Goal: Task Accomplishment & Management: Manage account settings

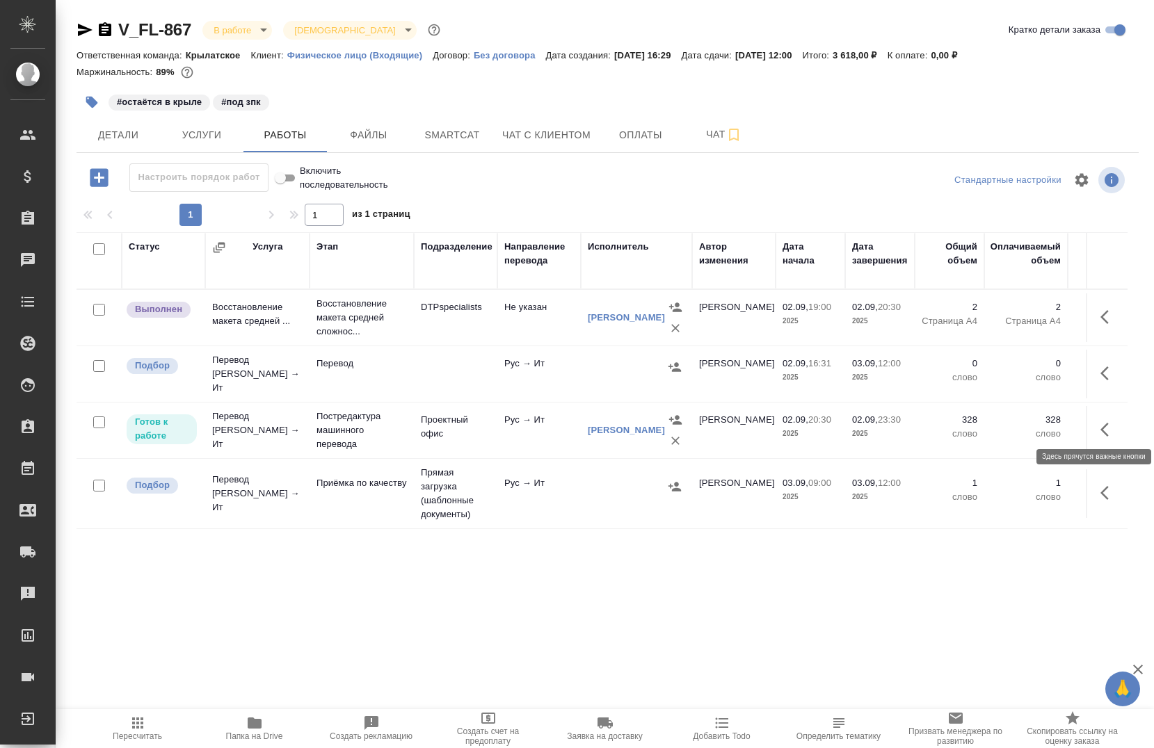
click at [1104, 424] on icon "button" at bounding box center [1108, 429] width 17 height 17
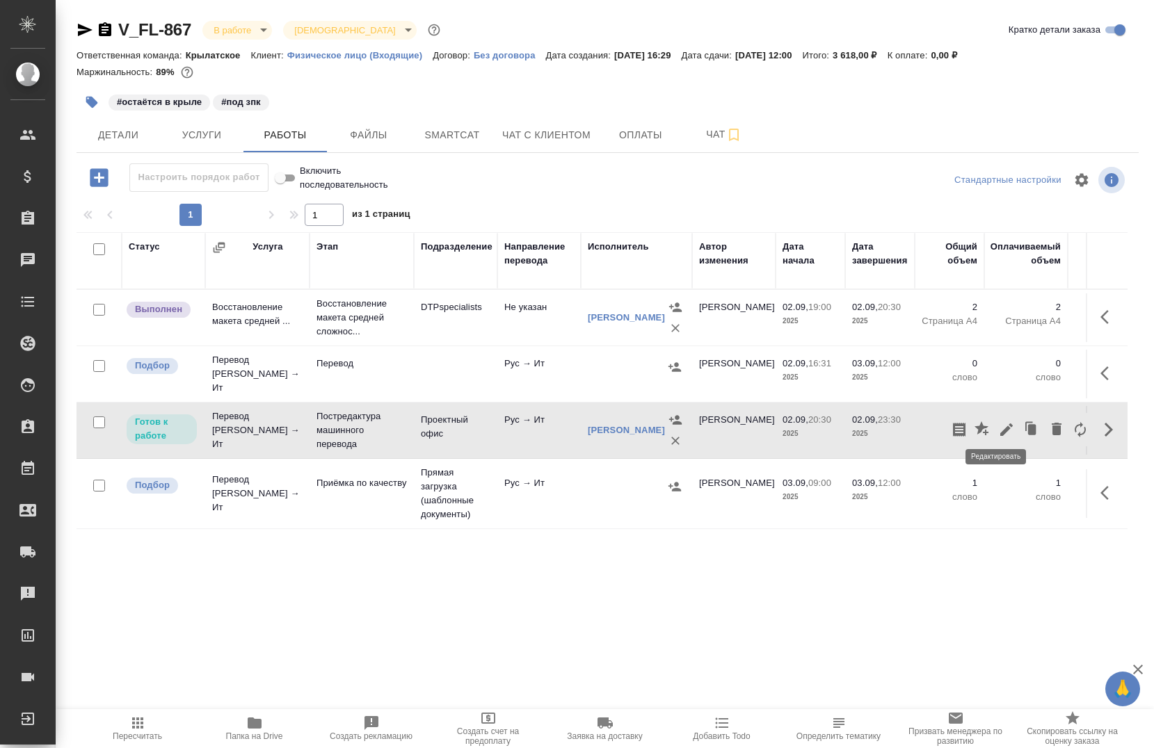
click at [998, 424] on icon "button" at bounding box center [1006, 429] width 17 height 17
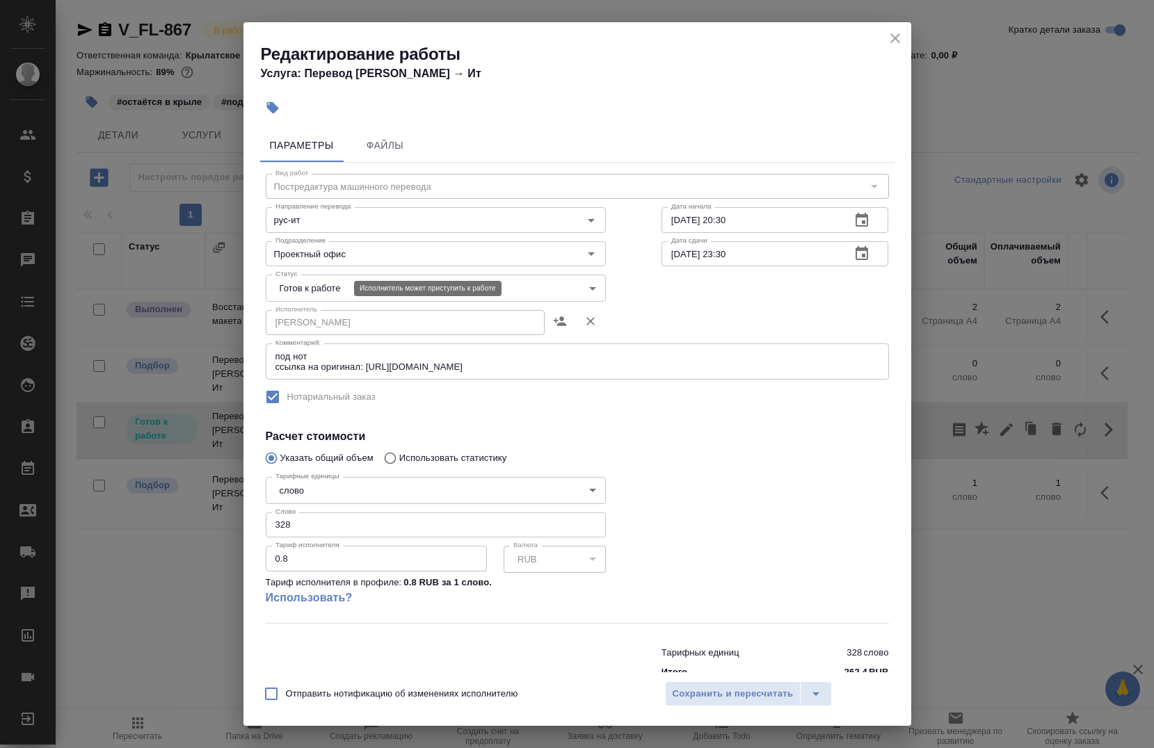
click at [337, 288] on body "🙏 .cls-1 fill:#fff; AWATERA Chernova Anna Клиенты Спецификации Заказы 0 Чаты To…" at bounding box center [577, 374] width 1154 height 748
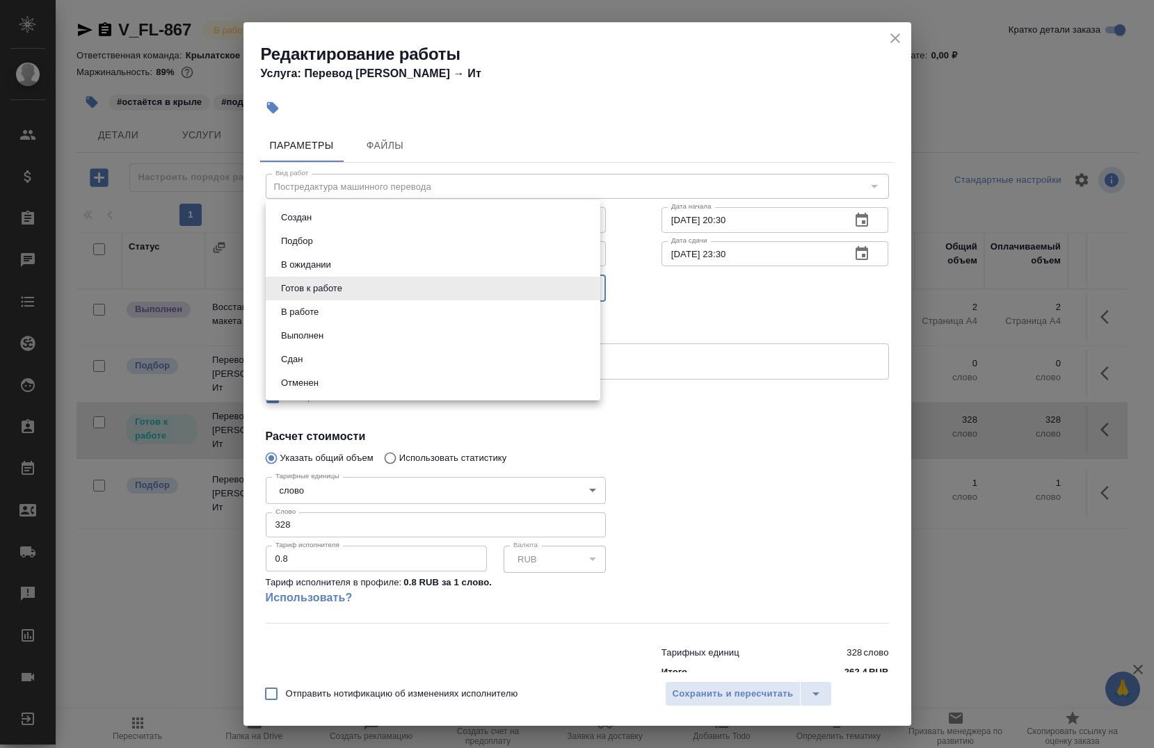
click at [328, 312] on li "В работе" at bounding box center [433, 312] width 335 height 24
type input "inProgress"
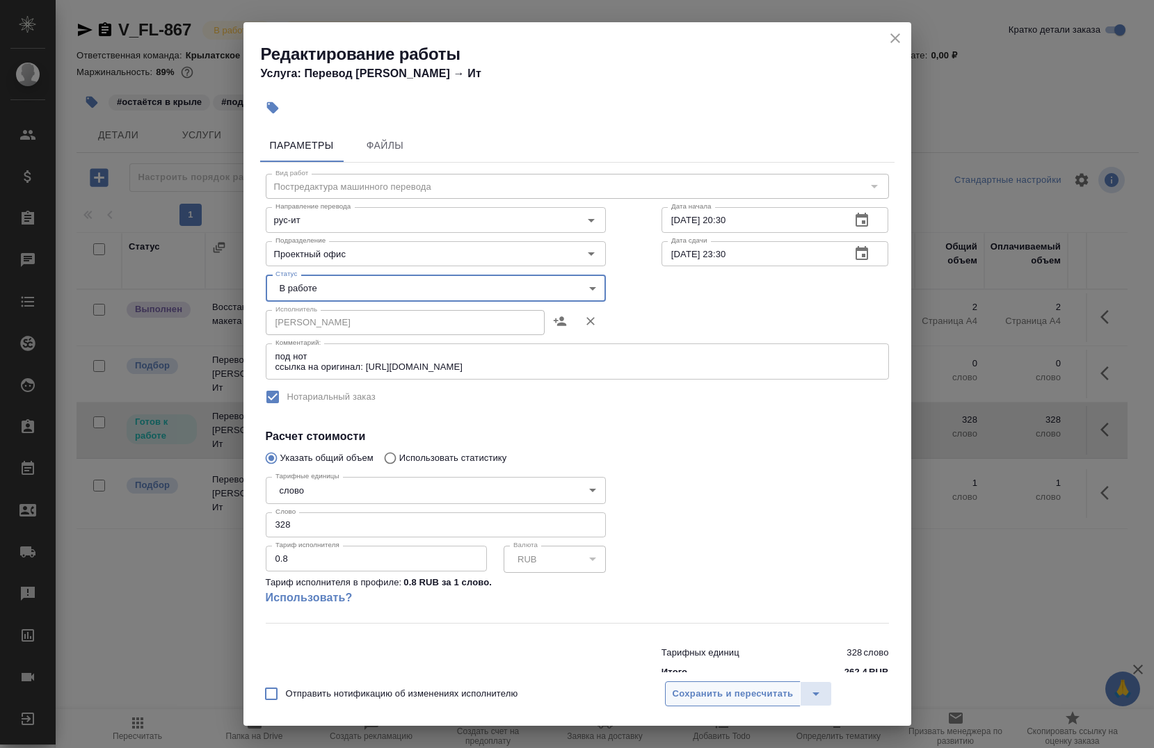
click at [723, 698] on span "Сохранить и пересчитать" at bounding box center [733, 694] width 121 height 16
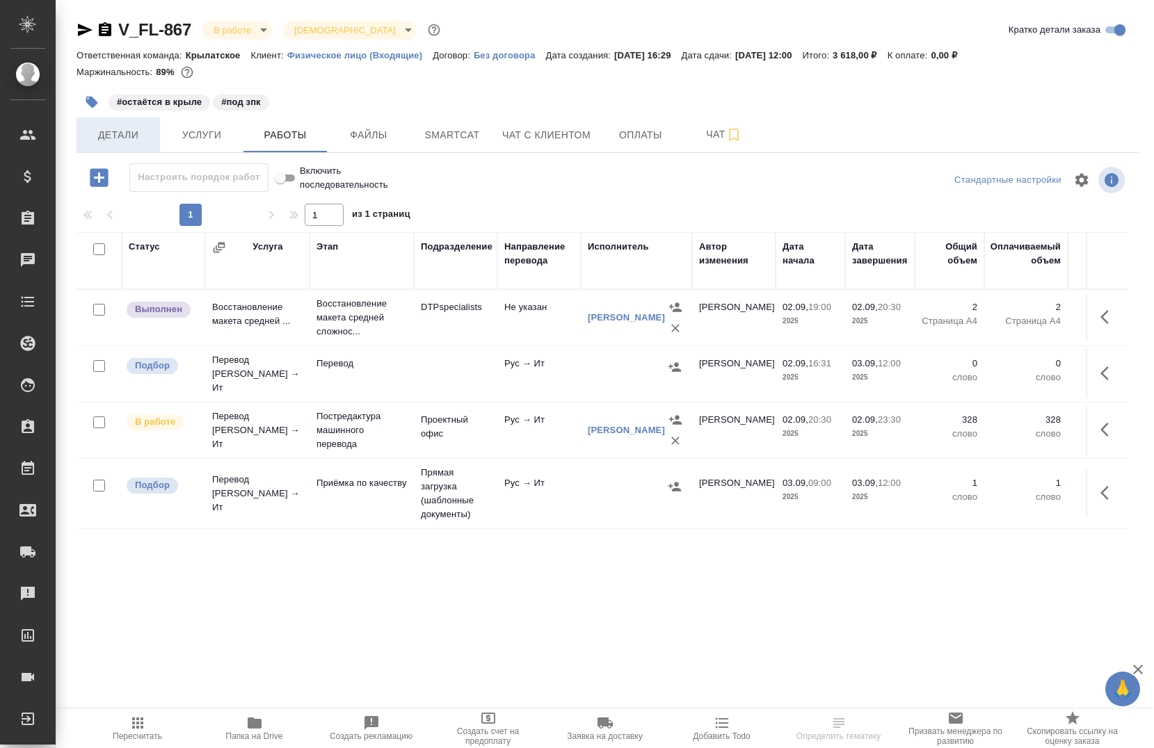
click at [101, 136] on span "Детали" at bounding box center [118, 135] width 67 height 17
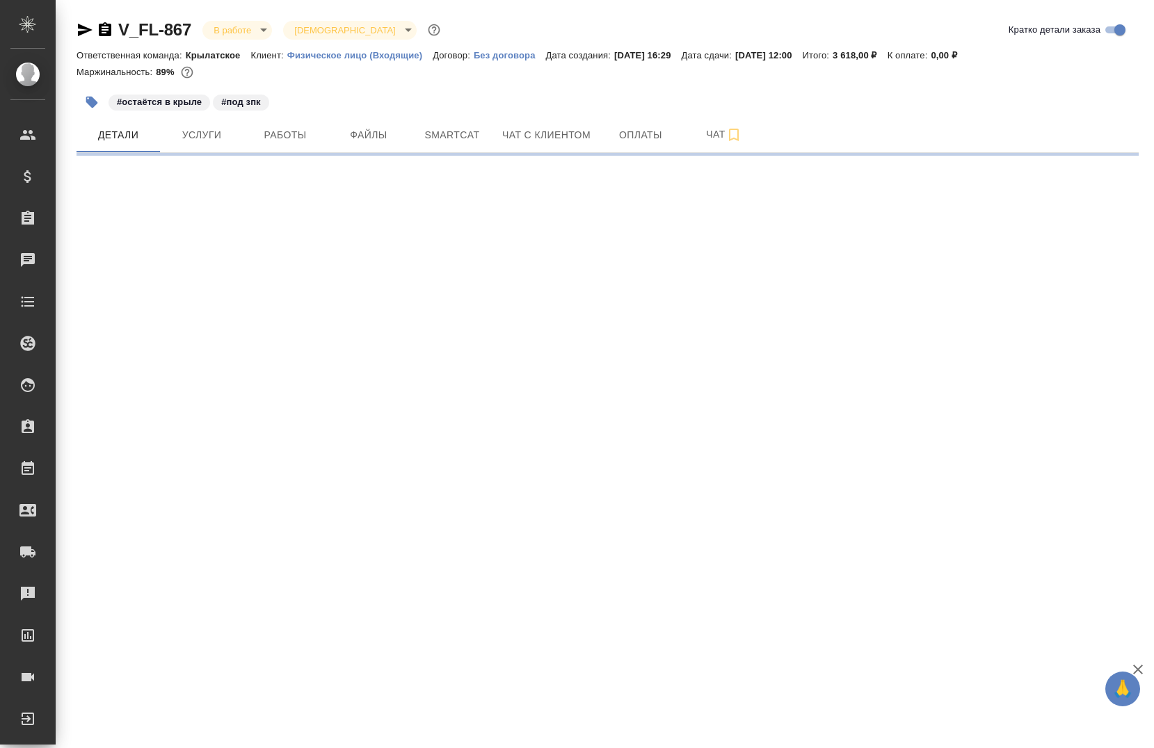
select select "RU"
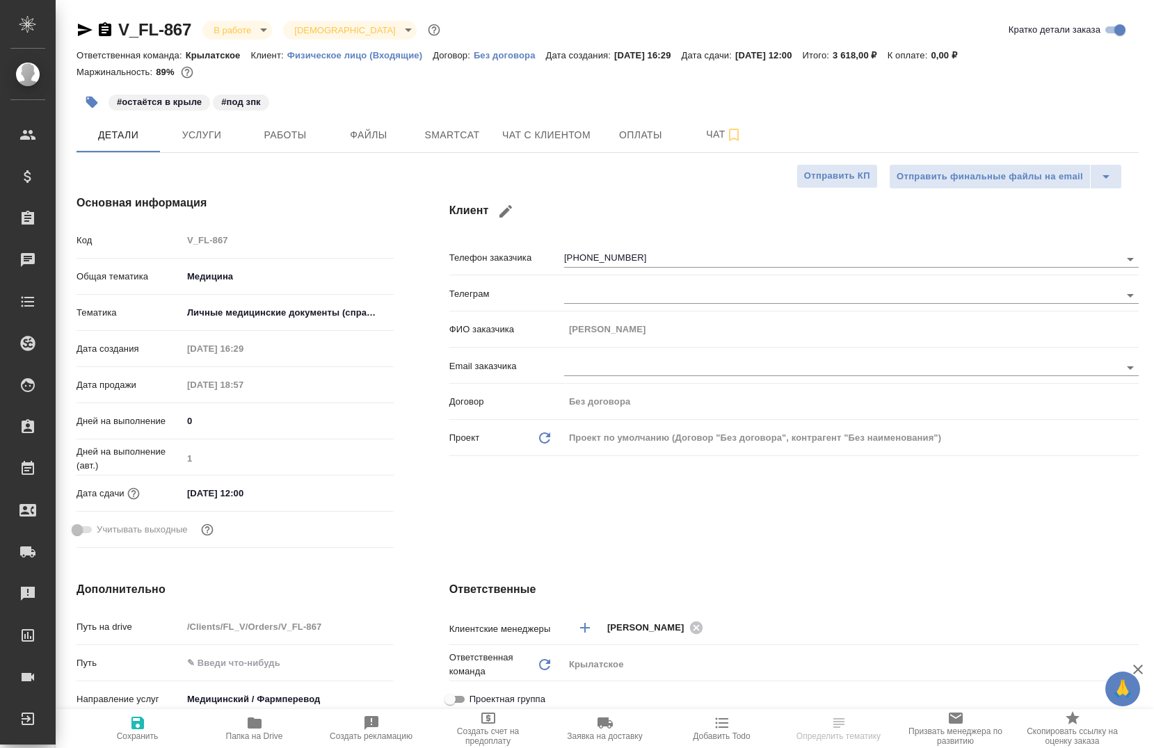
type textarea "x"
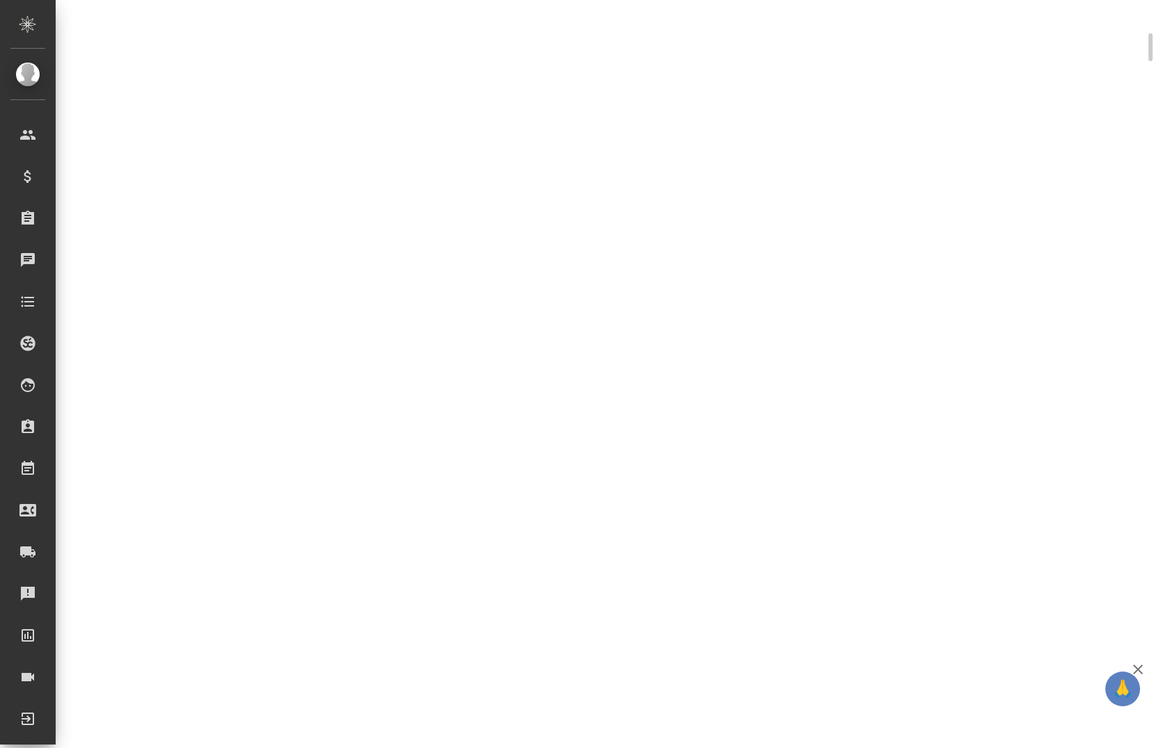
select select "RU"
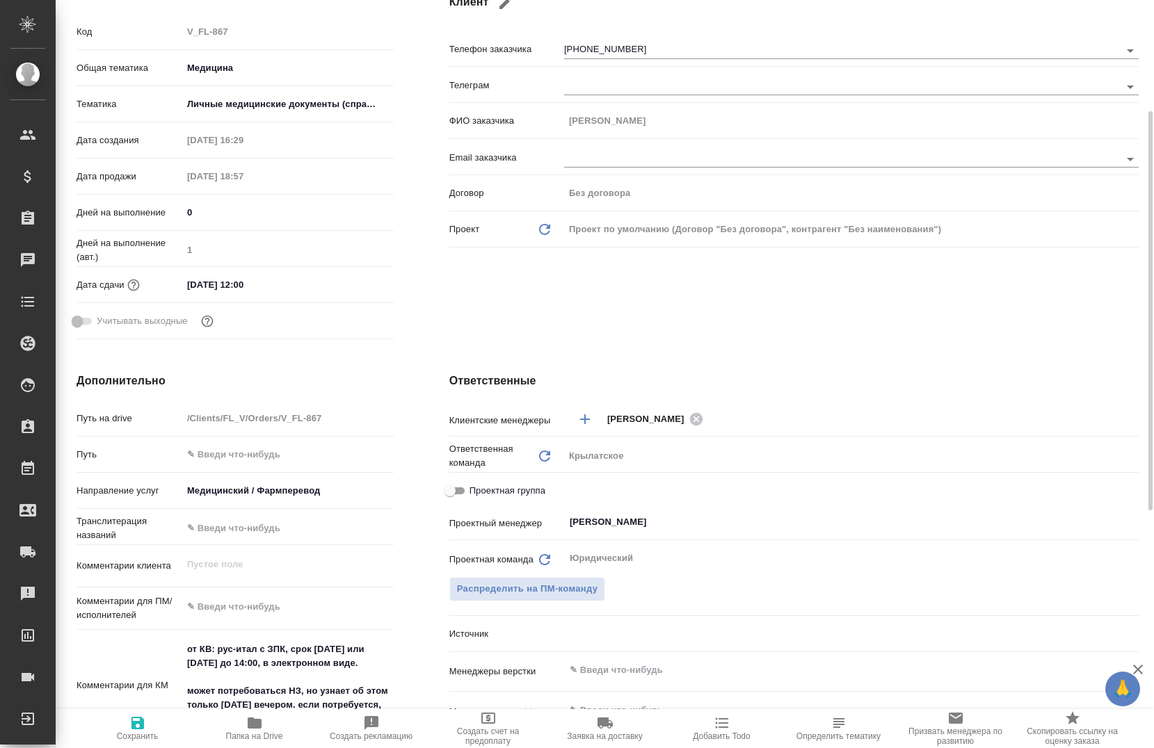
type textarea "x"
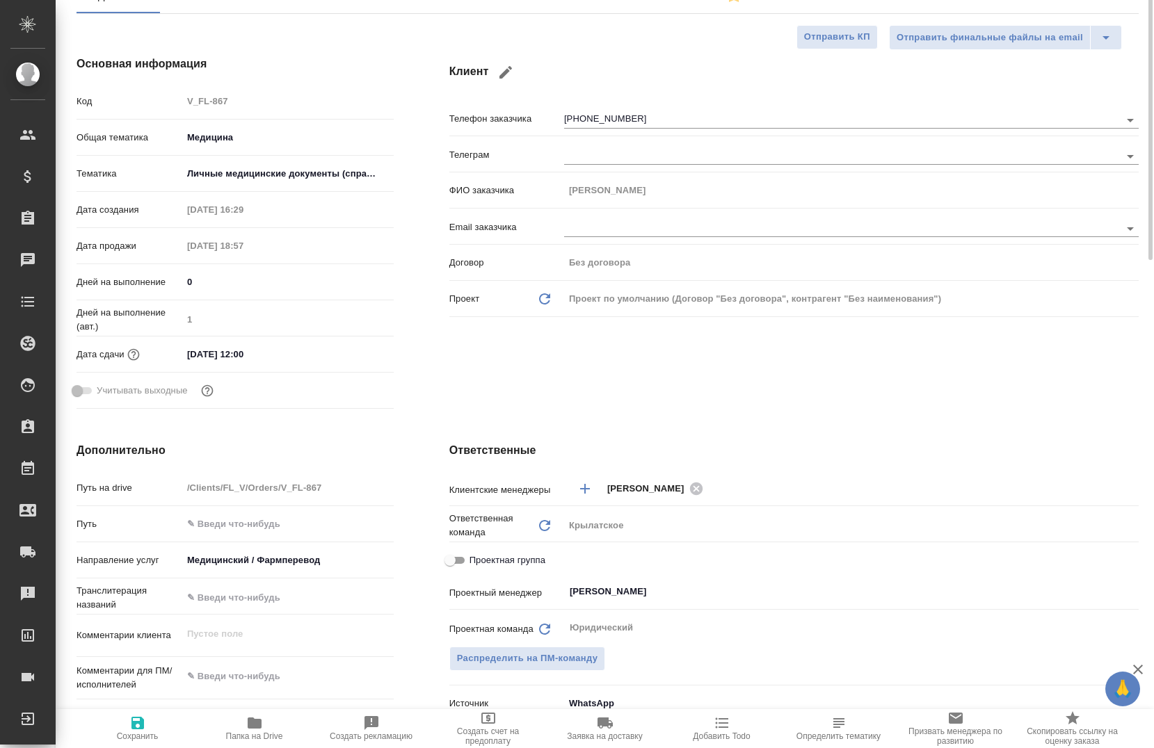
scroll to position [0, 0]
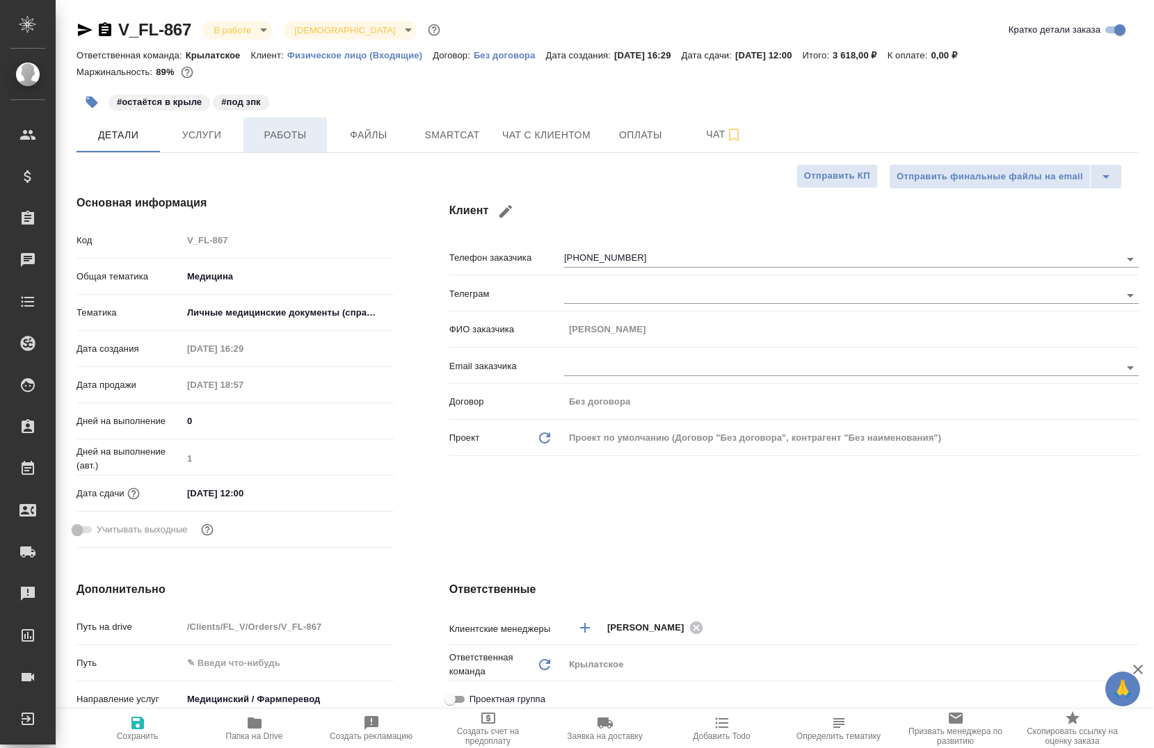
click at [262, 137] on span "Работы" at bounding box center [285, 135] width 67 height 17
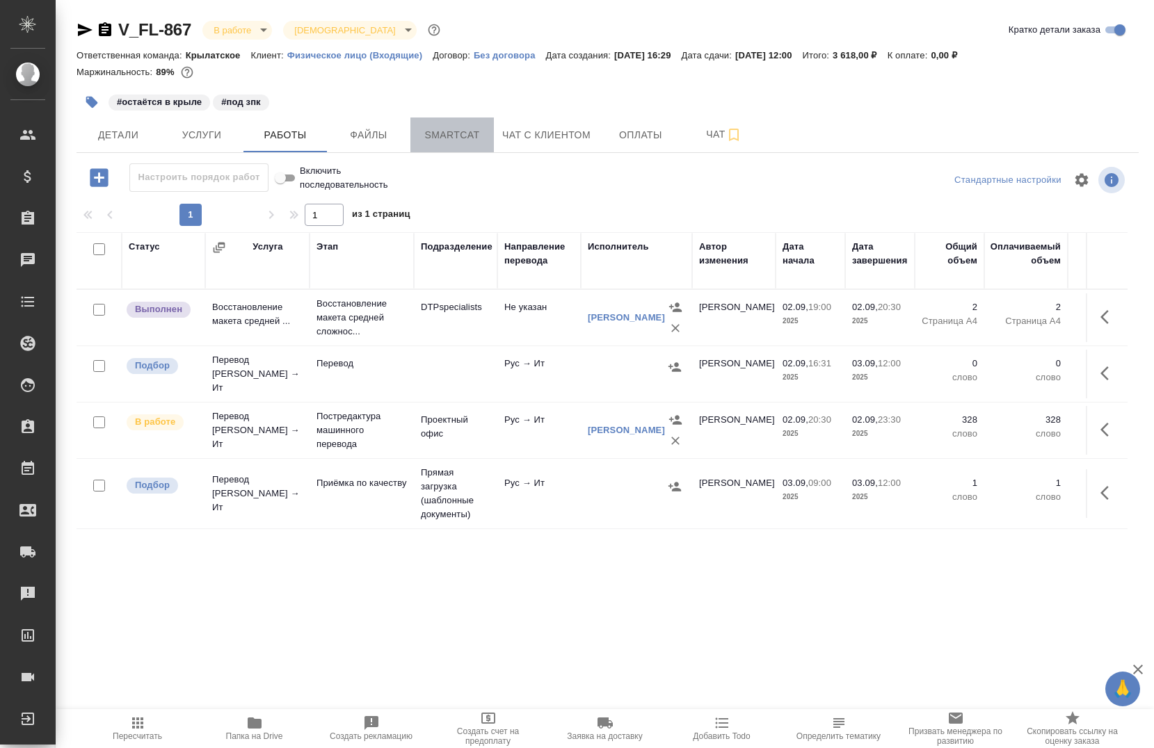
click at [472, 141] on button "Smartcat" at bounding box center [451, 135] width 83 height 35
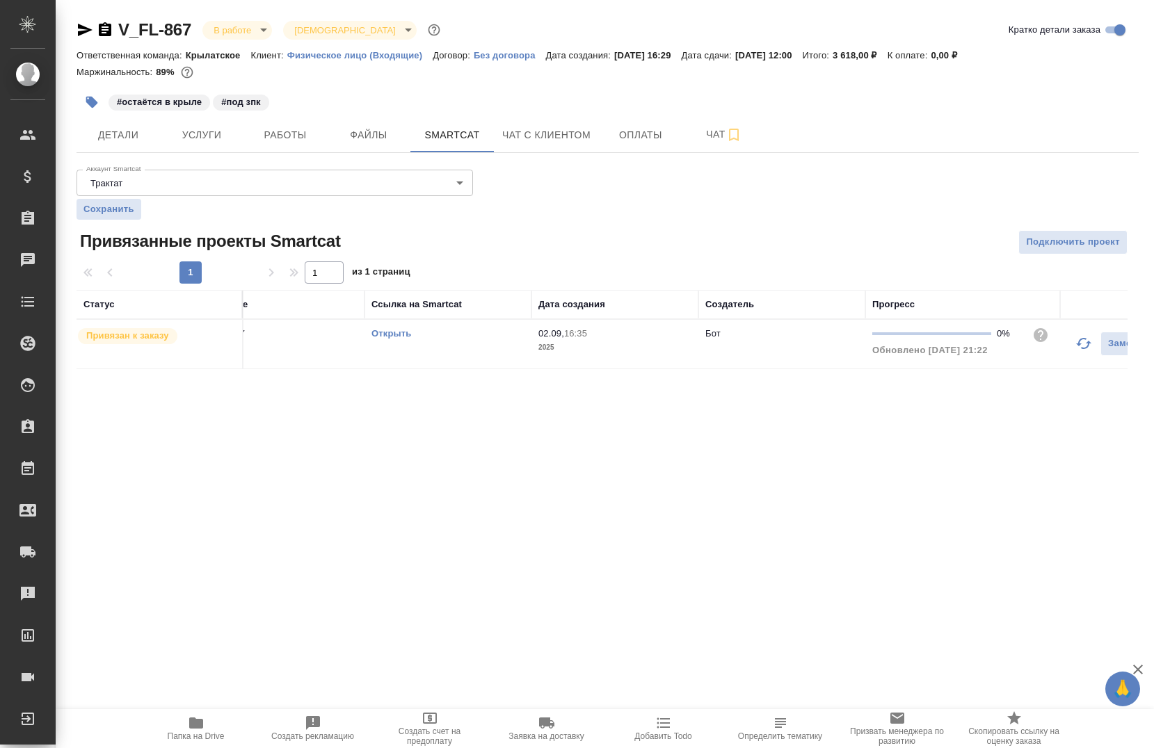
scroll to position [0, 59]
click at [1077, 348] on icon "button" at bounding box center [1070, 343] width 17 height 17
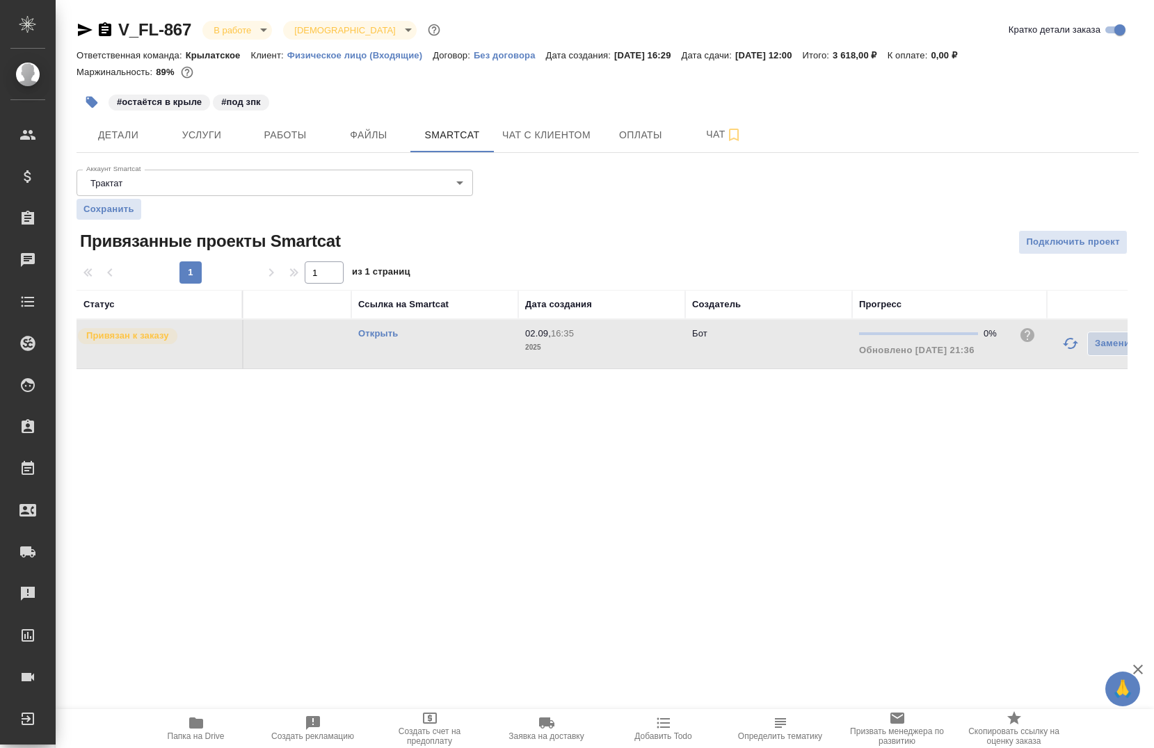
click at [1063, 341] on icon "button" at bounding box center [1070, 343] width 17 height 17
click at [318, 145] on button "Работы" at bounding box center [284, 135] width 83 height 35
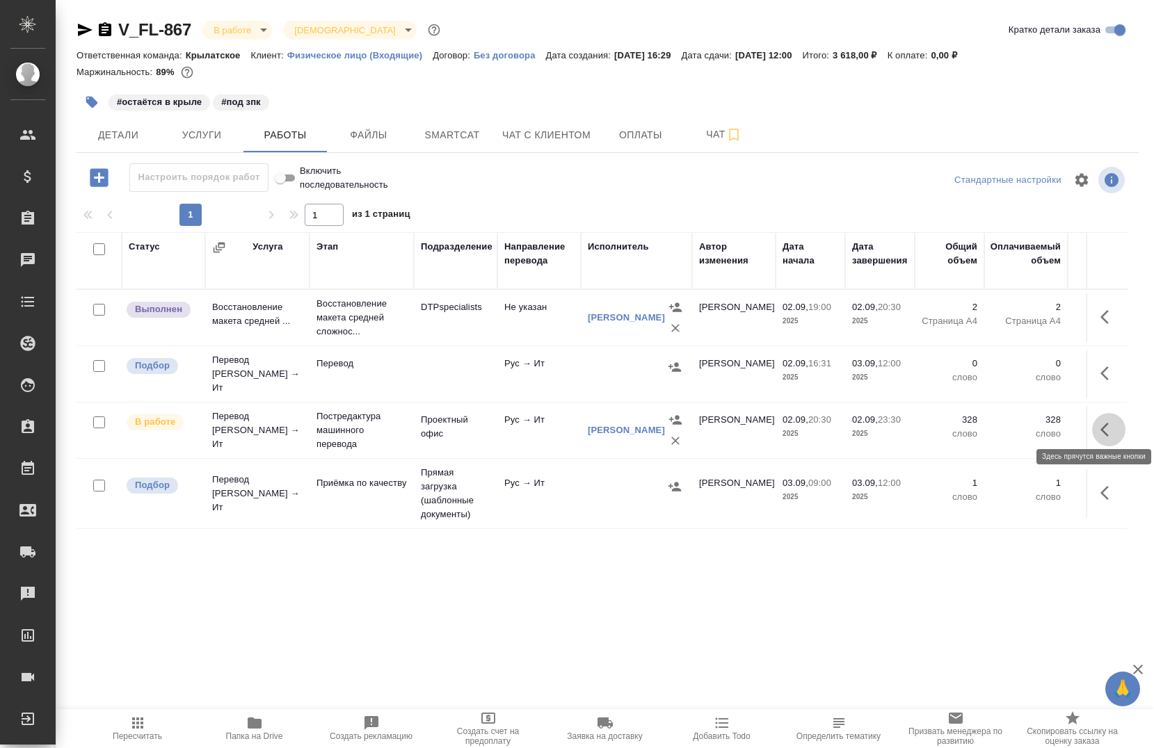
click at [1111, 427] on button "button" at bounding box center [1108, 429] width 33 height 33
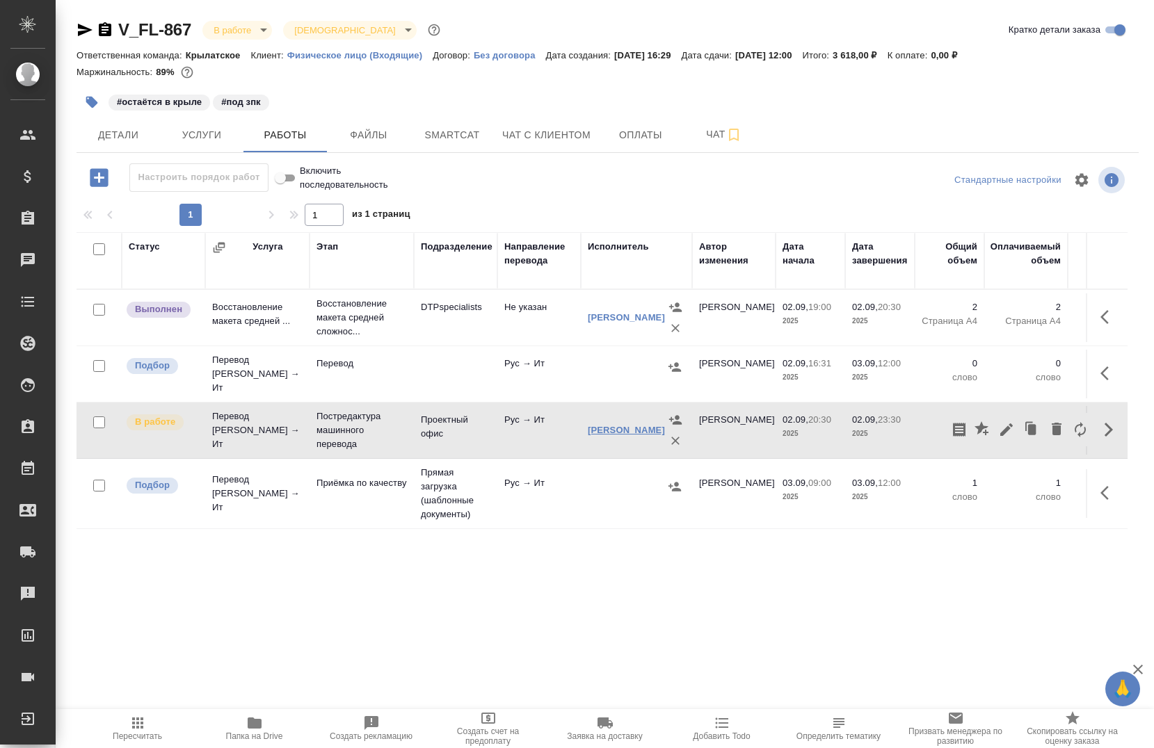
click at [614, 431] on link "Калинчук Елена Владимировна" at bounding box center [626, 430] width 77 height 10
drag, startPoint x: 614, startPoint y: 431, endPoint x: 132, endPoint y: 766, distance: 586.7
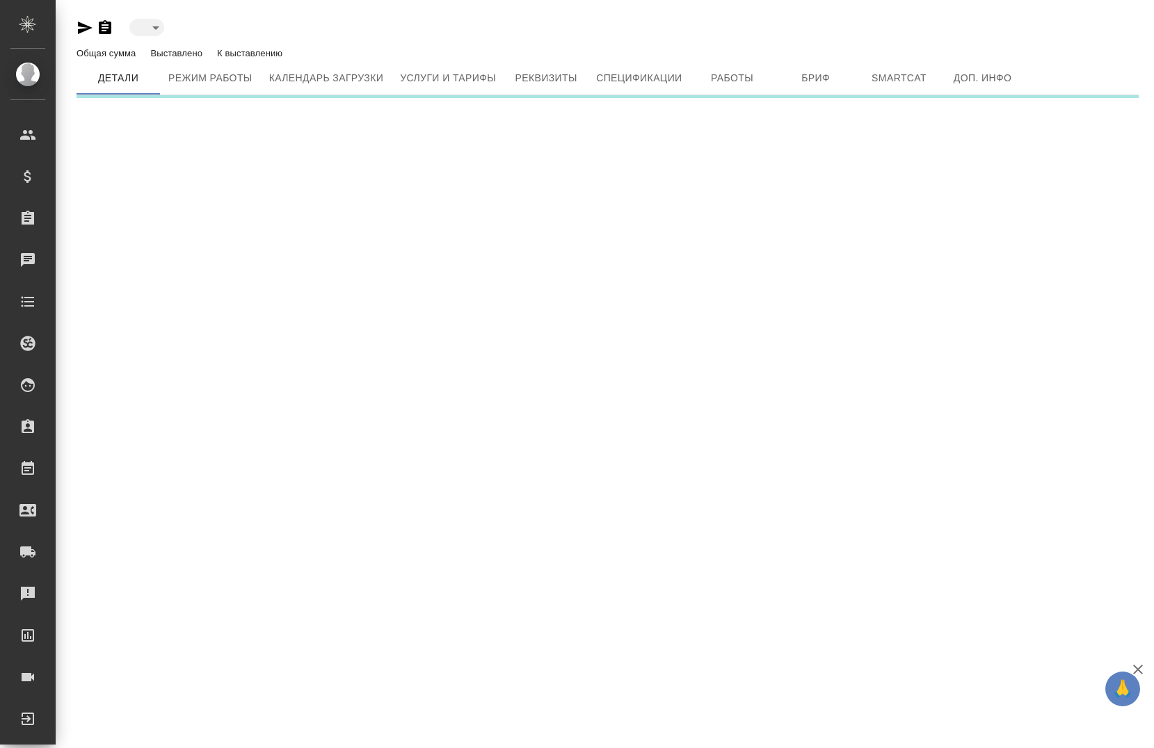
type input "active"
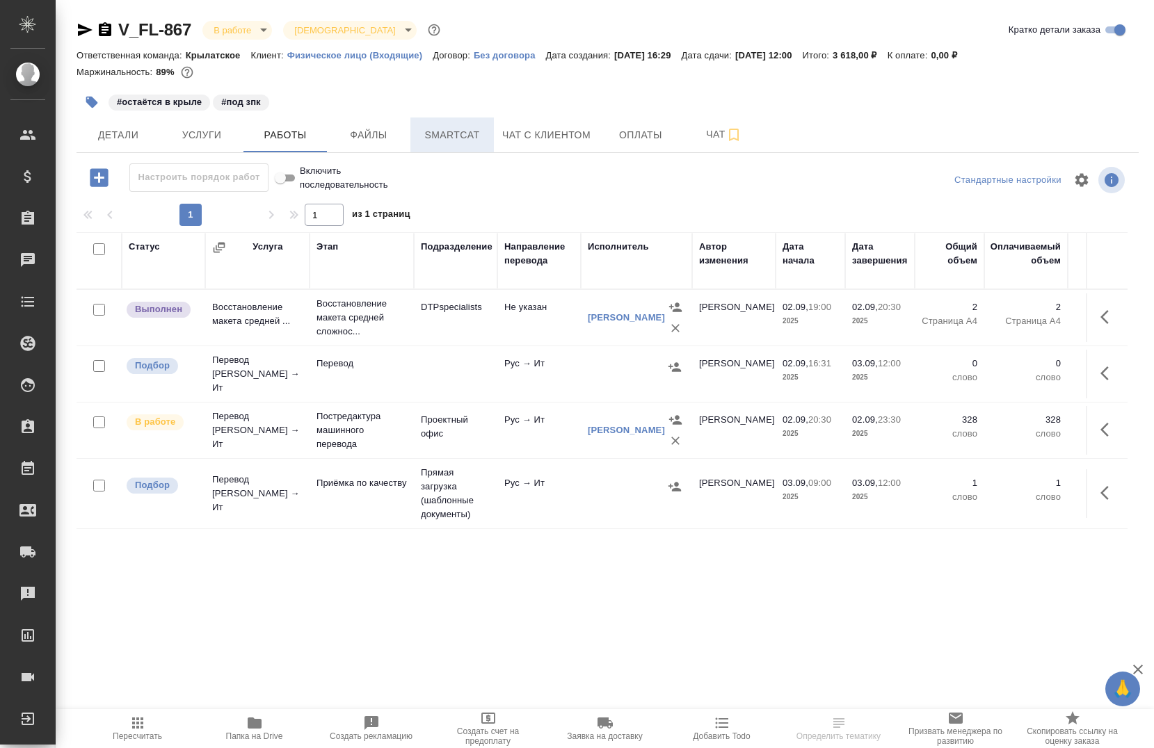
click at [431, 130] on span "Smartcat" at bounding box center [452, 135] width 67 height 17
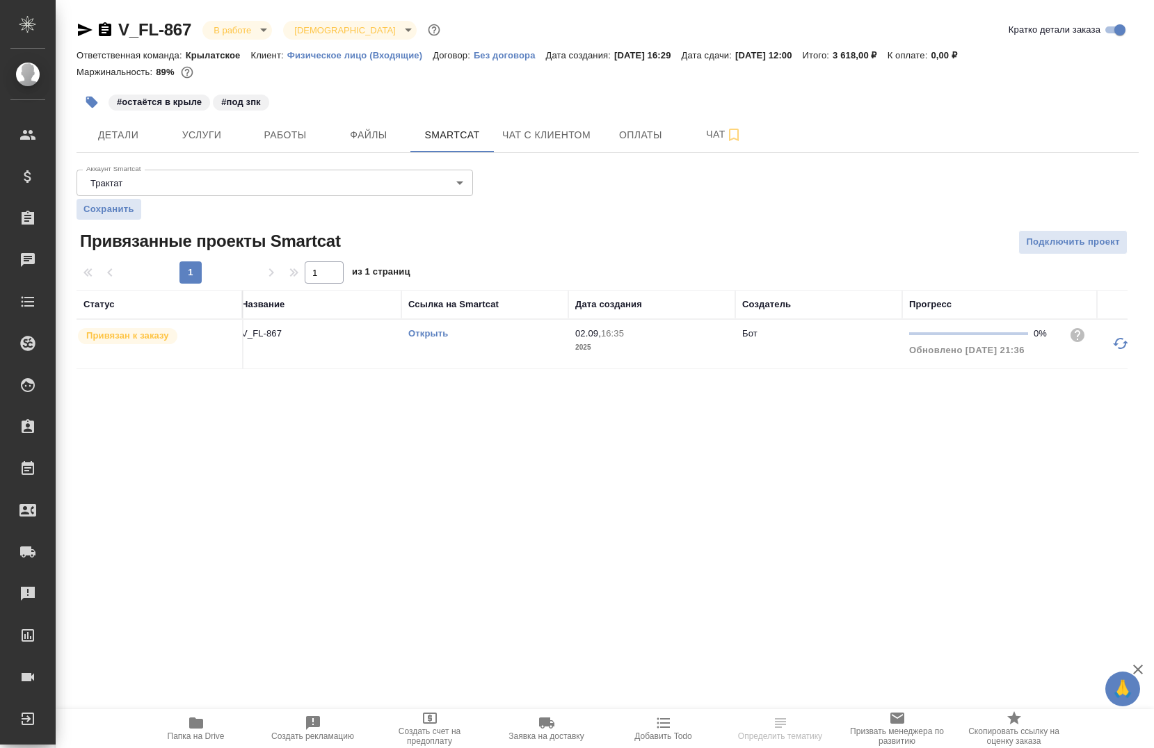
scroll to position [0, 145]
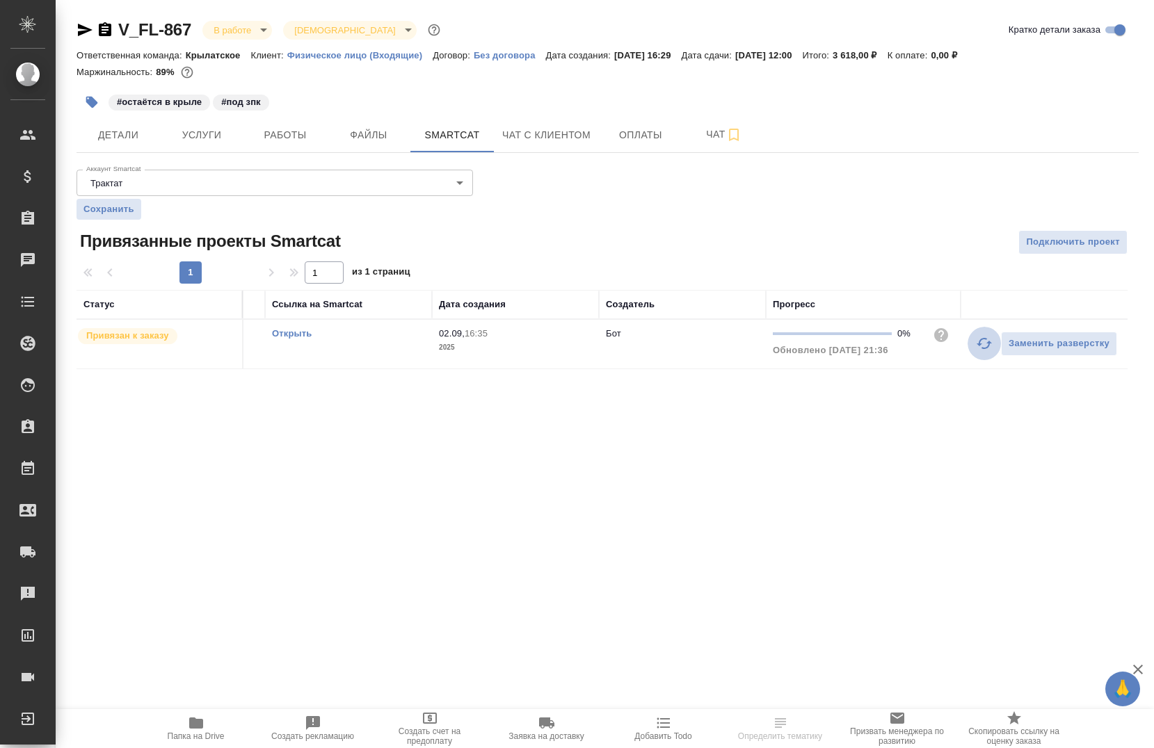
click at [979, 349] on icon "button" at bounding box center [984, 343] width 17 height 17
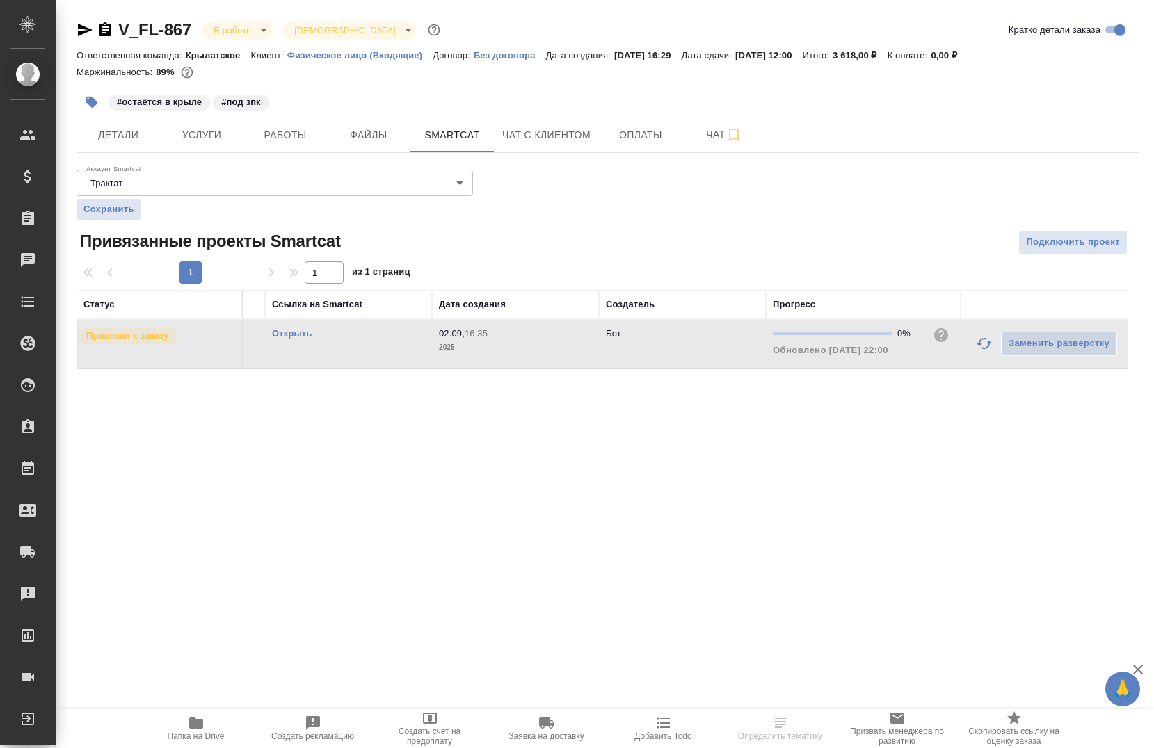
scroll to position [0, 0]
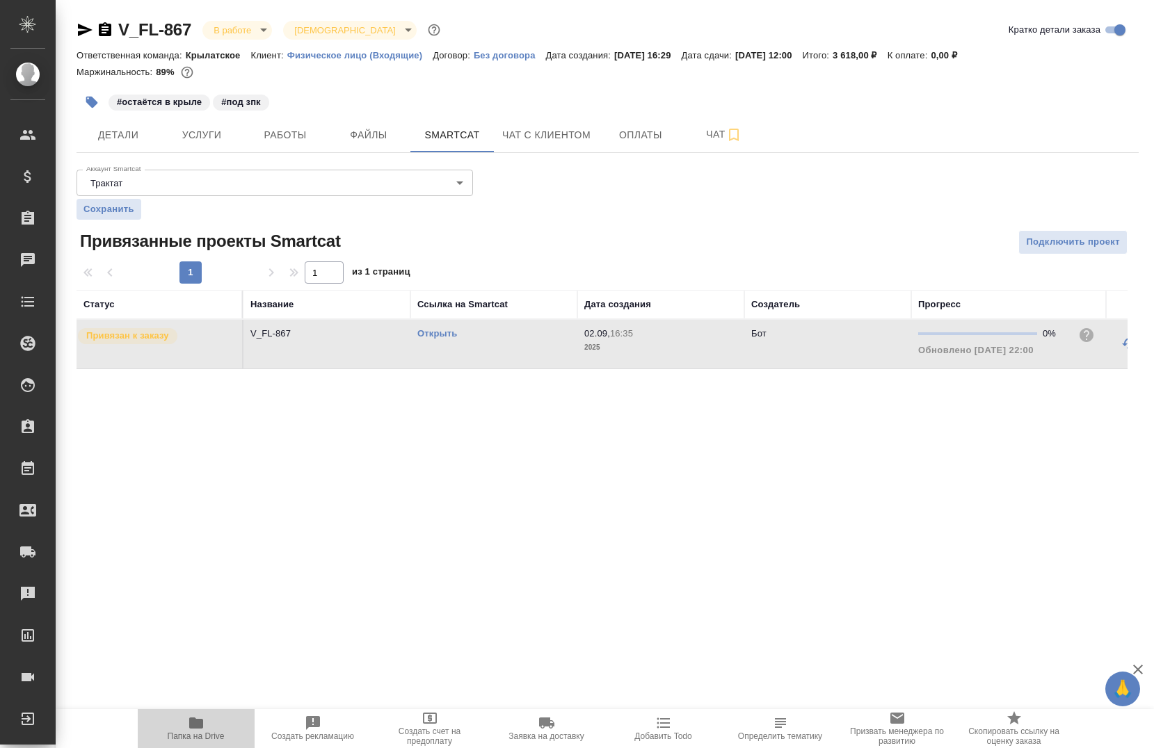
click at [204, 726] on span "Папка на Drive" at bounding box center [196, 728] width 100 height 26
click at [456, 339] on link "Открыть" at bounding box center [437, 333] width 40 height 10
drag, startPoint x: 789, startPoint y: 367, endPoint x: 945, endPoint y: 378, distance: 156.9
click at [933, 391] on div "V_FL-867 В работе inProgress Святая троица holyTrinity Кратко детали заказа Отв…" at bounding box center [607, 202] width 1077 height 405
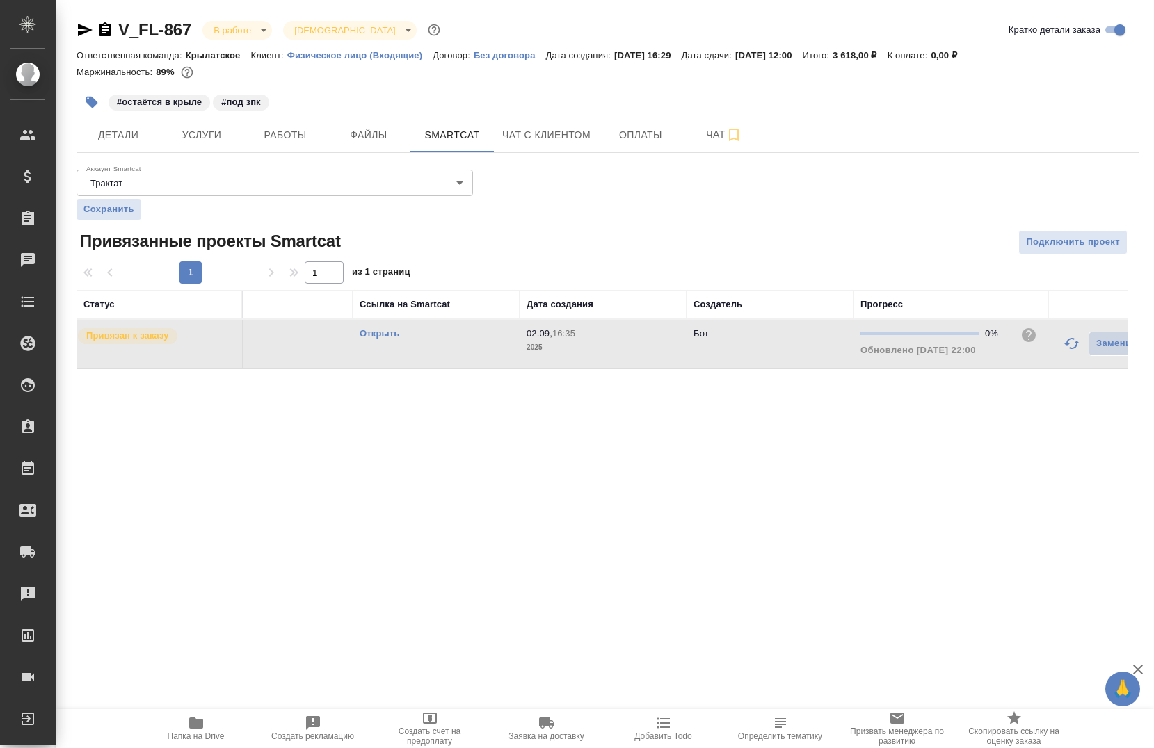
scroll to position [0, 113]
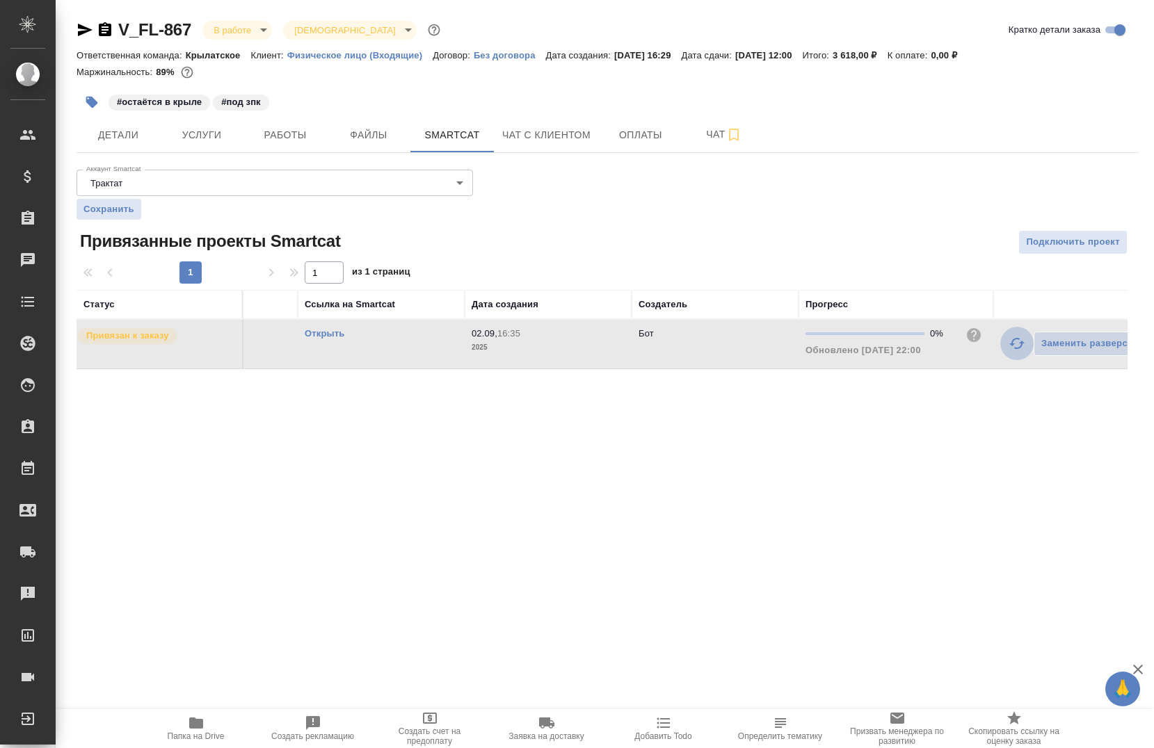
drag, startPoint x: 1015, startPoint y: 347, endPoint x: 1008, endPoint y: 355, distance: 9.9
click at [1015, 348] on icon "button" at bounding box center [1016, 343] width 17 height 17
click at [305, 326] on td "Открыть" at bounding box center [381, 344] width 167 height 49
click at [335, 333] on link "Открыть" at bounding box center [325, 333] width 40 height 10
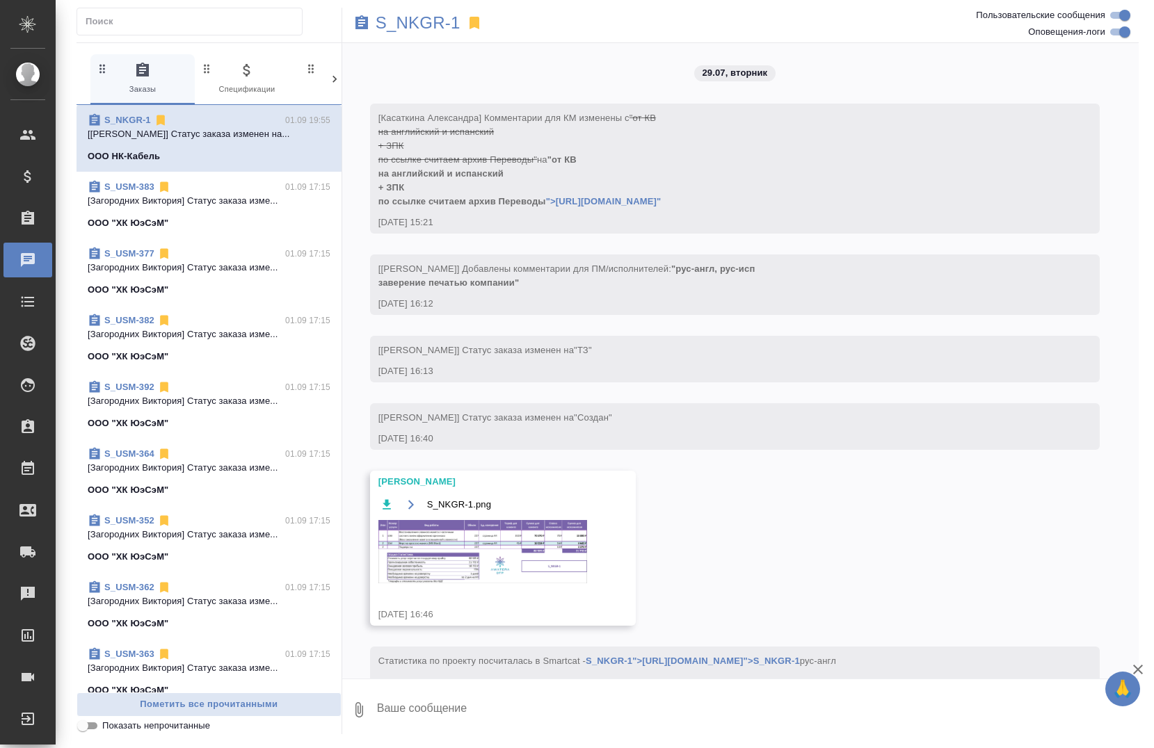
scroll to position [28631, 0]
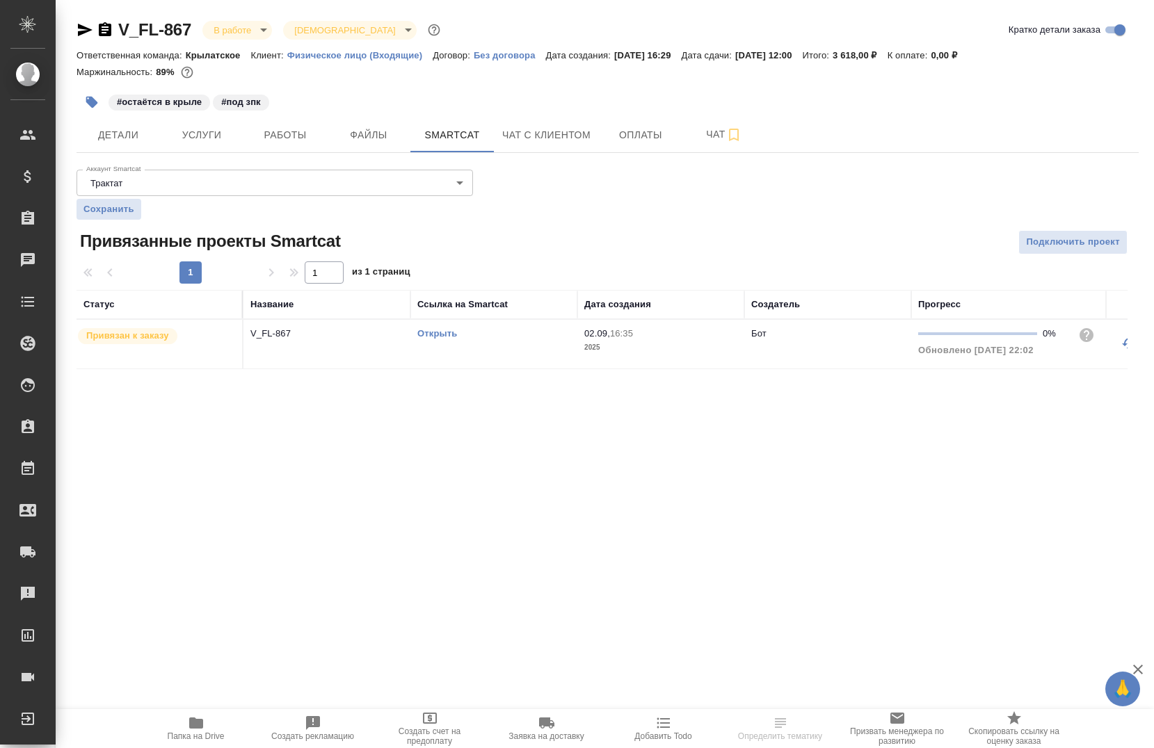
click at [441, 333] on link "Открыть" at bounding box center [437, 333] width 40 height 10
click at [421, 329] on link "Открыть" at bounding box center [437, 333] width 40 height 10
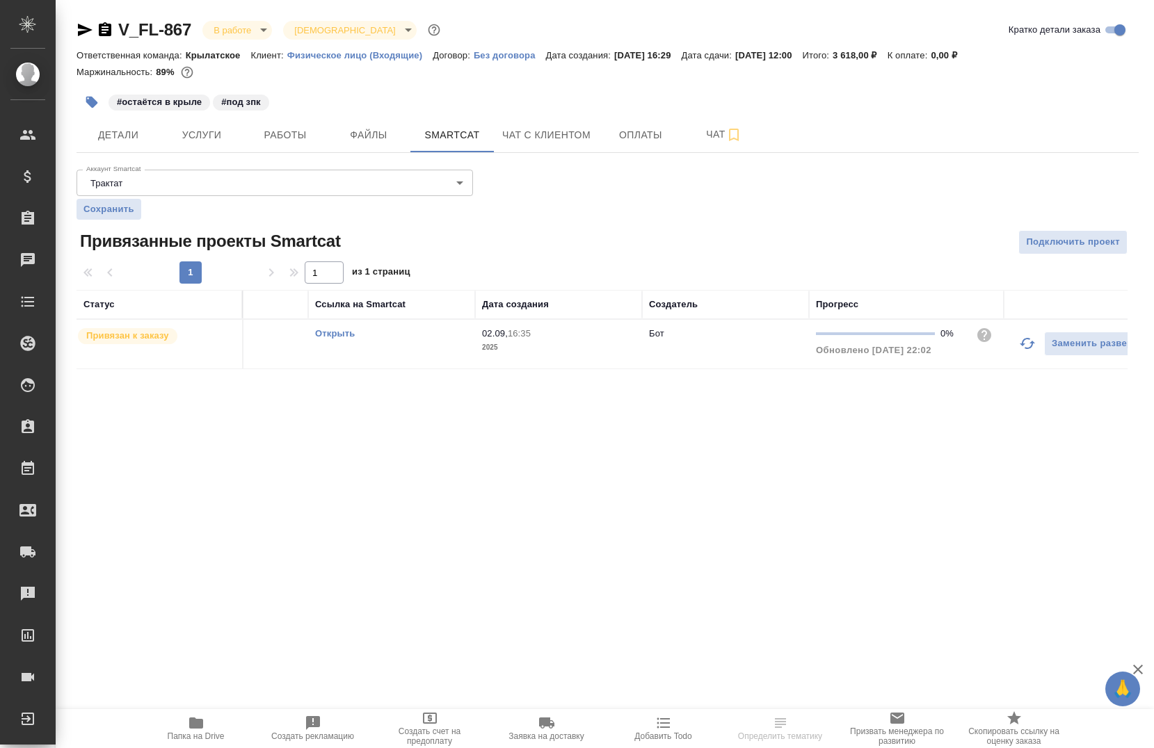
click at [1015, 344] on button "button" at bounding box center [1027, 343] width 33 height 33
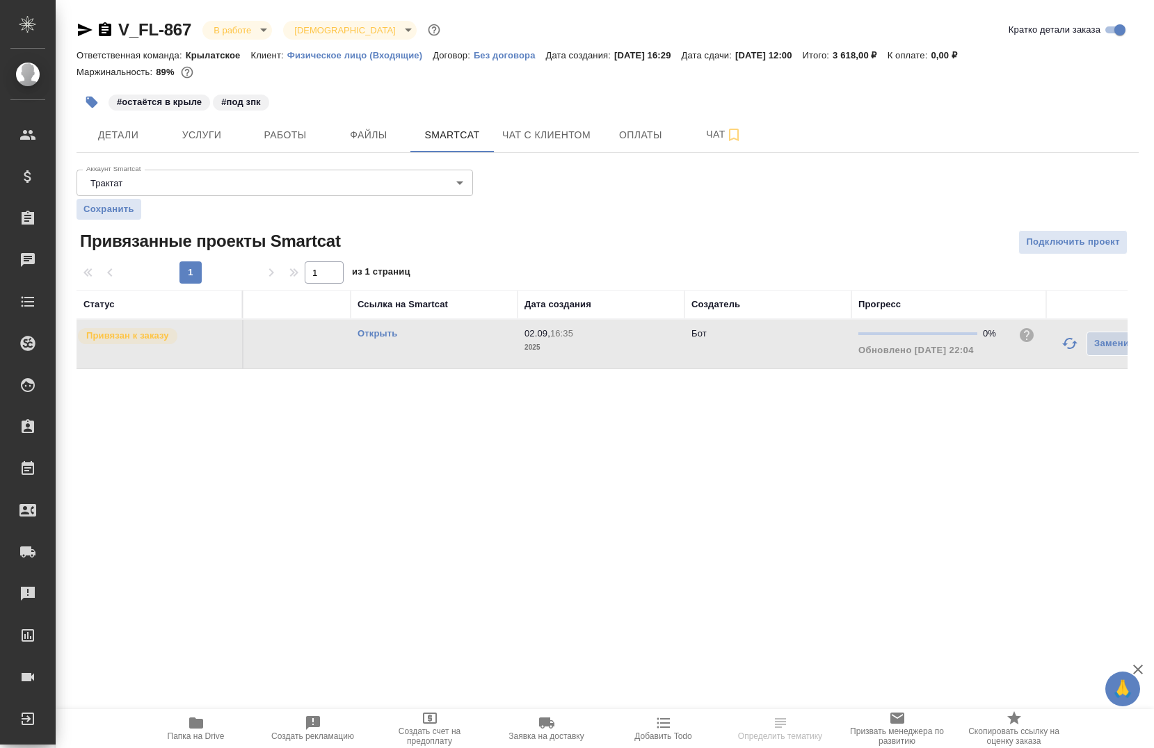
scroll to position [0, 0]
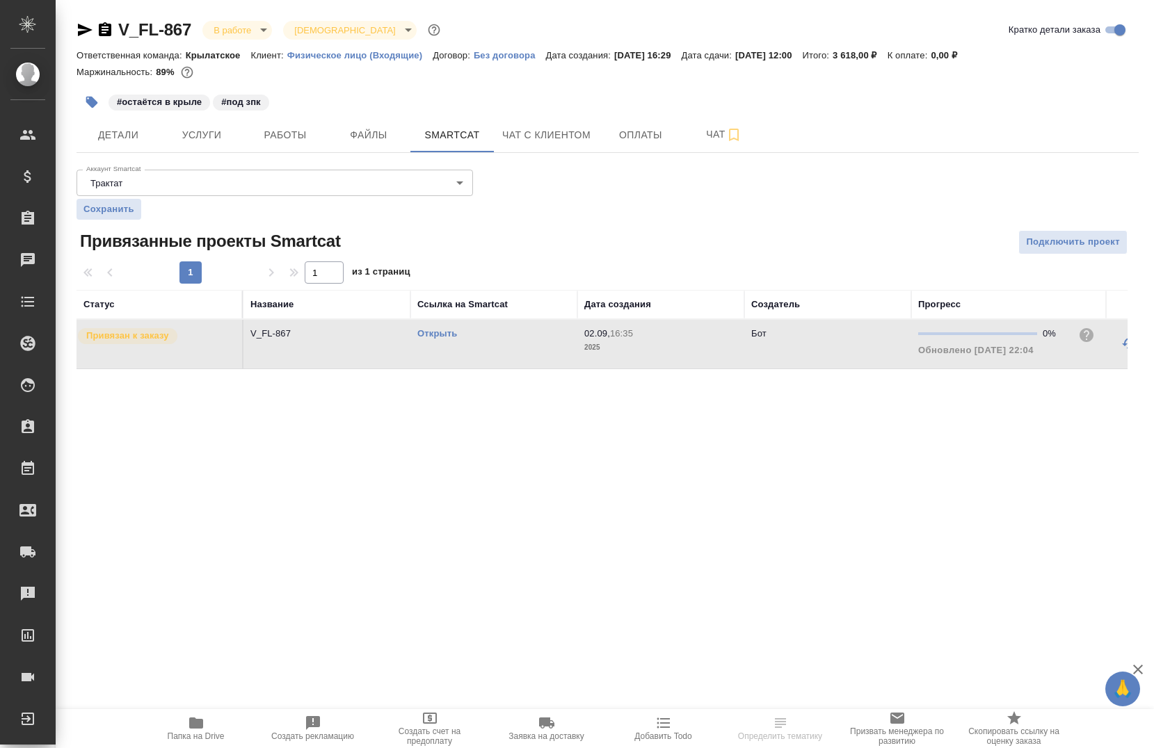
click at [430, 333] on link "Открыть" at bounding box center [437, 333] width 40 height 10
click at [316, 135] on span "Работы" at bounding box center [285, 135] width 67 height 17
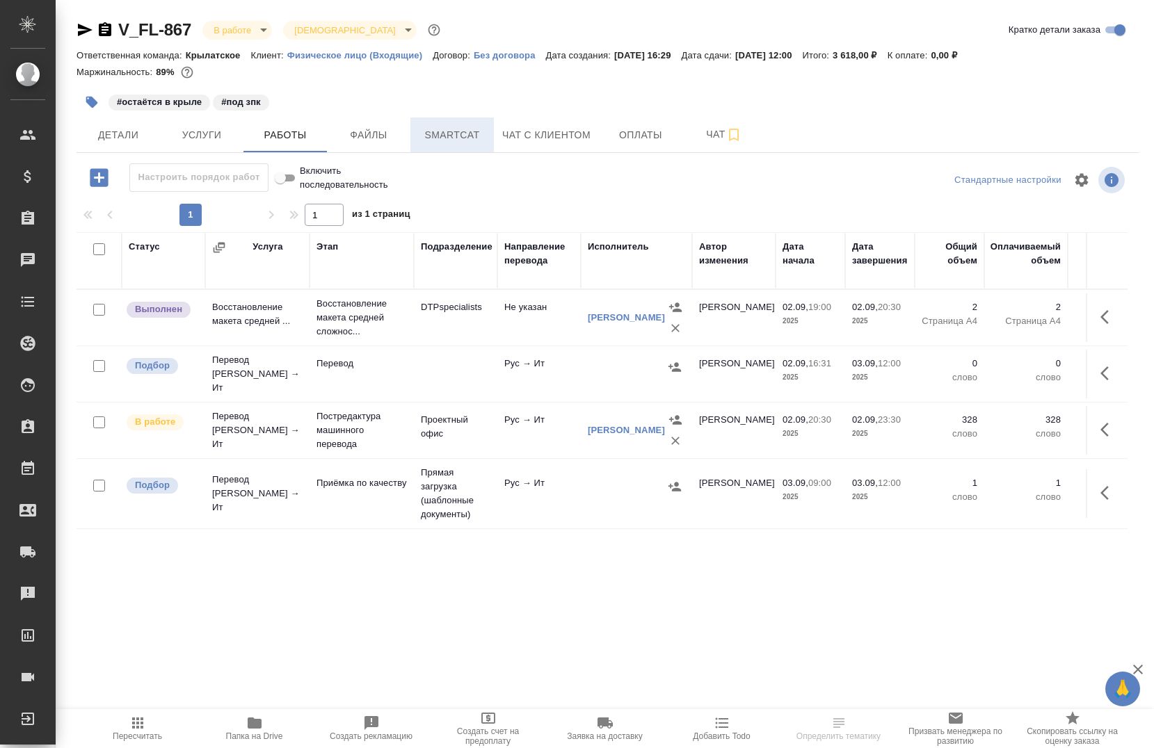
click at [447, 138] on span "Smartcat" at bounding box center [452, 135] width 67 height 17
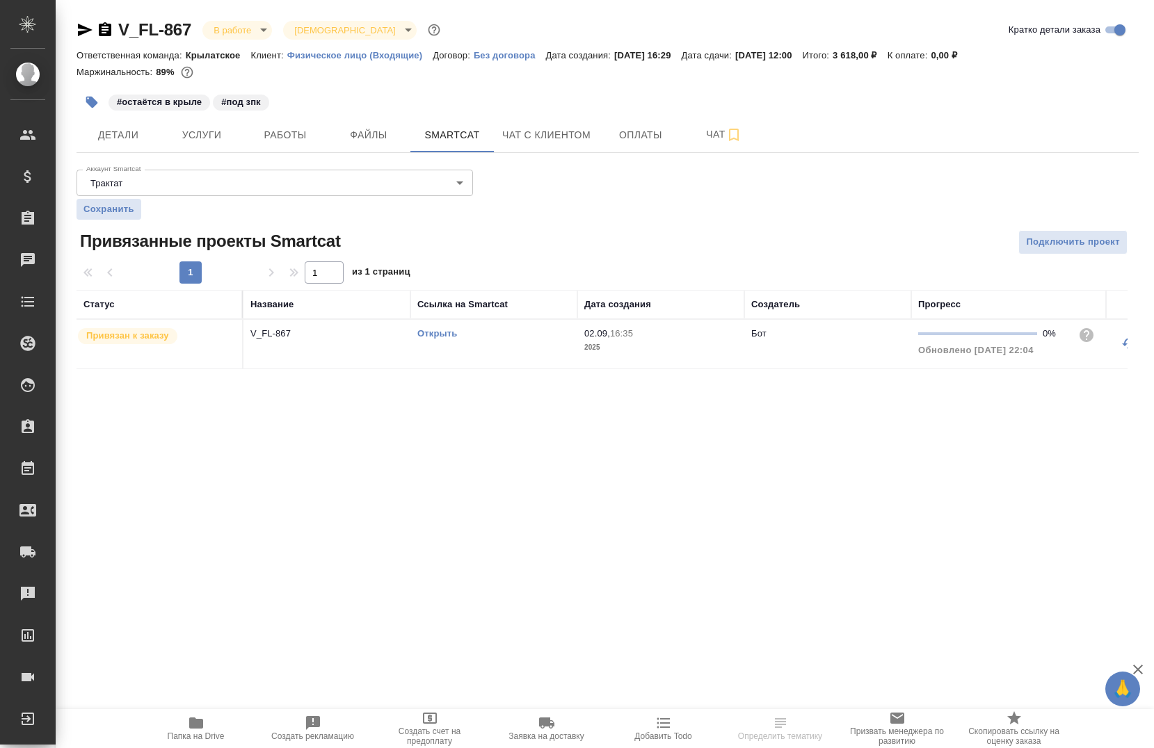
click at [430, 325] on td "Открыть" at bounding box center [493, 344] width 167 height 49
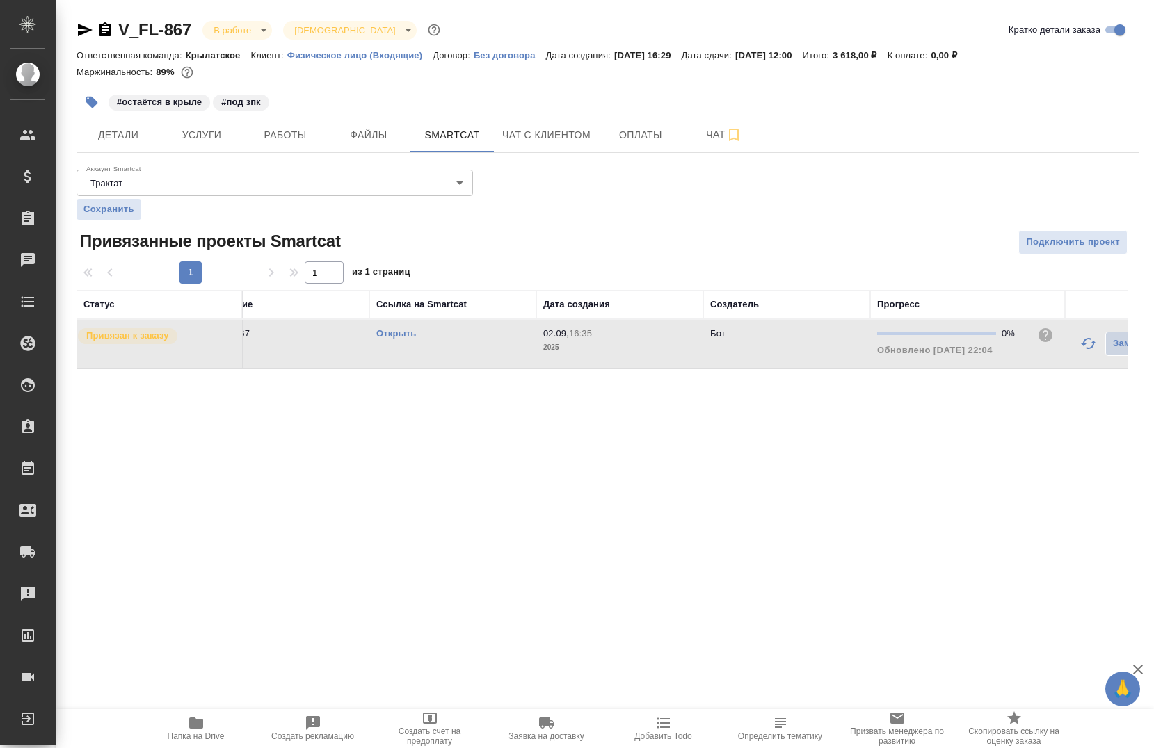
scroll to position [0, 145]
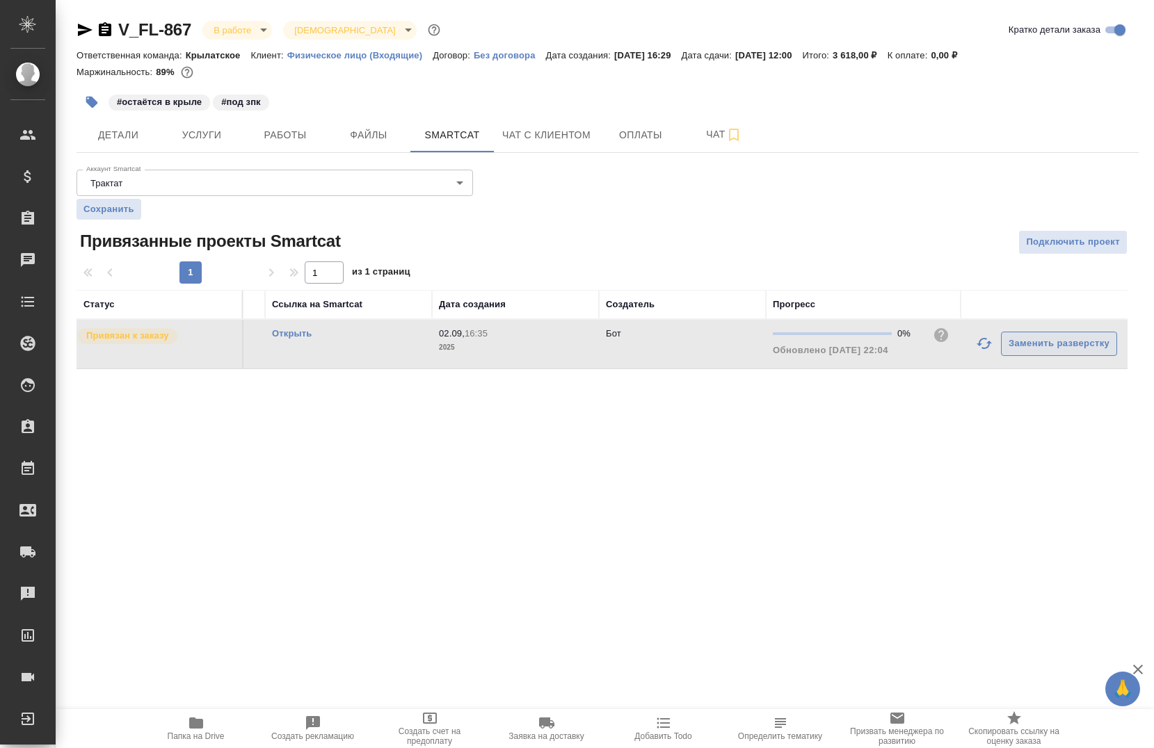
click at [988, 346] on icon "button" at bounding box center [984, 343] width 17 height 17
drag, startPoint x: 626, startPoint y: 365, endPoint x: 606, endPoint y: 363, distance: 20.3
click at [617, 364] on td "Бот" at bounding box center [682, 344] width 167 height 49
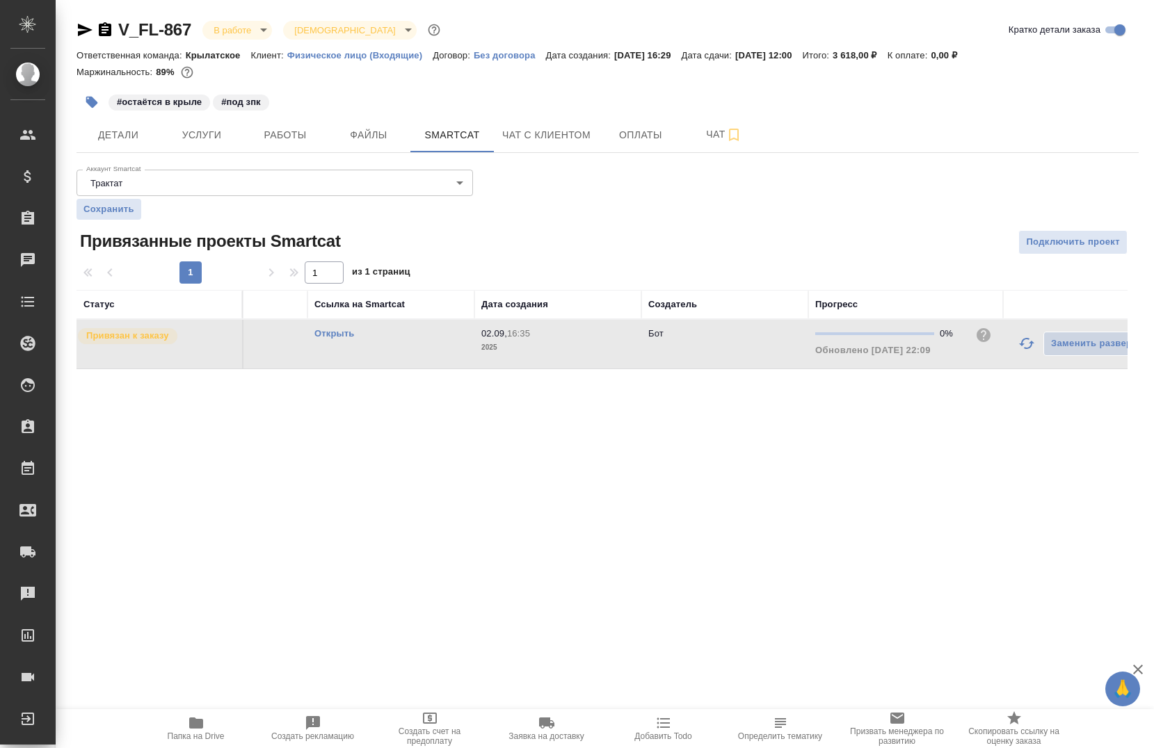
scroll to position [0, 22]
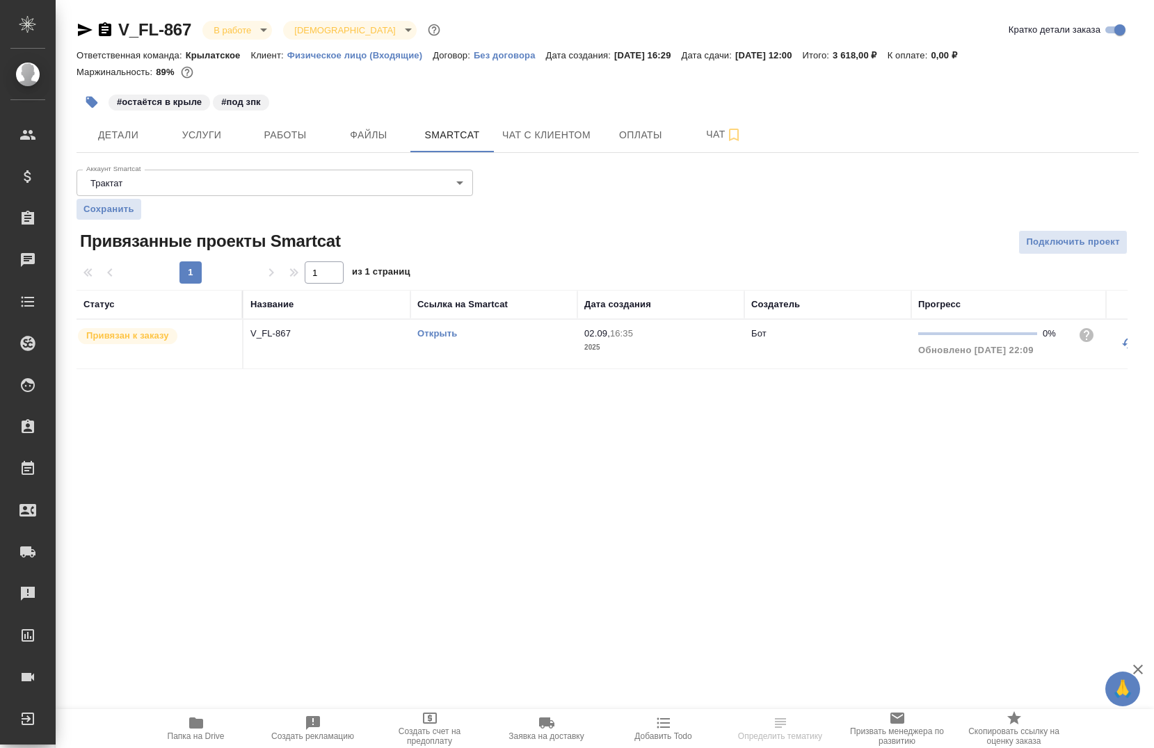
click at [439, 331] on link "Открыть" at bounding box center [437, 333] width 40 height 10
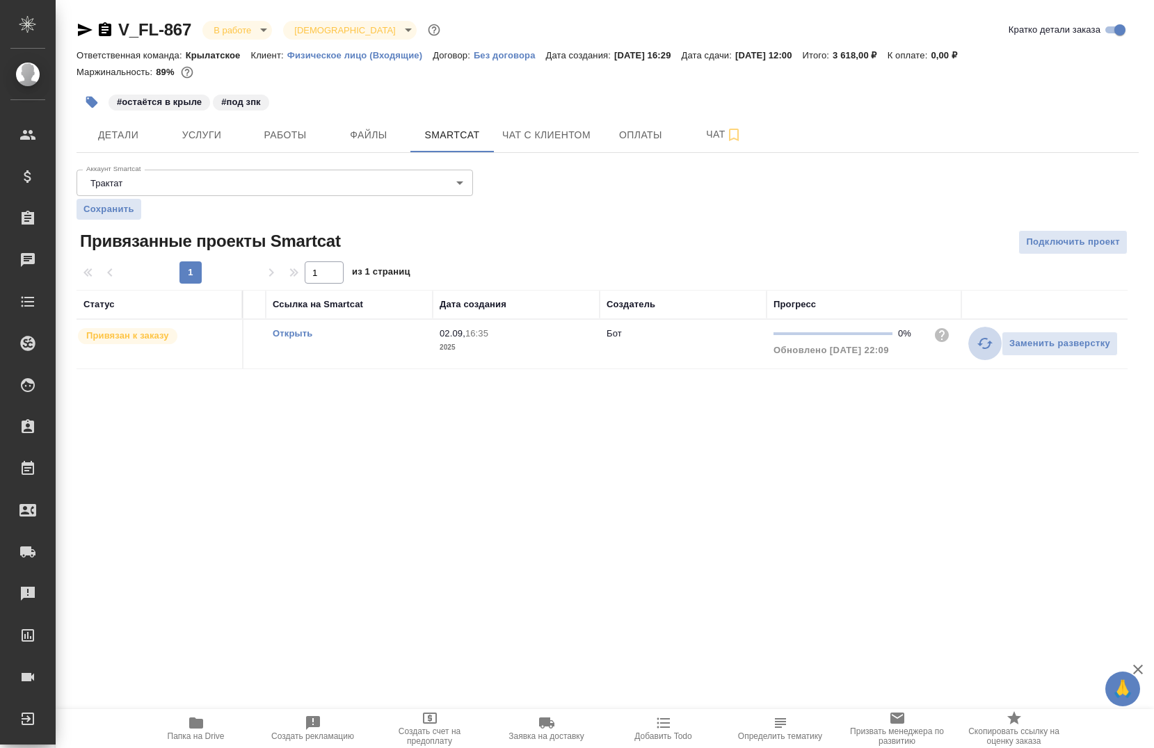
click at [978, 347] on button "button" at bounding box center [984, 343] width 33 height 33
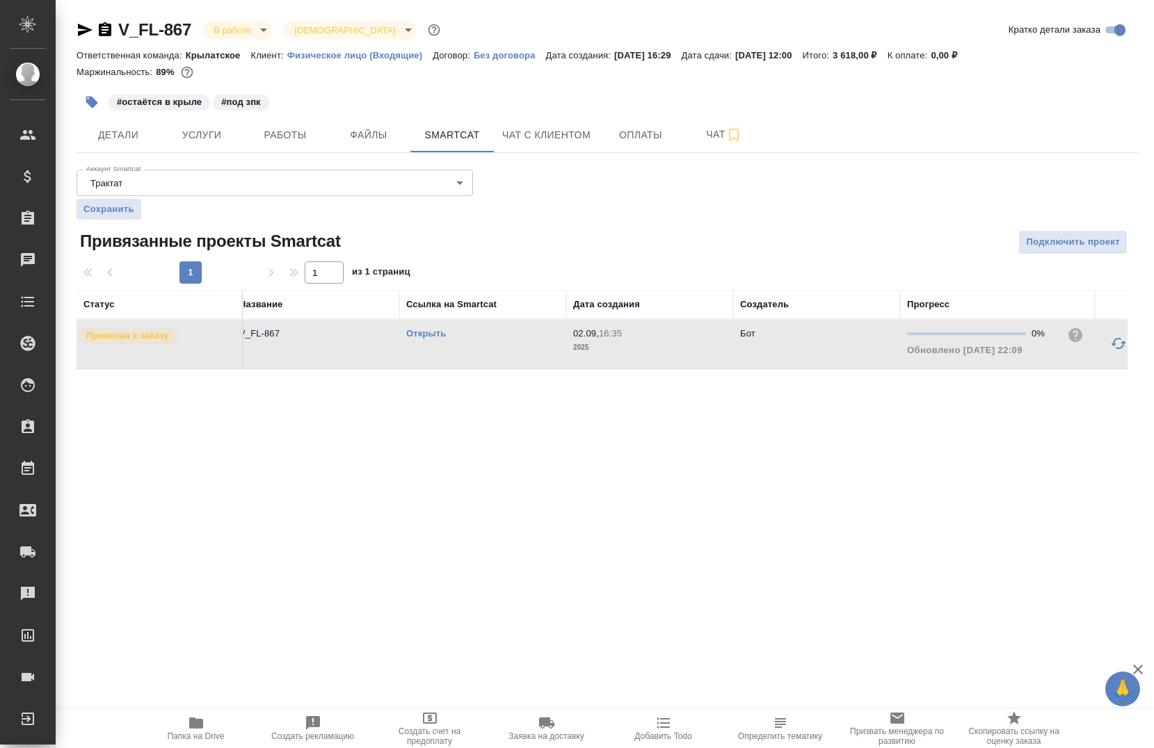
scroll to position [0, 0]
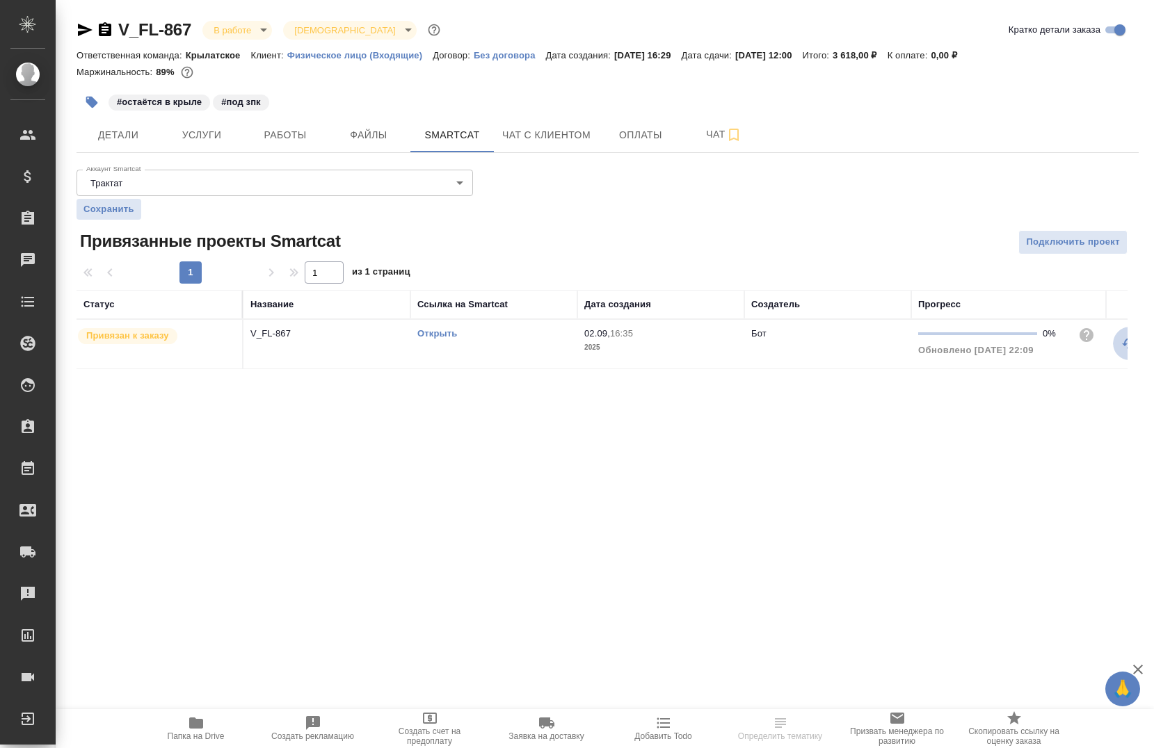
click at [1125, 350] on icon "button" at bounding box center [1129, 343] width 17 height 17
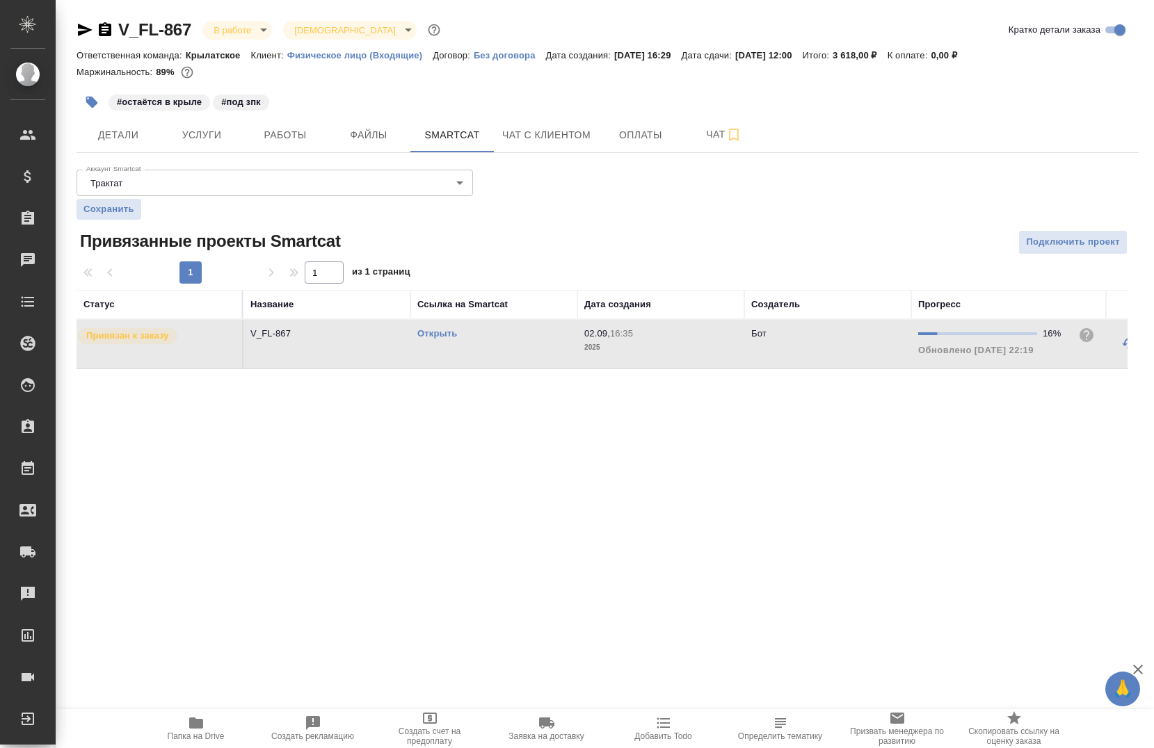
scroll to position [0, 17]
click at [1105, 350] on icon "button" at bounding box center [1112, 343] width 17 height 17
click at [286, 136] on span "Работы" at bounding box center [285, 135] width 67 height 17
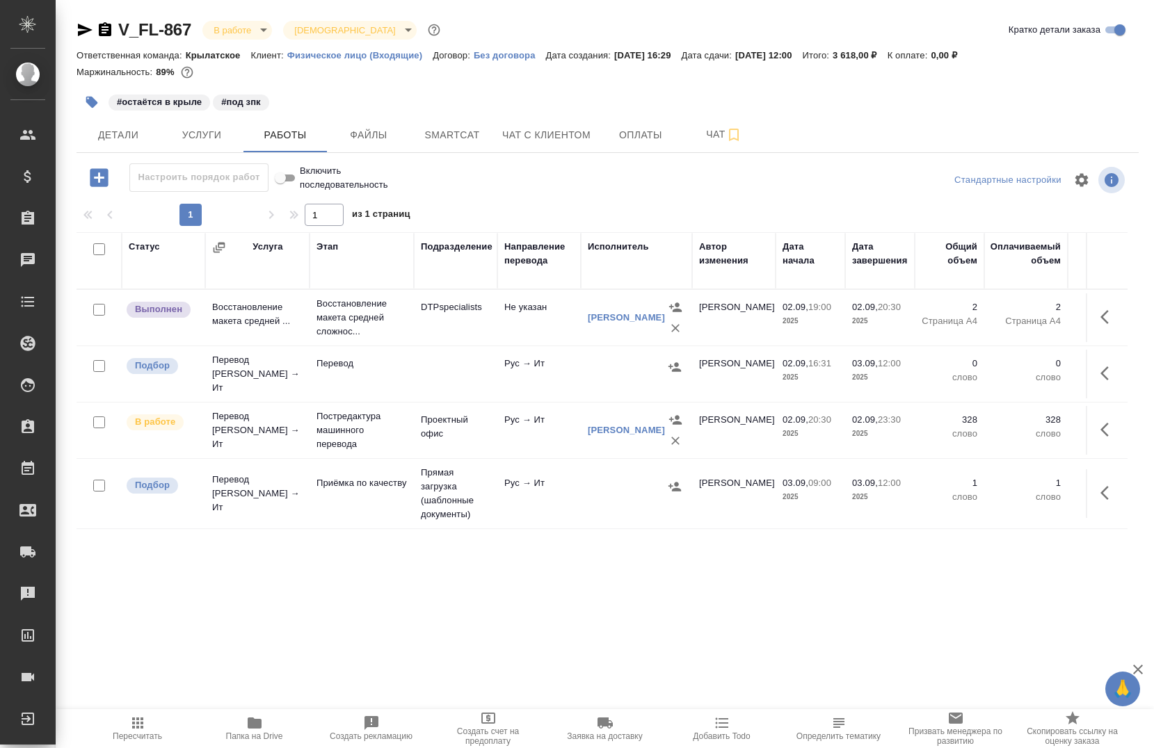
click at [371, 557] on div "Статус Услуга Этап Подразделение Направление перевода Исполнитель Автор изменен…" at bounding box center [602, 580] width 1051 height 696
click at [446, 140] on span "Smartcat" at bounding box center [452, 135] width 67 height 17
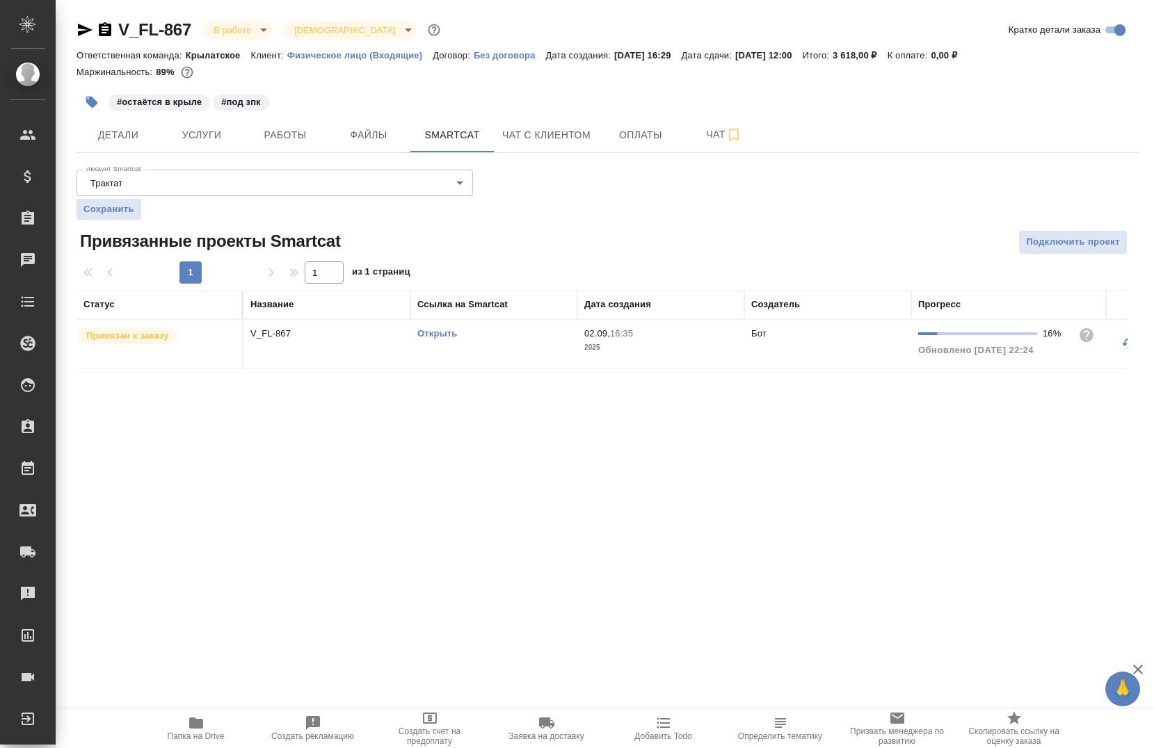
drag, startPoint x: 885, startPoint y: 369, endPoint x: 943, endPoint y: 371, distance: 57.8
click at [943, 369] on div "Статус Название Ссылка на Smartcat Дата создания Создатель Прогресс Привязан к …" at bounding box center [602, 329] width 1051 height 79
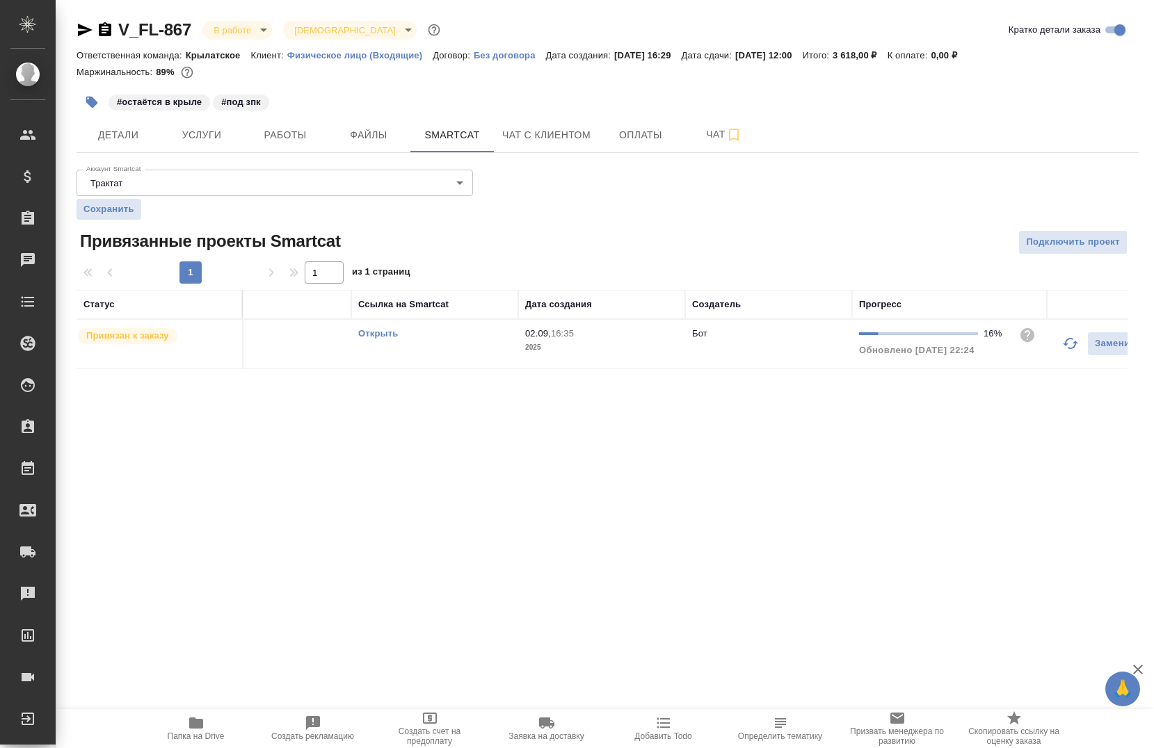
scroll to position [0, 83]
click at [1037, 344] on button "button" at bounding box center [1046, 343] width 33 height 33
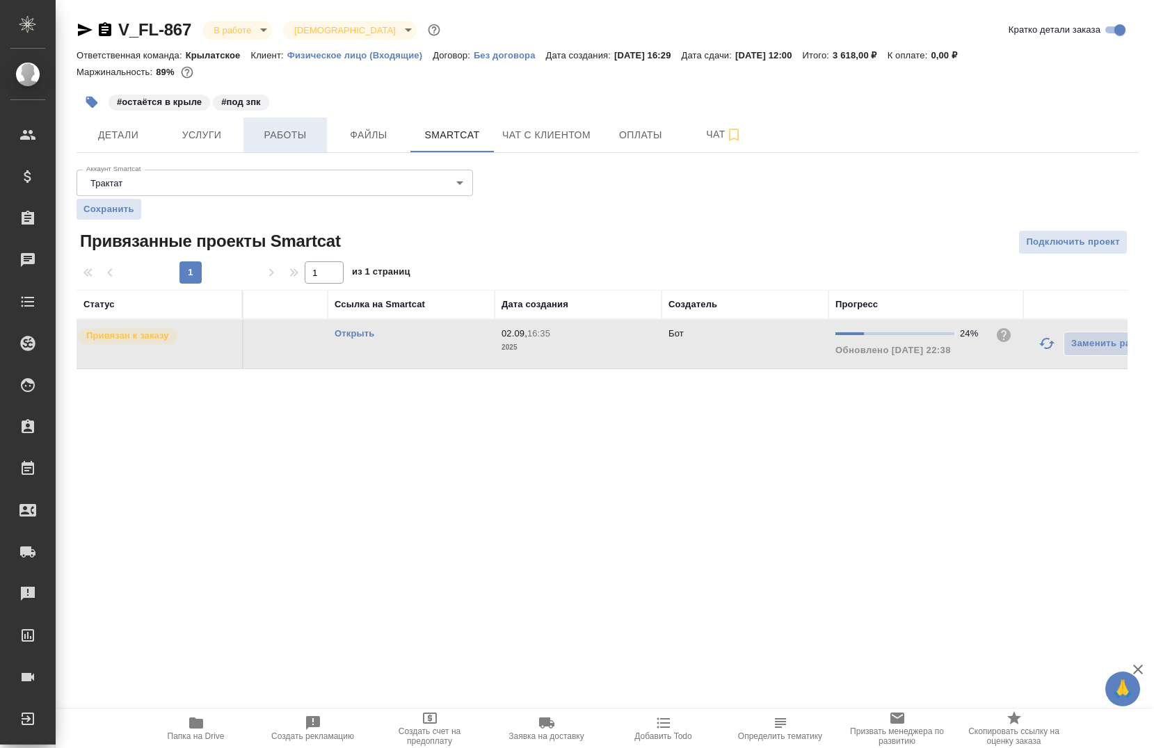
click at [243, 140] on button "Работы" at bounding box center [284, 135] width 83 height 35
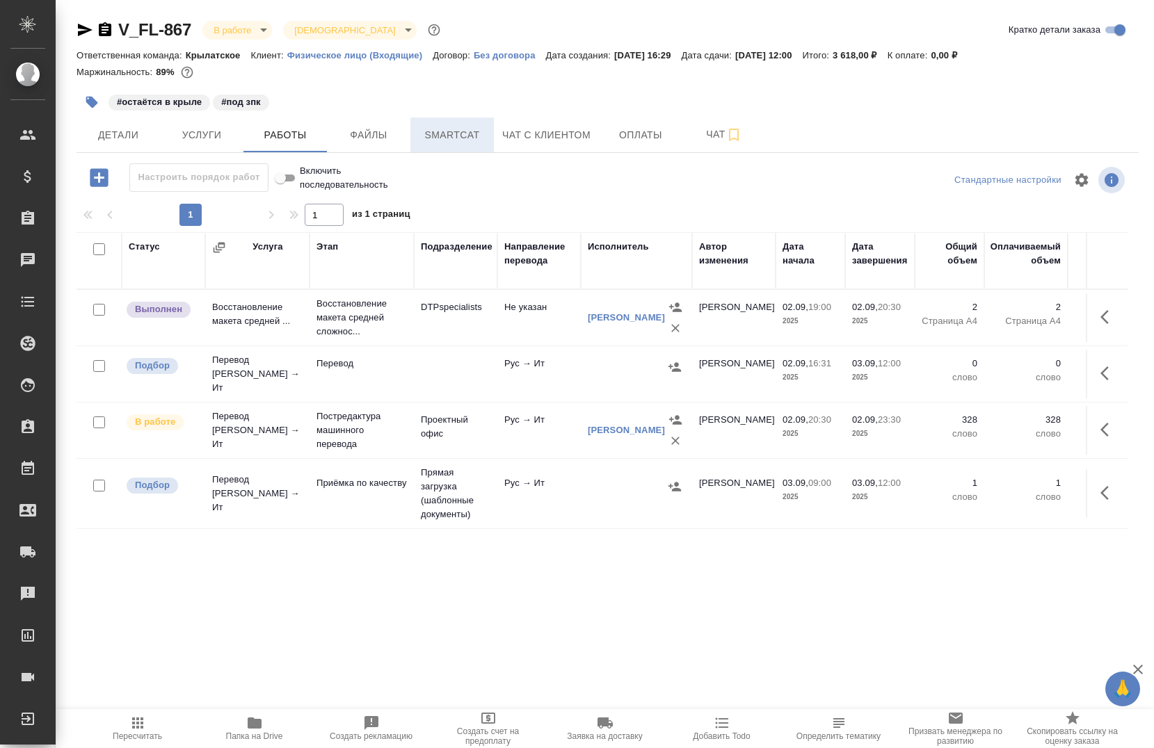
click at [433, 143] on button "Smartcat" at bounding box center [451, 135] width 83 height 35
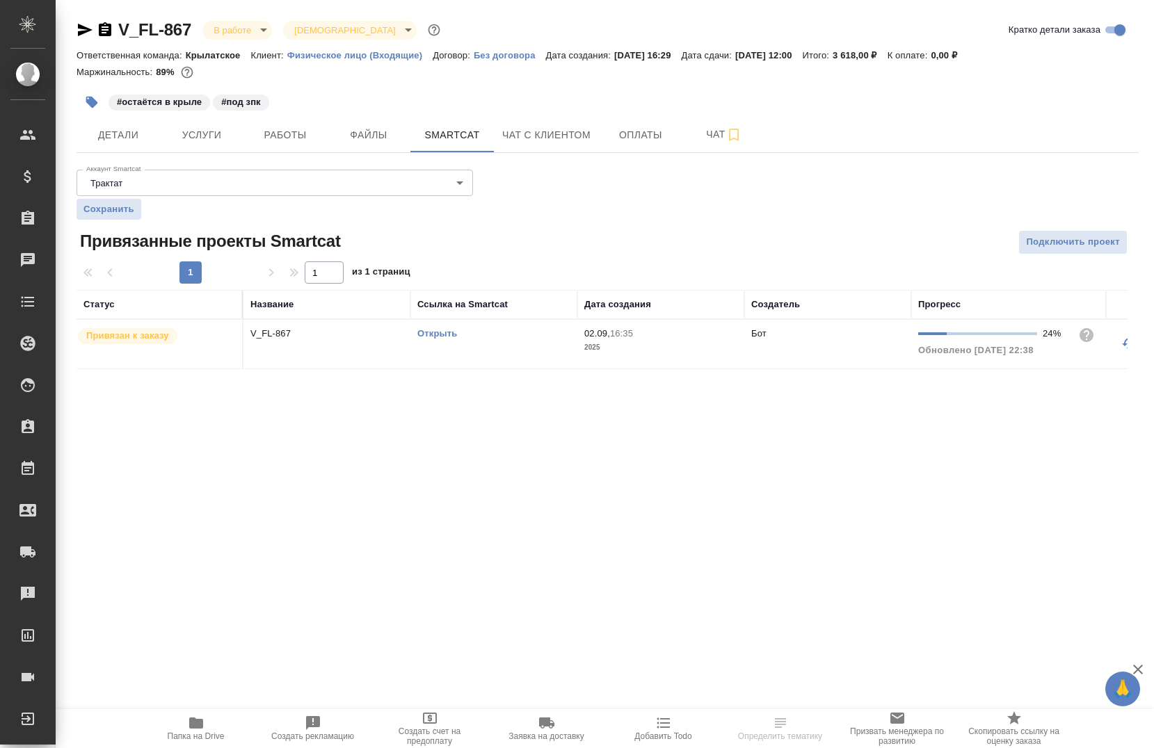
scroll to position [0, 145]
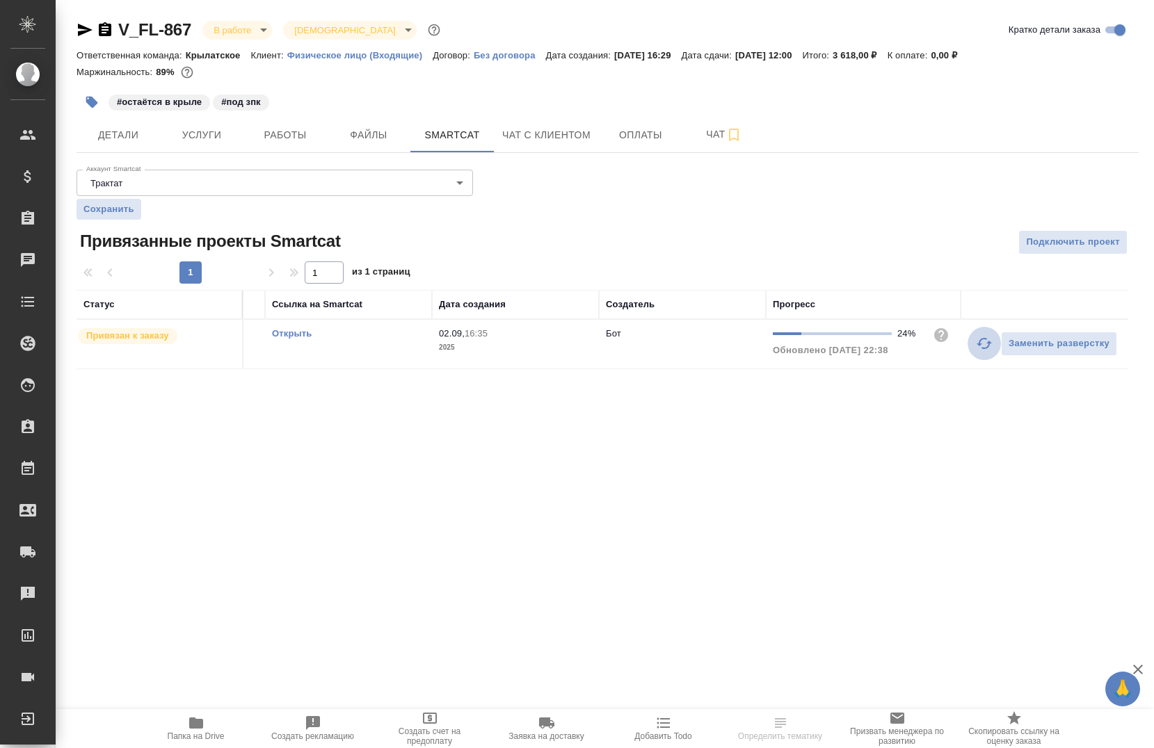
click at [990, 339] on icon "button" at bounding box center [984, 343] width 17 height 17
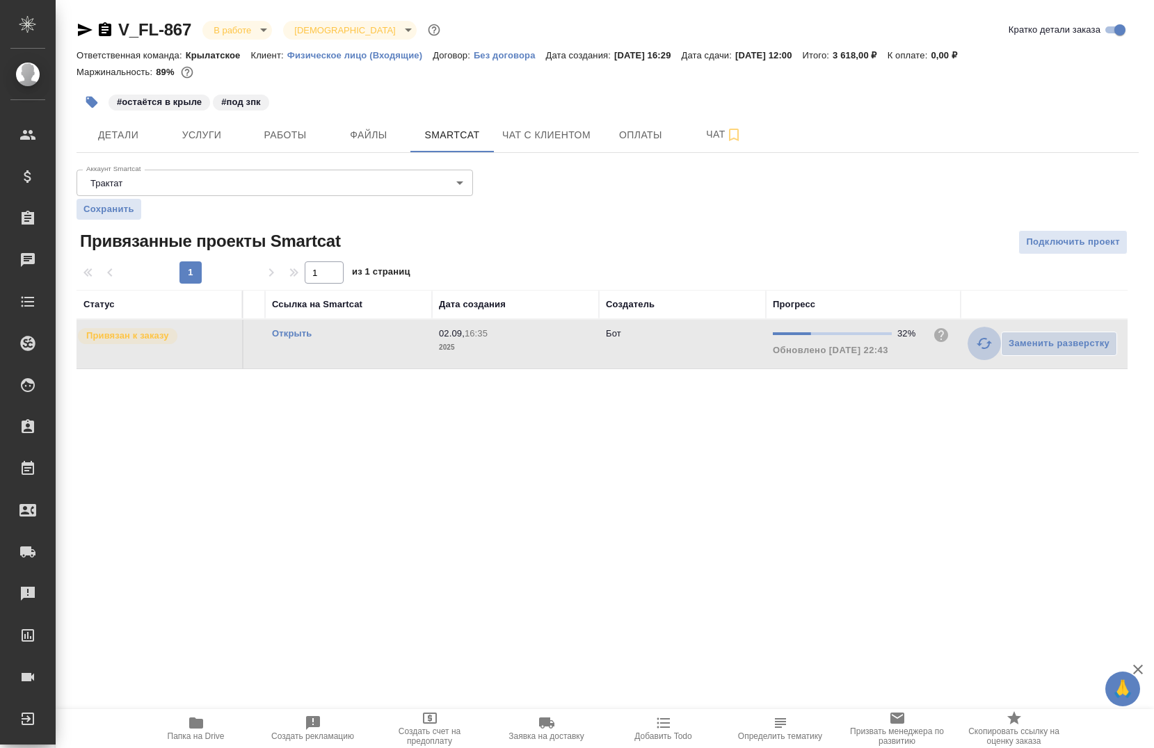
click at [992, 344] on button "button" at bounding box center [983, 343] width 33 height 33
click at [978, 348] on icon "button" at bounding box center [984, 343] width 17 height 17
click at [984, 347] on icon "button" at bounding box center [984, 343] width 17 height 17
click at [291, 145] on button "Работы" at bounding box center [284, 135] width 83 height 35
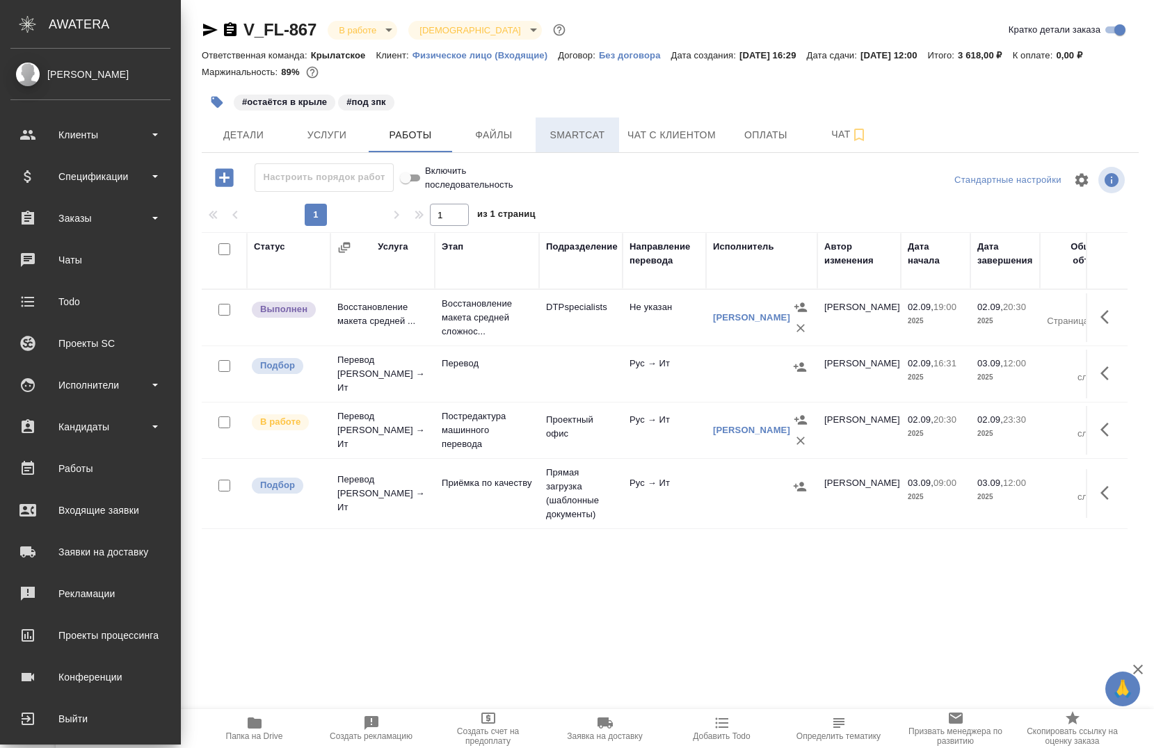
click at [569, 144] on span "Smartcat" at bounding box center [577, 135] width 67 height 17
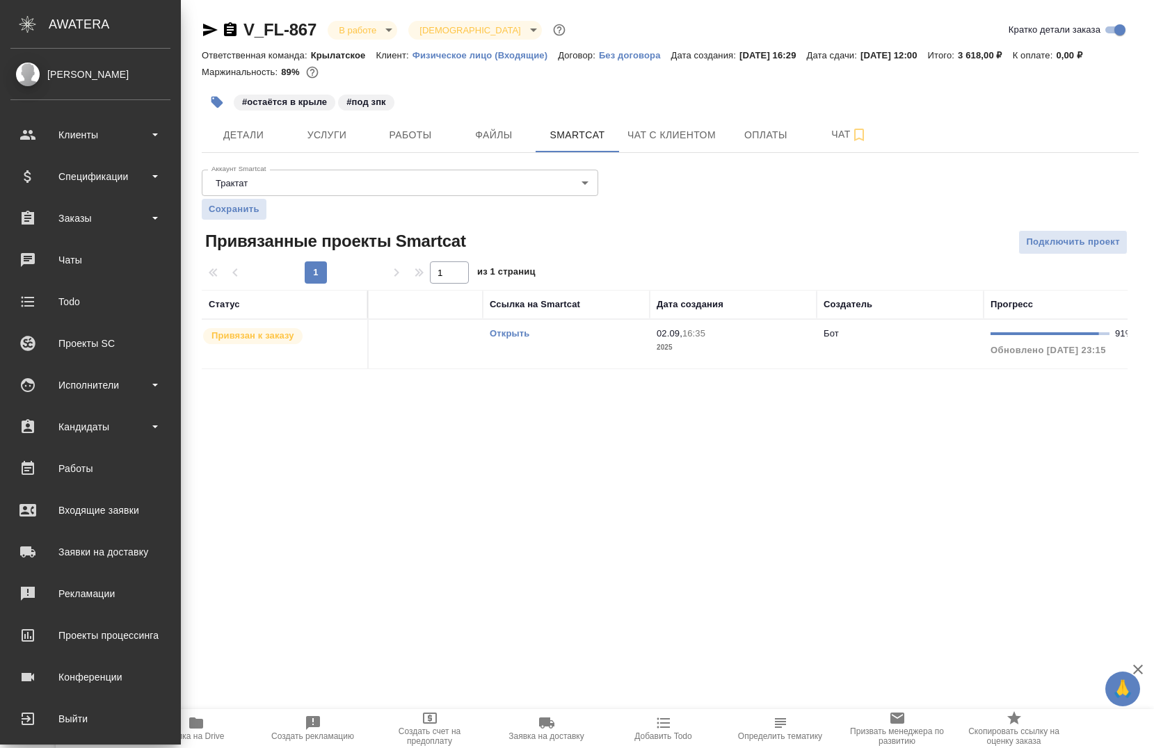
scroll to position [0, 271]
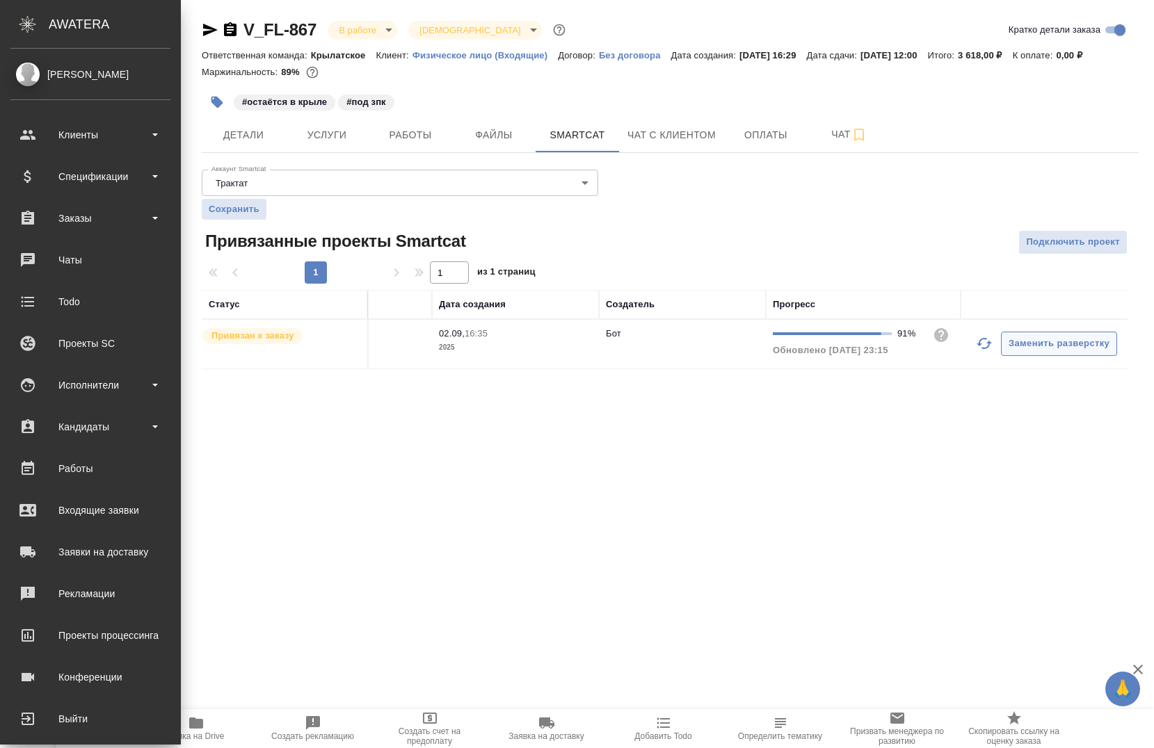
click at [982, 335] on button "button" at bounding box center [983, 343] width 33 height 33
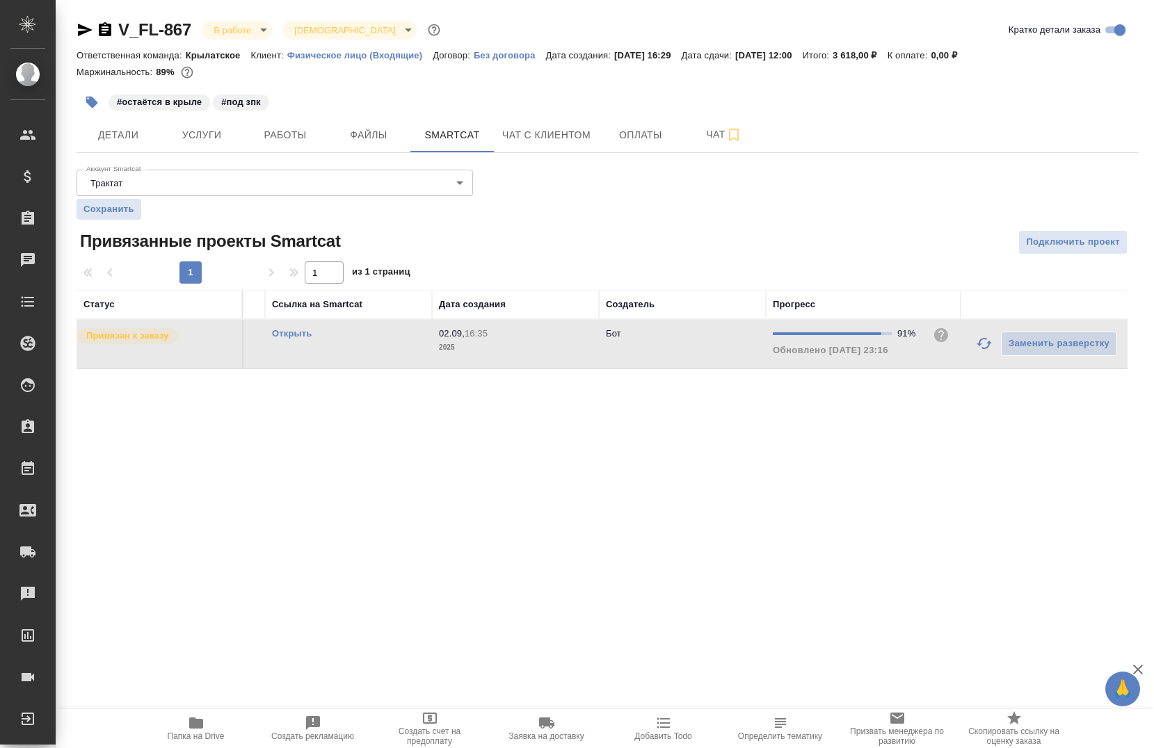
scroll to position [0, 145]
click at [298, 135] on span "Работы" at bounding box center [285, 135] width 67 height 17
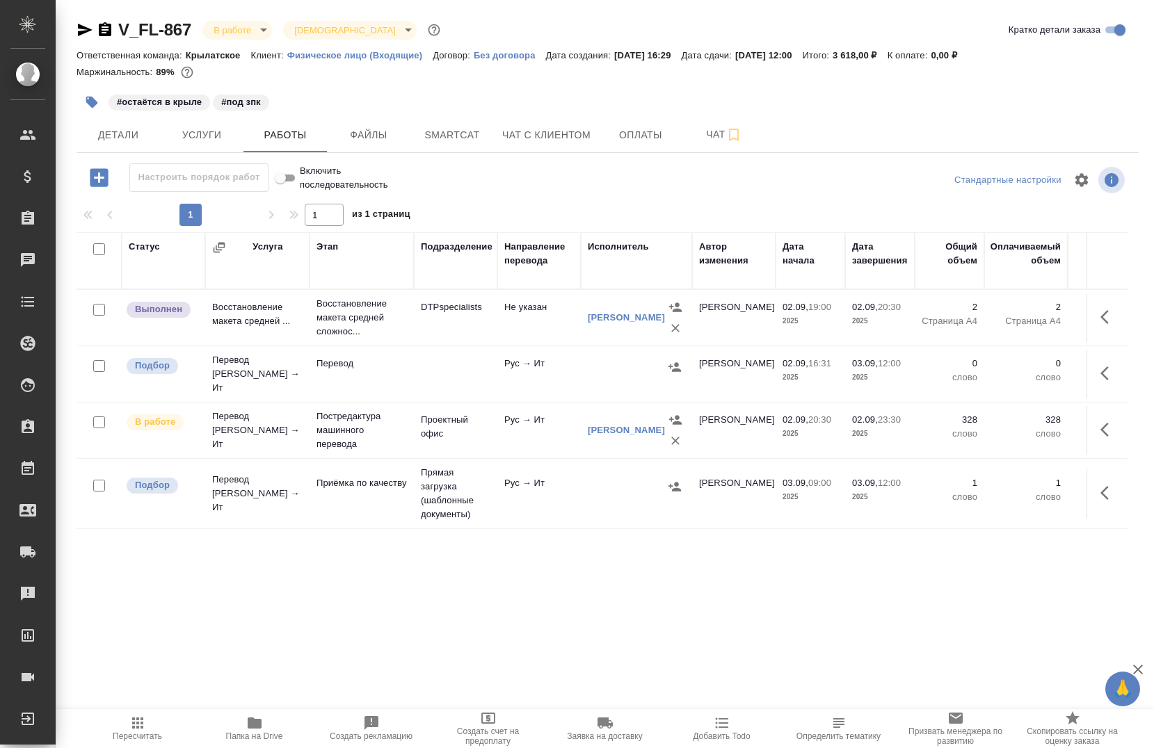
click at [82, 97] on button "button" at bounding box center [92, 102] width 31 height 31
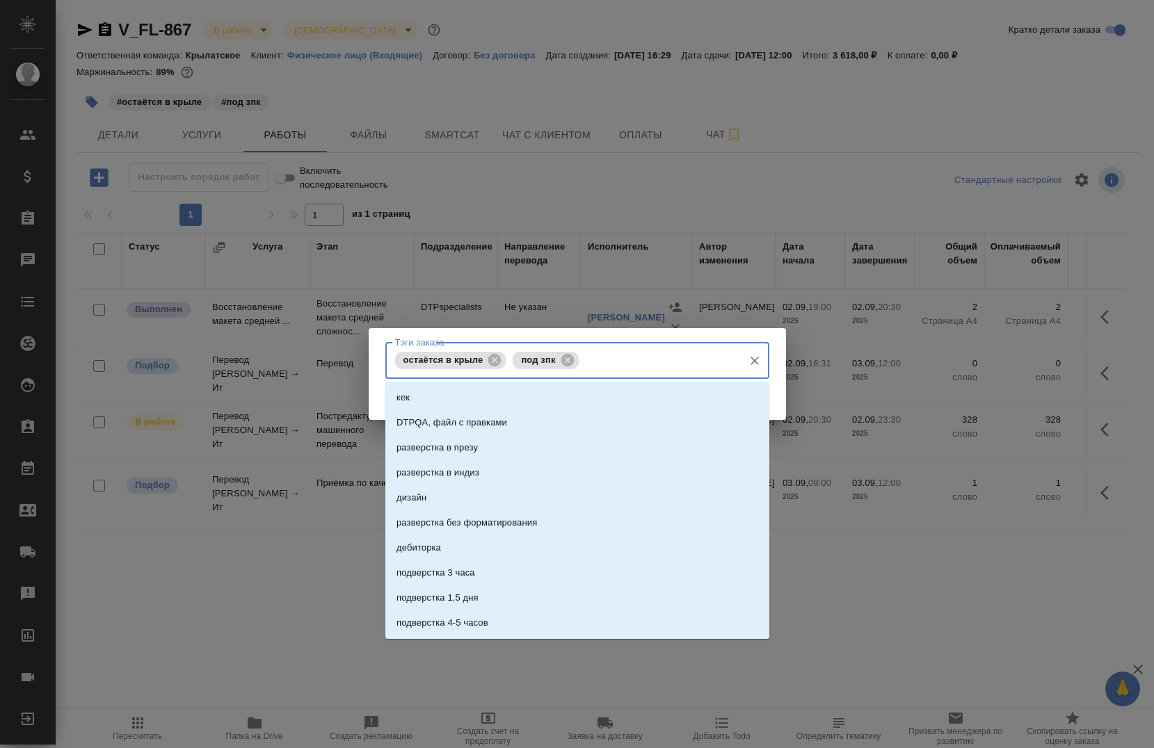
click at [603, 367] on input "Тэги заказа" at bounding box center [659, 360] width 154 height 24
type input "в переводе"
click at [433, 415] on li "в переводе" at bounding box center [577, 422] width 384 height 25
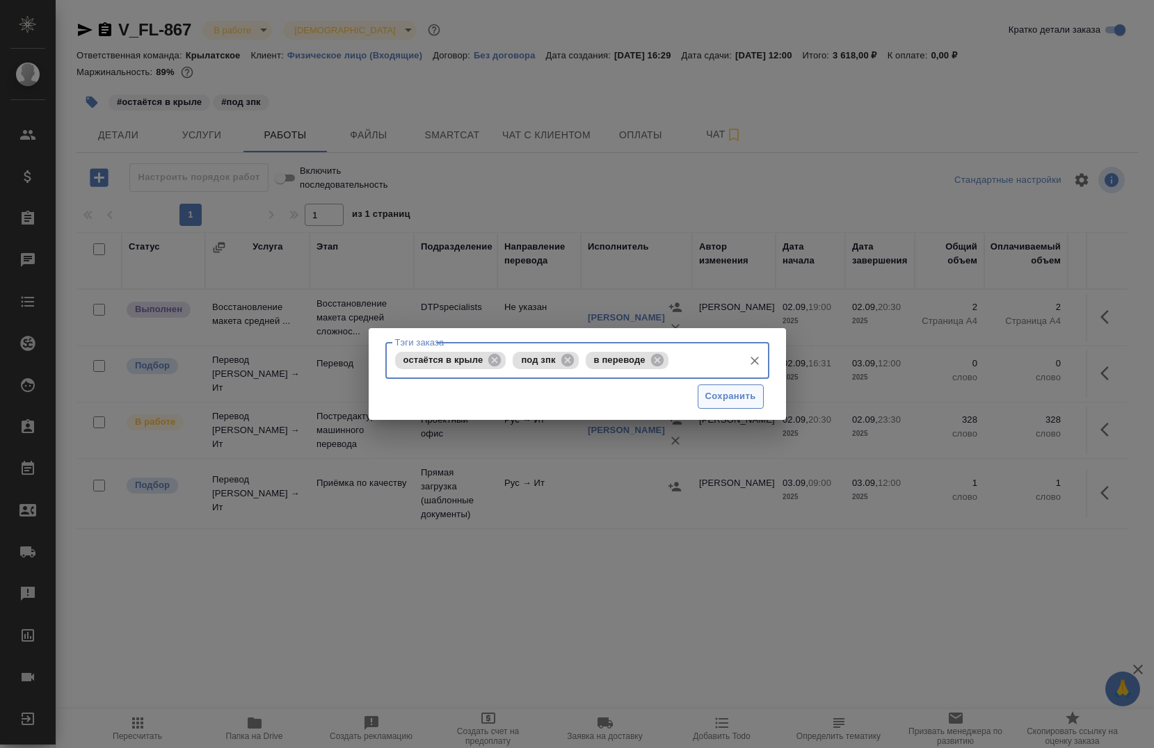
click at [752, 400] on span "Сохранить" at bounding box center [730, 397] width 51 height 16
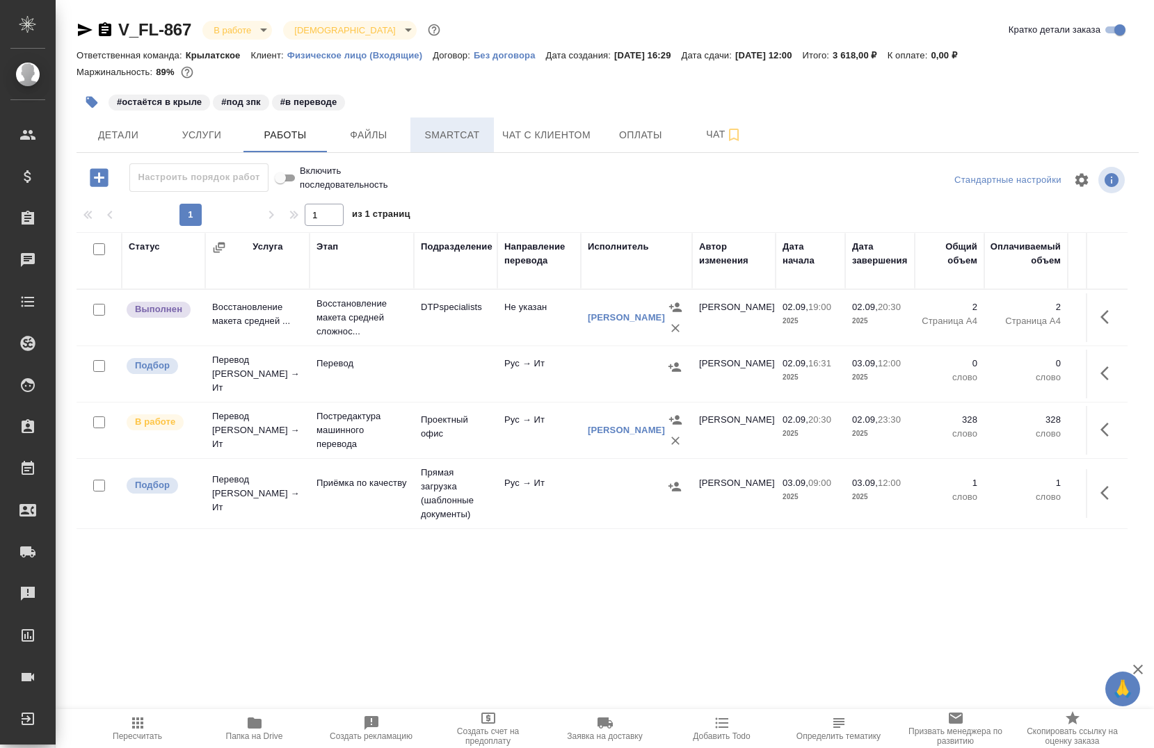
click at [475, 136] on span "Smartcat" at bounding box center [452, 135] width 67 height 17
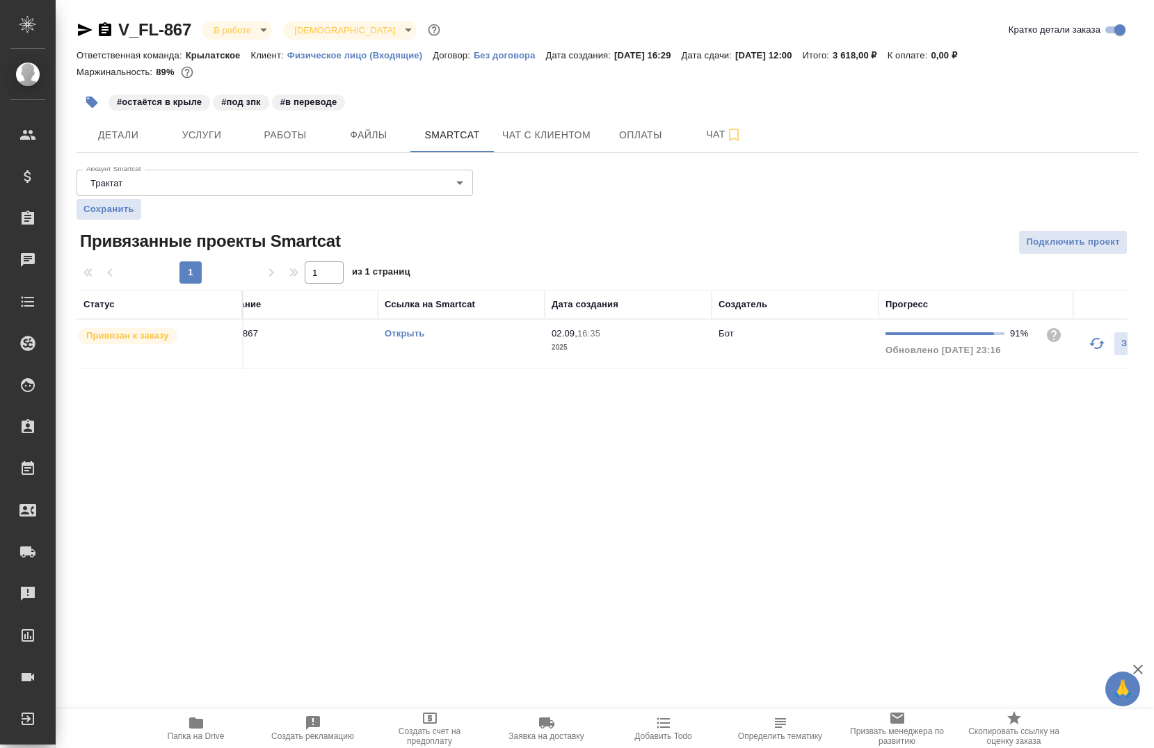
scroll to position [0, 145]
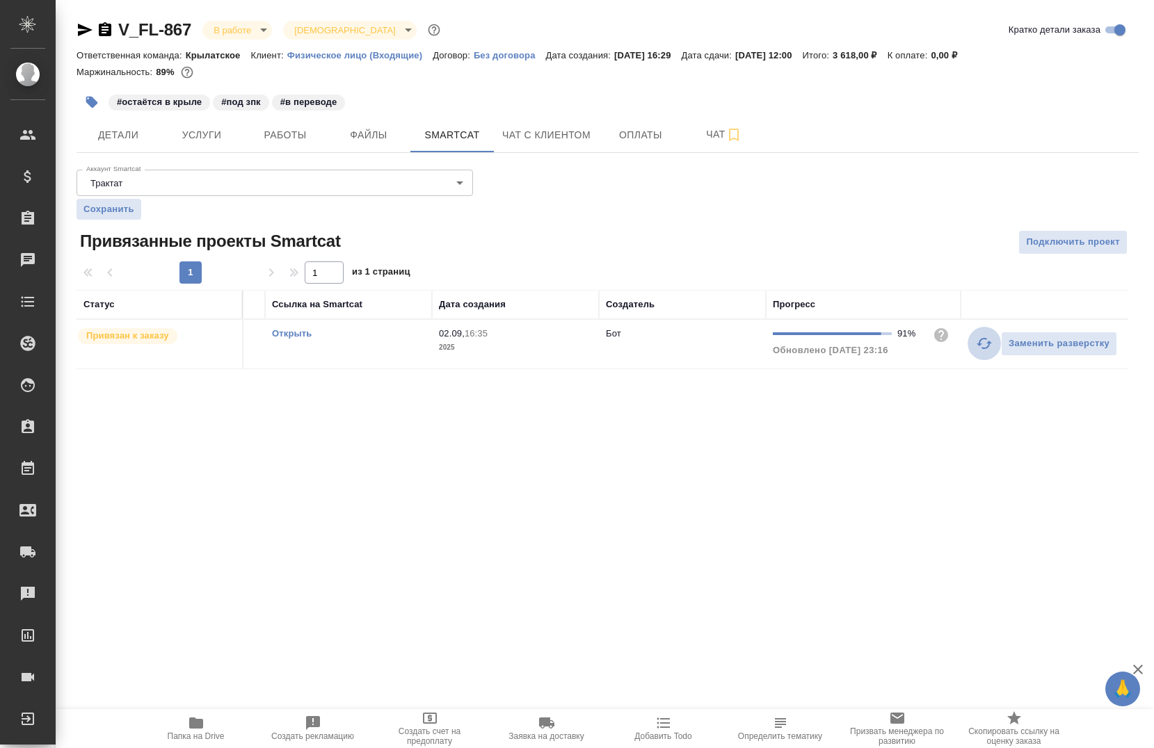
click at [987, 341] on icon "button" at bounding box center [984, 343] width 17 height 17
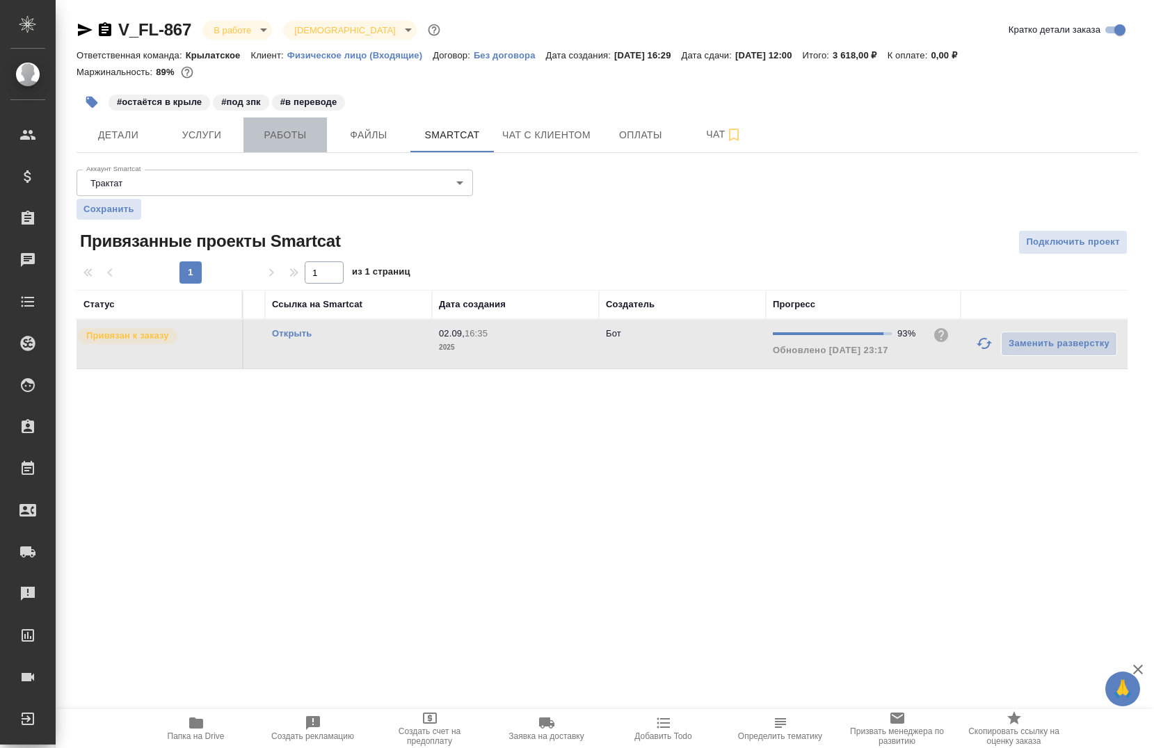
click at [312, 137] on span "Работы" at bounding box center [285, 135] width 67 height 17
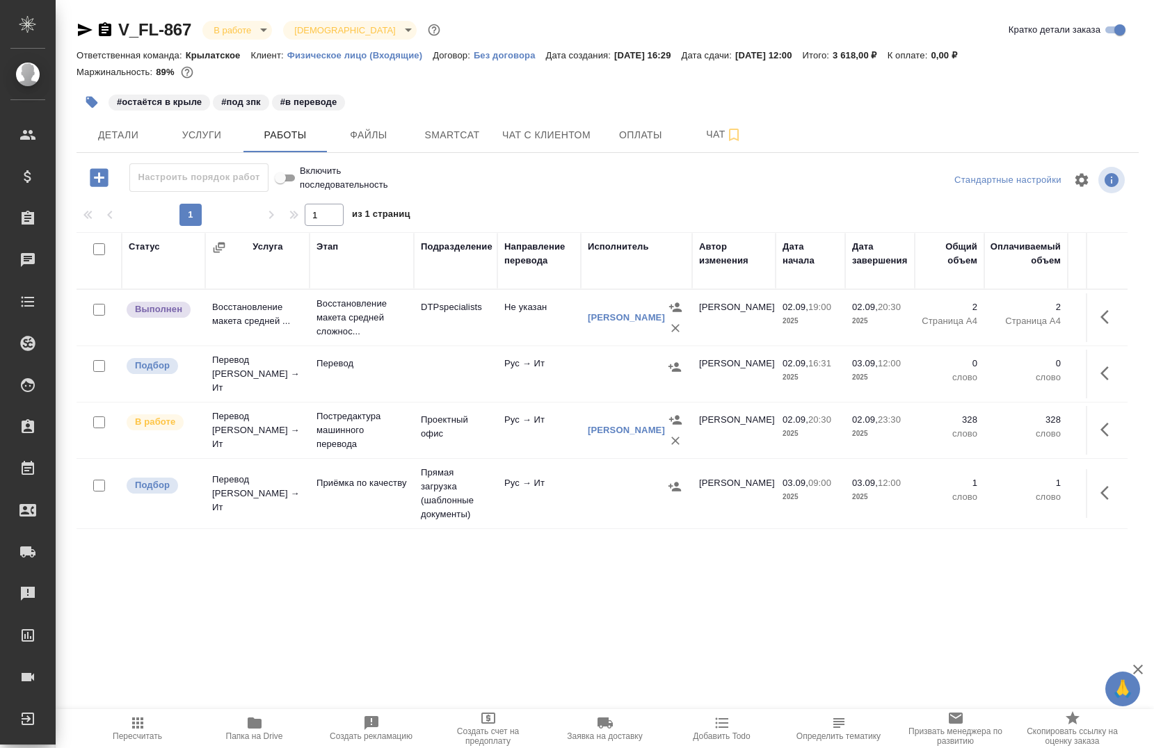
click at [1100, 486] on icon "button" at bounding box center [1104, 493] width 8 height 14
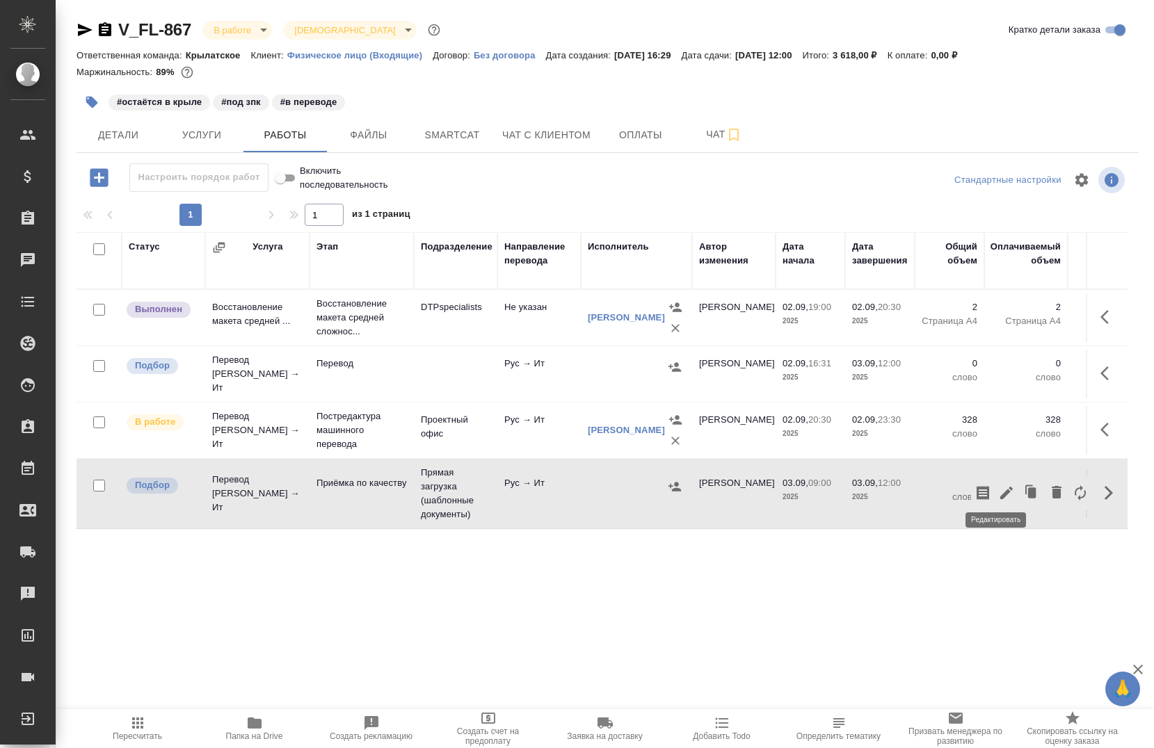
click at [1000, 487] on icon "button" at bounding box center [1006, 493] width 13 height 13
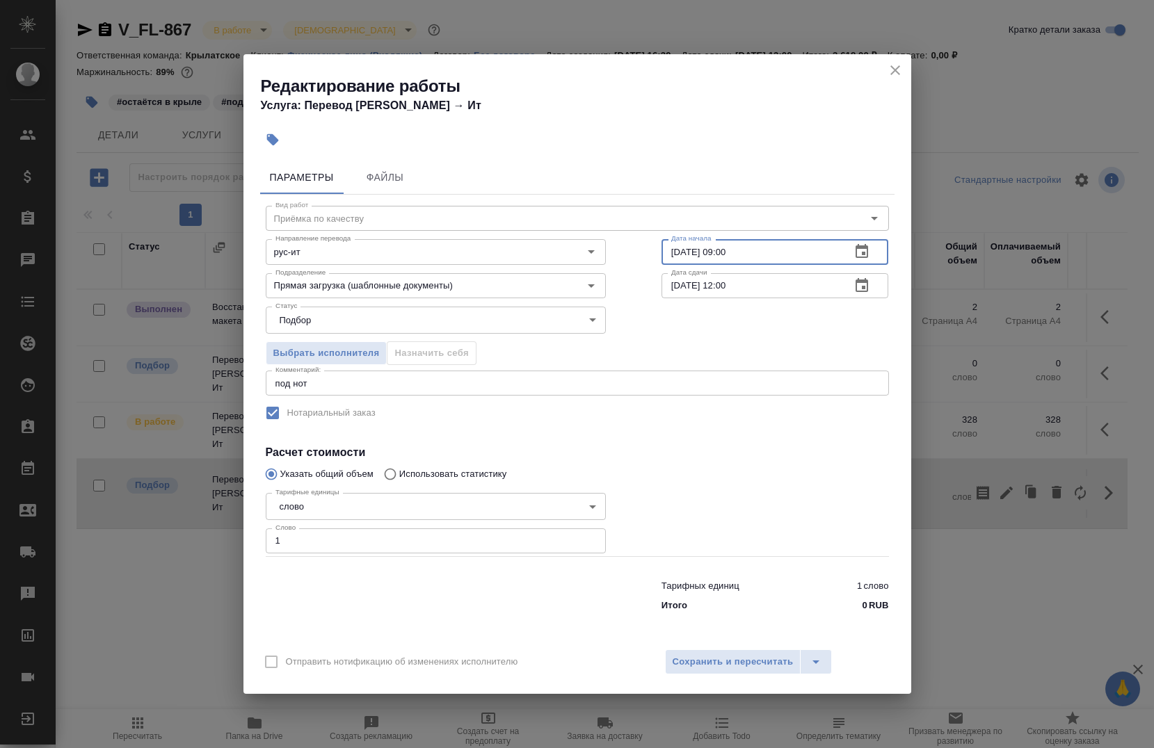
click at [753, 257] on input "03.09.2025 09:00" at bounding box center [750, 251] width 179 height 25
click at [730, 258] on input "03.09.2025 09:00" at bounding box center [750, 251] width 179 height 25
type input "03.09.2025 11:00"
click at [703, 674] on button "Сохранить и пересчитать" at bounding box center [733, 662] width 136 height 25
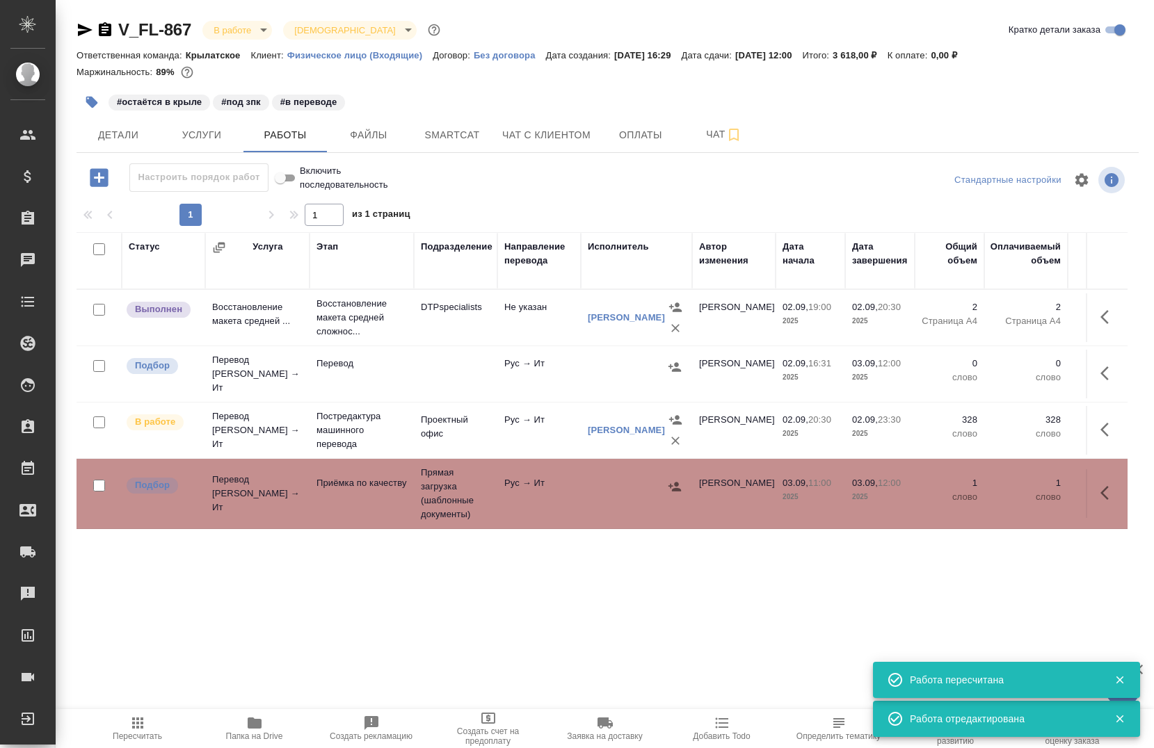
click at [599, 613] on div "Статус Услуга Этап Подразделение Направление перевода Исполнитель Автор изменен…" at bounding box center [602, 580] width 1051 height 696
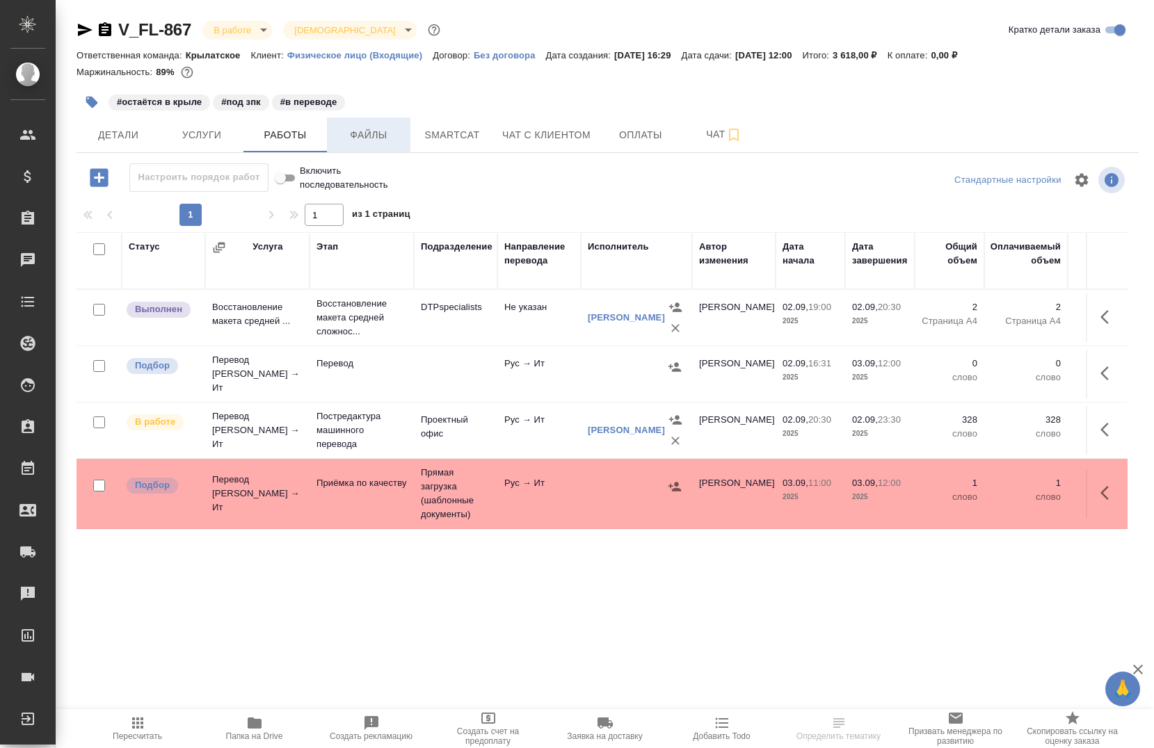
click at [389, 145] on button "Файлы" at bounding box center [368, 135] width 83 height 35
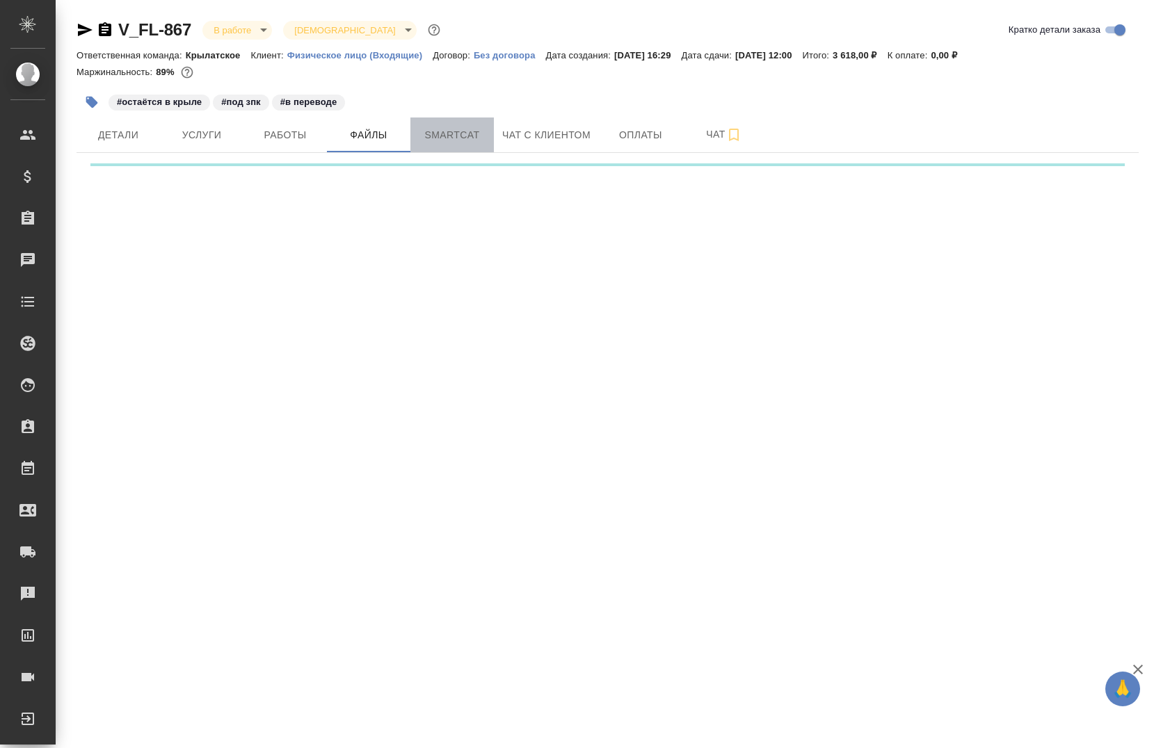
click at [435, 145] on button "Smartcat" at bounding box center [451, 135] width 83 height 35
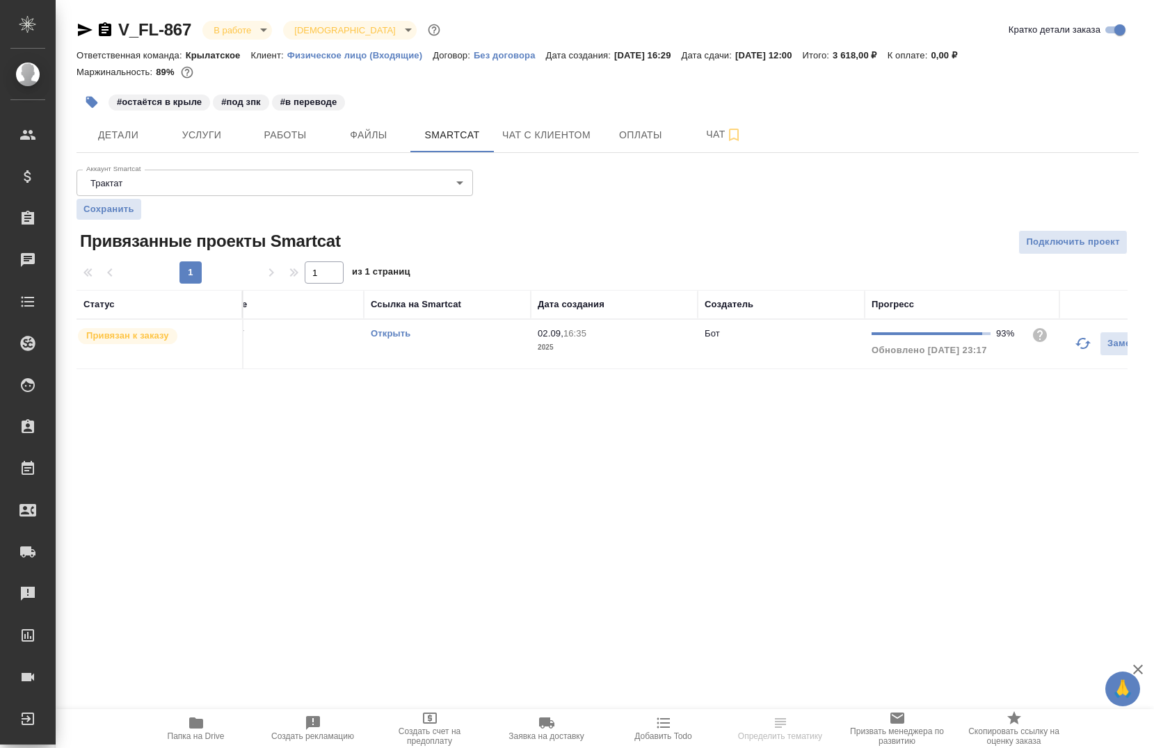
scroll to position [0, 47]
click at [1079, 349] on icon "button" at bounding box center [1082, 343] width 17 height 17
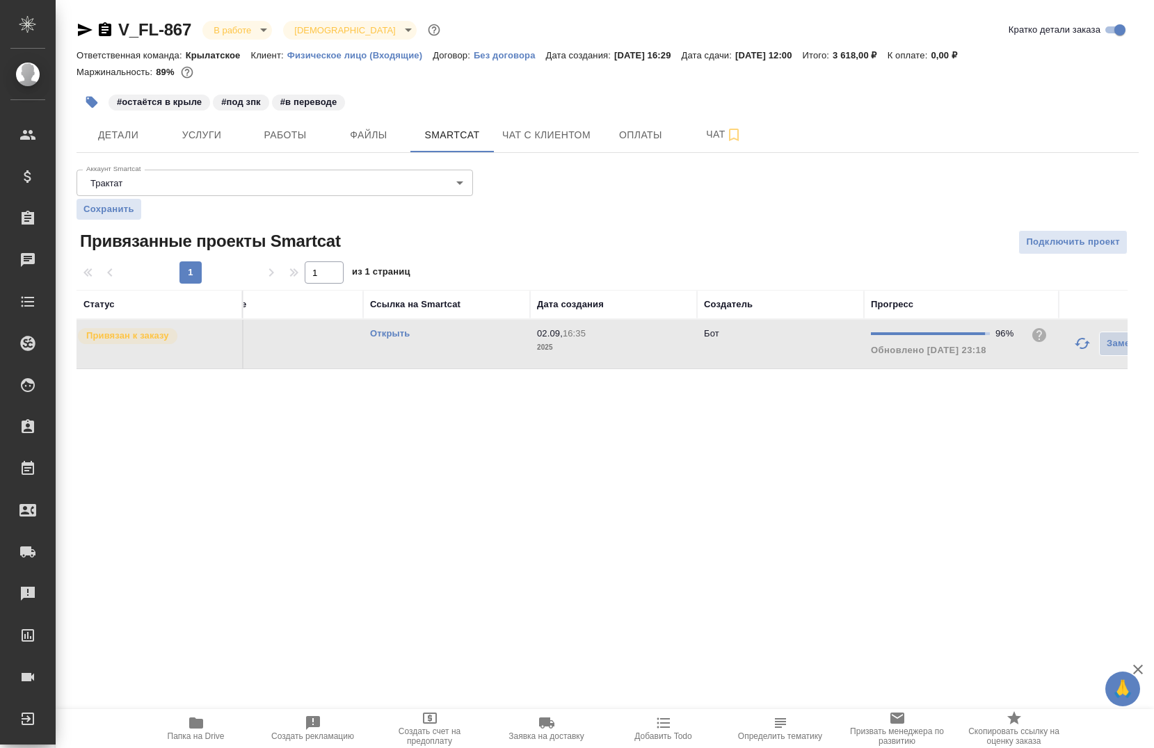
scroll to position [0, 0]
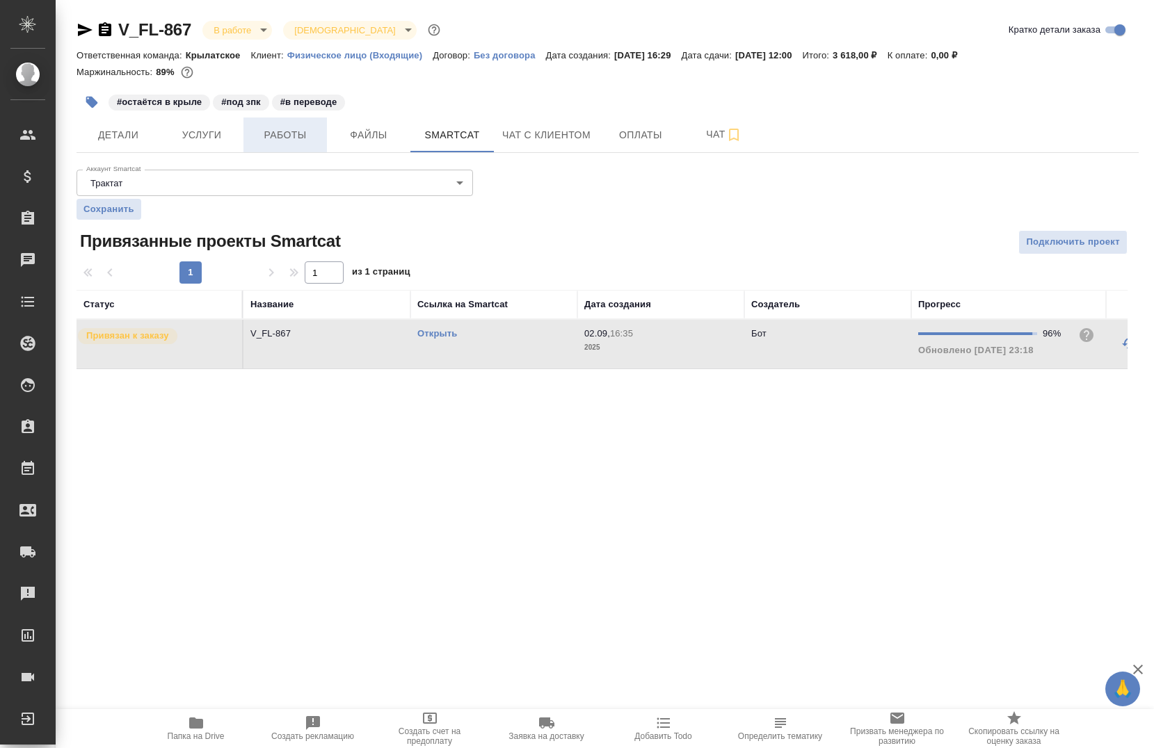
click at [279, 147] on button "Работы" at bounding box center [284, 135] width 83 height 35
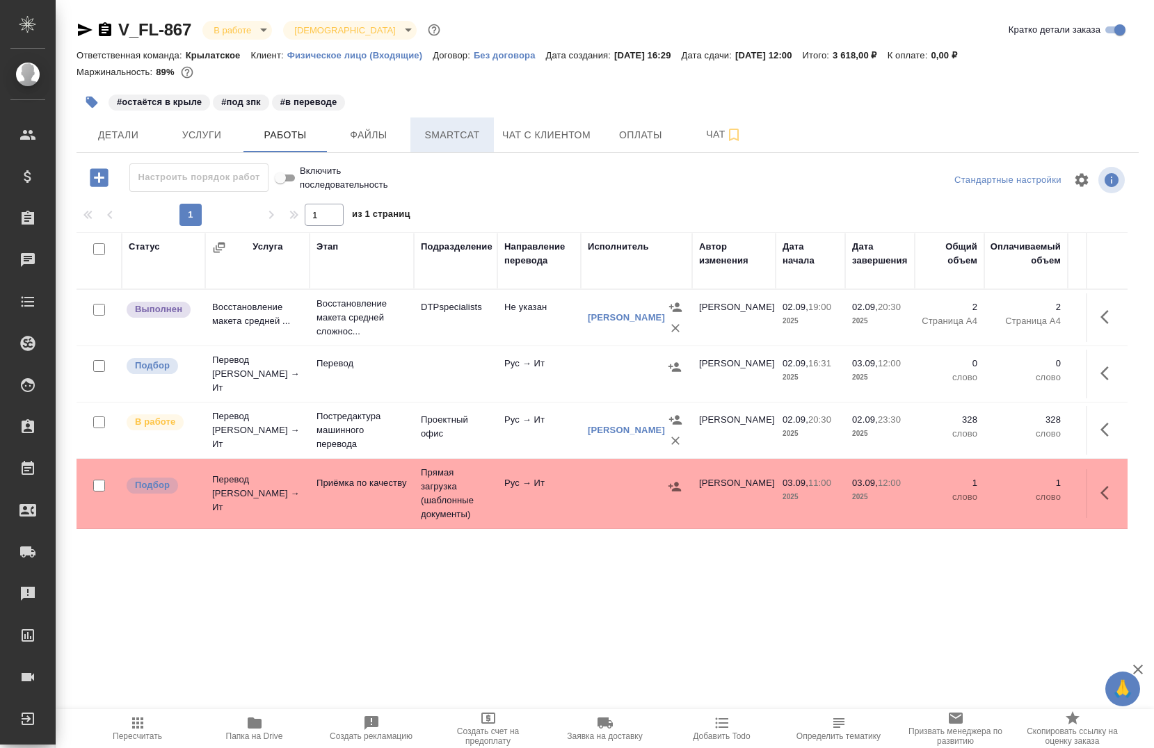
click at [466, 127] on span "Smartcat" at bounding box center [452, 135] width 67 height 17
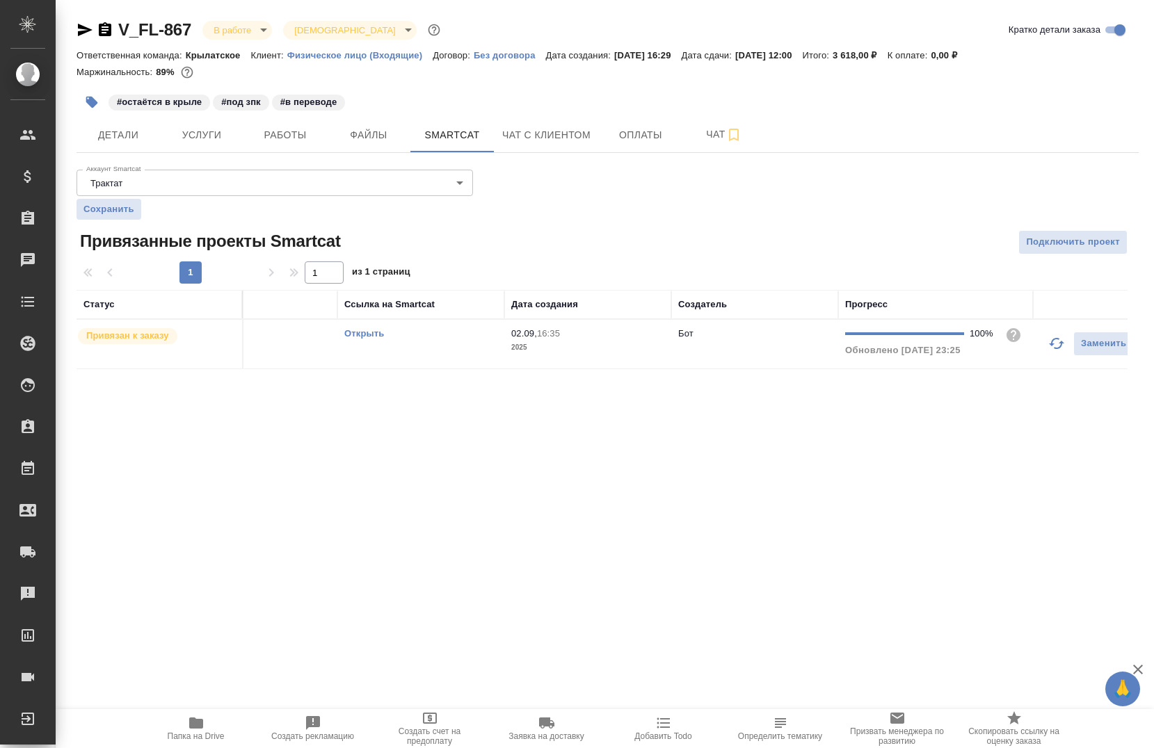
scroll to position [0, 111]
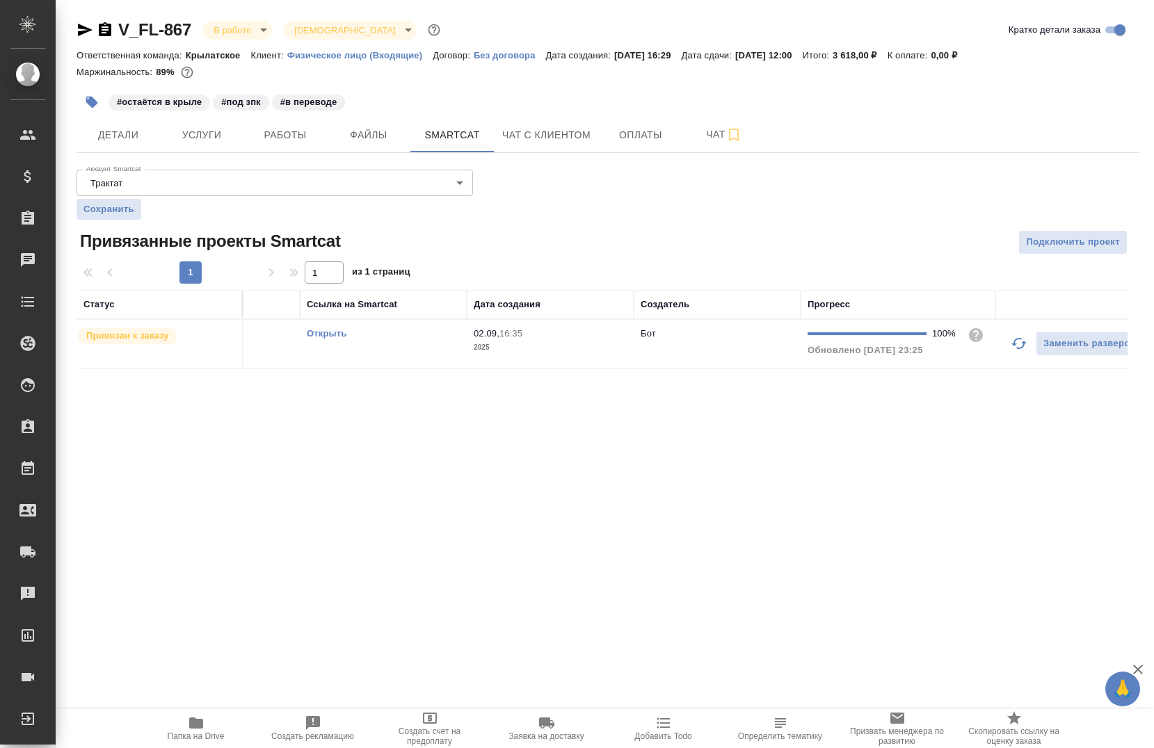
click at [1026, 343] on icon "button" at bounding box center [1019, 343] width 17 height 17
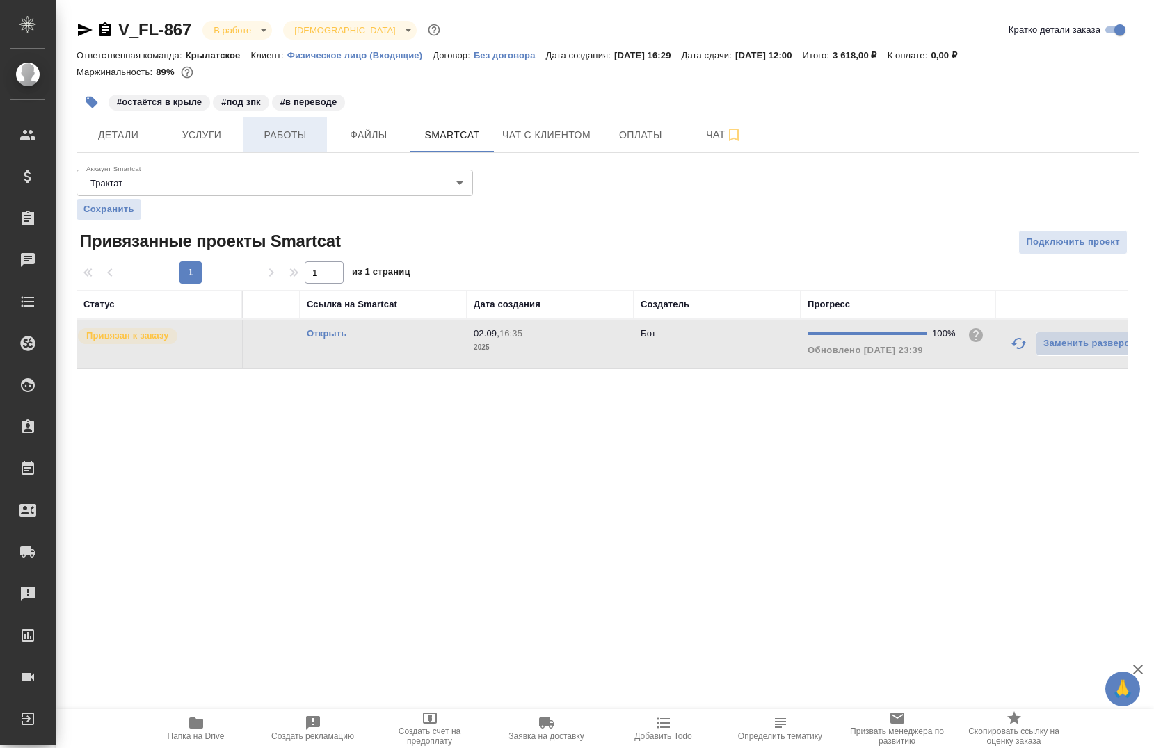
drag, startPoint x: 311, startPoint y: 154, endPoint x: 315, endPoint y: 147, distance: 8.7
click at [312, 154] on div "V_FL-867 В работе inProgress Святая троица holyTrinity Кратко детали заказа Отв…" at bounding box center [607, 202] width 1077 height 405
click at [309, 140] on span "Работы" at bounding box center [285, 135] width 67 height 17
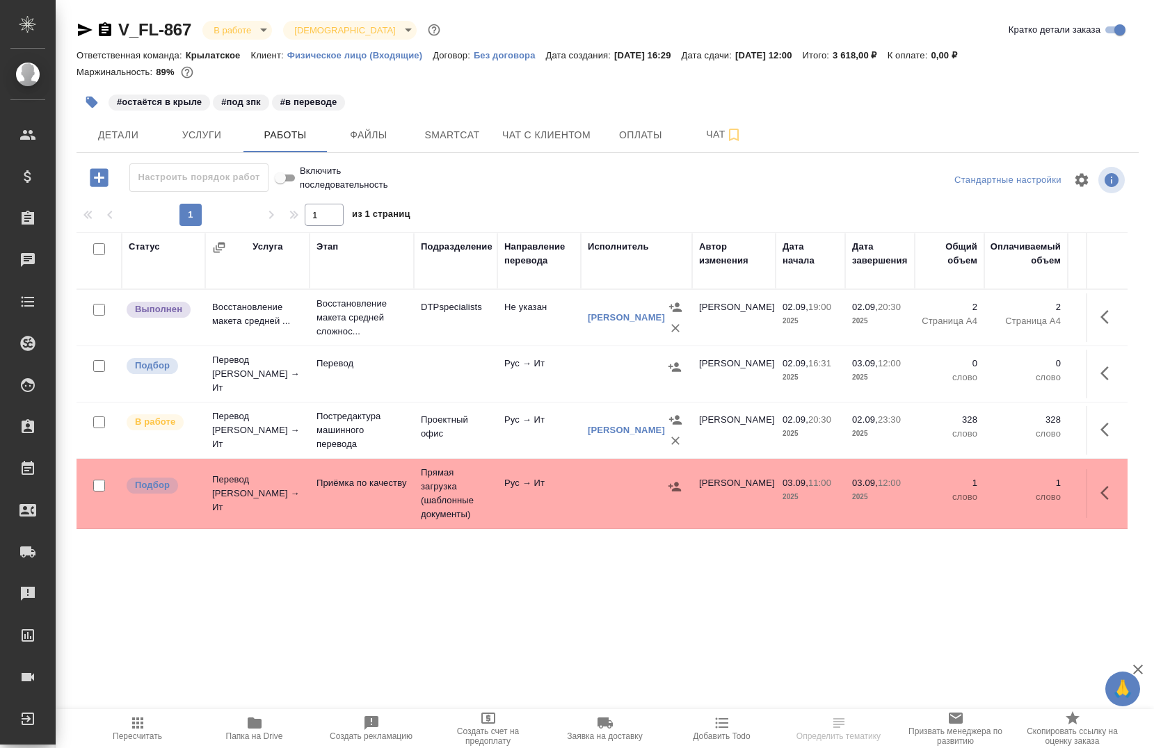
click at [238, 730] on span "Папка на Drive" at bounding box center [254, 728] width 100 height 26
click at [446, 140] on span "Smartcat" at bounding box center [452, 135] width 67 height 17
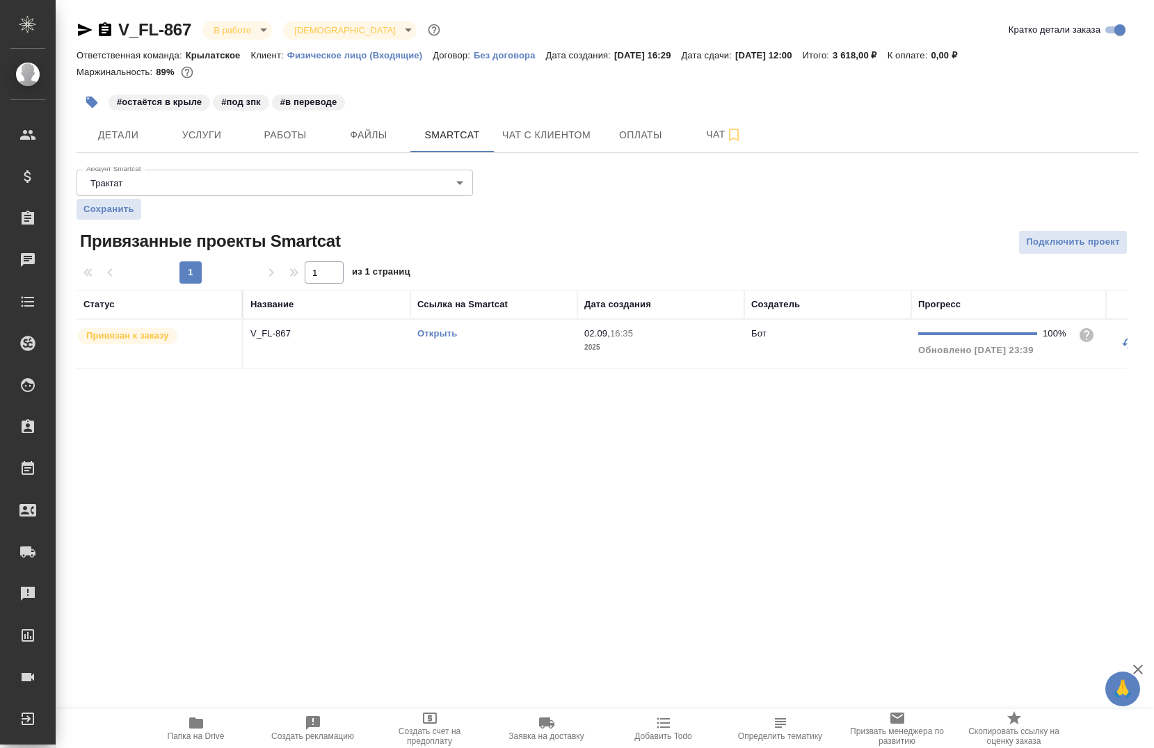
click at [444, 336] on link "Открыть" at bounding box center [437, 333] width 40 height 10
click at [76, 33] on div "V_FL-867 В работе inProgress Святая троица holyTrinity Кратко детали заказа Отв…" at bounding box center [607, 202] width 1077 height 405
click at [80, 35] on icon "button" at bounding box center [85, 30] width 17 height 17
click at [268, 127] on span "Работы" at bounding box center [285, 135] width 67 height 17
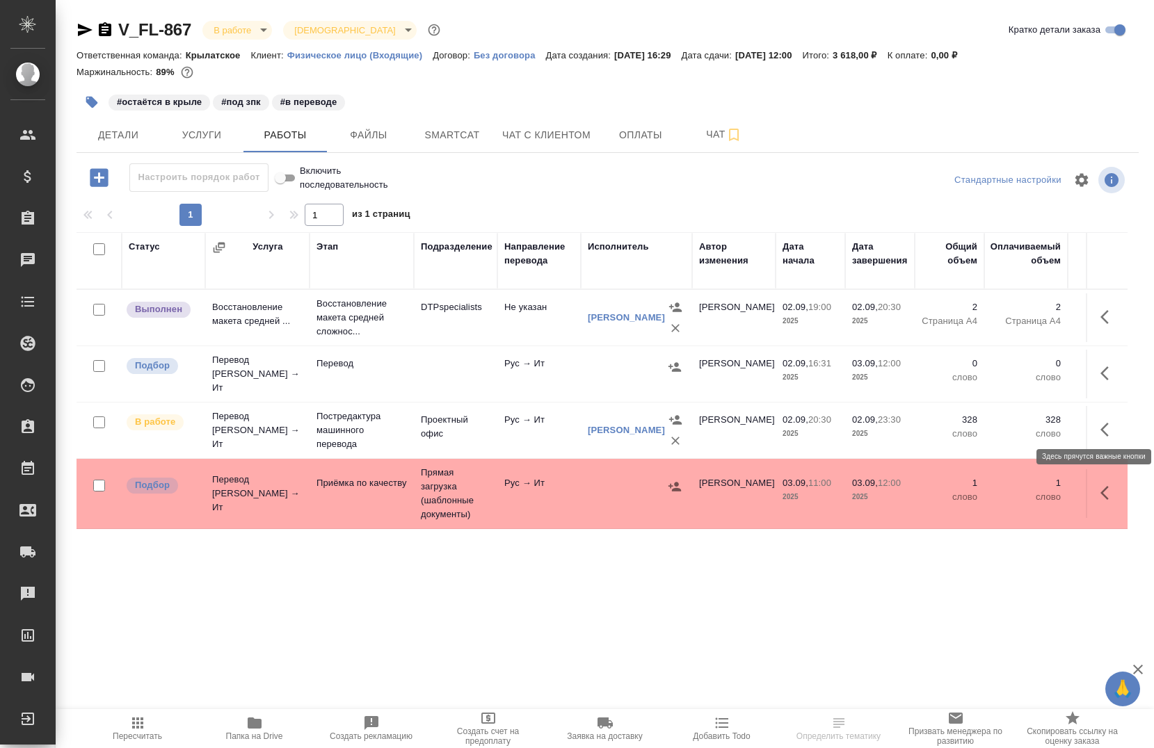
click at [1107, 421] on icon "button" at bounding box center [1108, 429] width 17 height 17
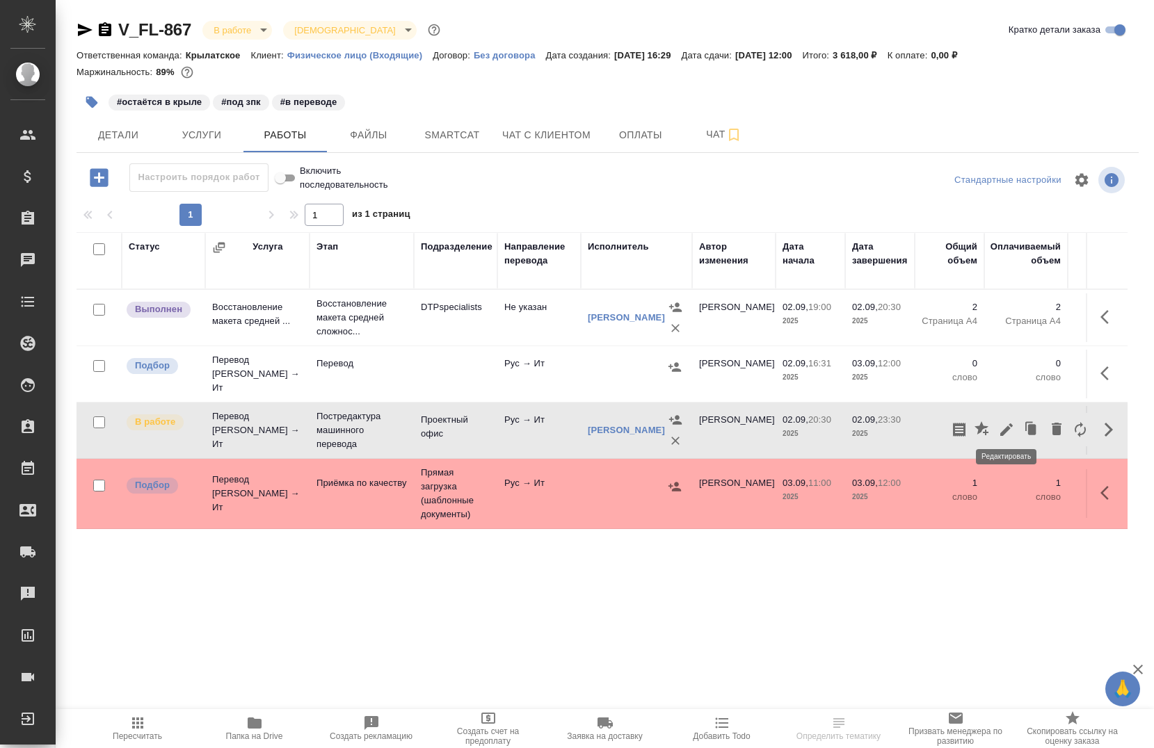
click at [1007, 431] on button "button" at bounding box center [1007, 429] width 24 height 33
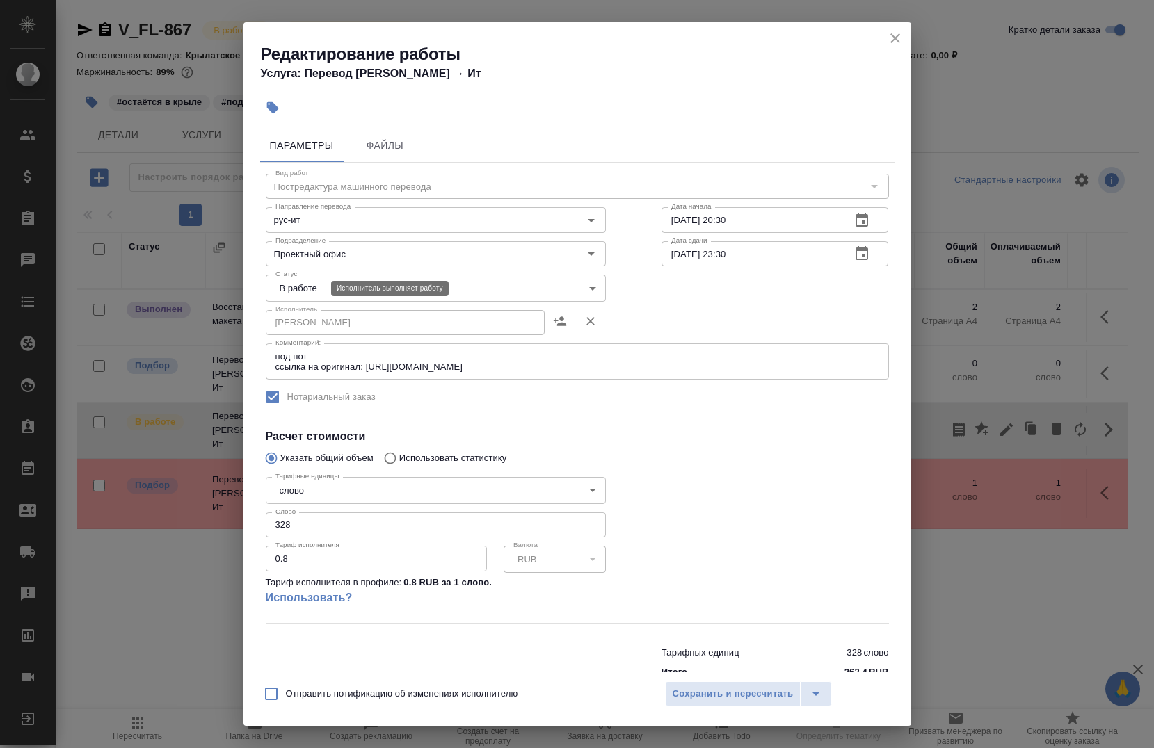
click at [300, 297] on body "🙏 .cls-1 fill:#fff; AWATERA [PERSON_NAME] Спецификации Заказы 0 Чаты Todo Проек…" at bounding box center [577, 374] width 1154 height 748
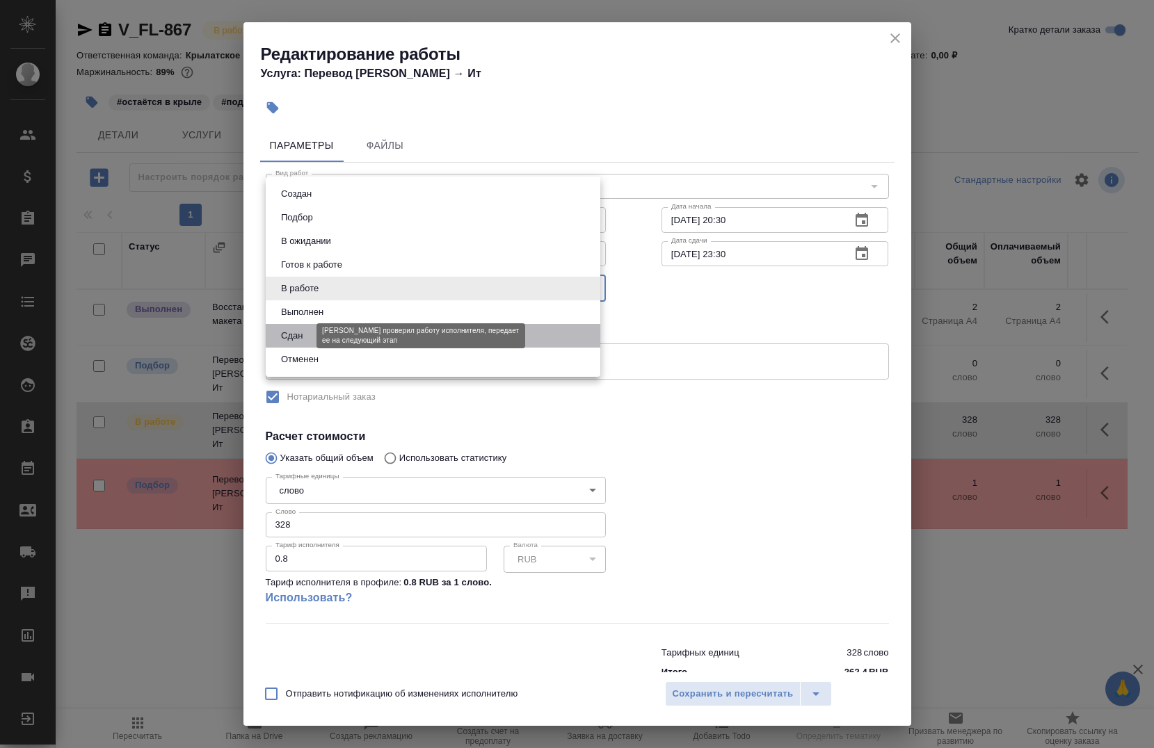
click at [298, 339] on button "Сдан" at bounding box center [292, 335] width 30 height 15
type input "closed"
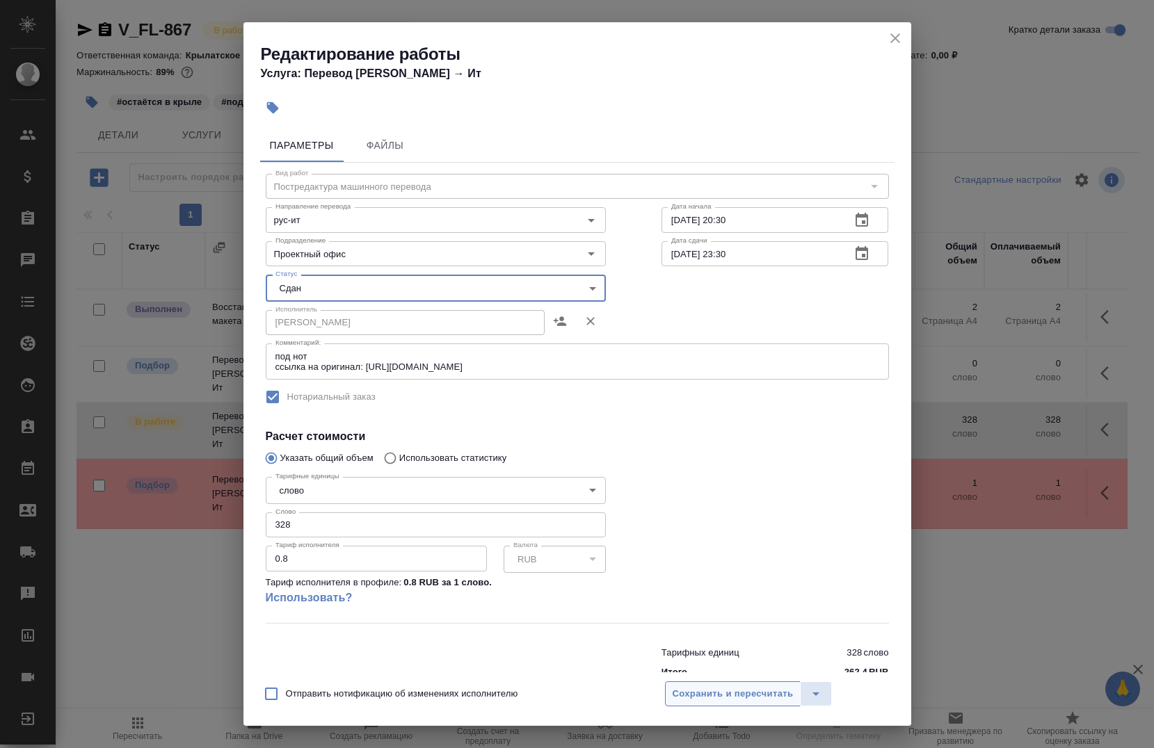
click at [693, 692] on span "Сохранить и пересчитать" at bounding box center [733, 694] width 121 height 16
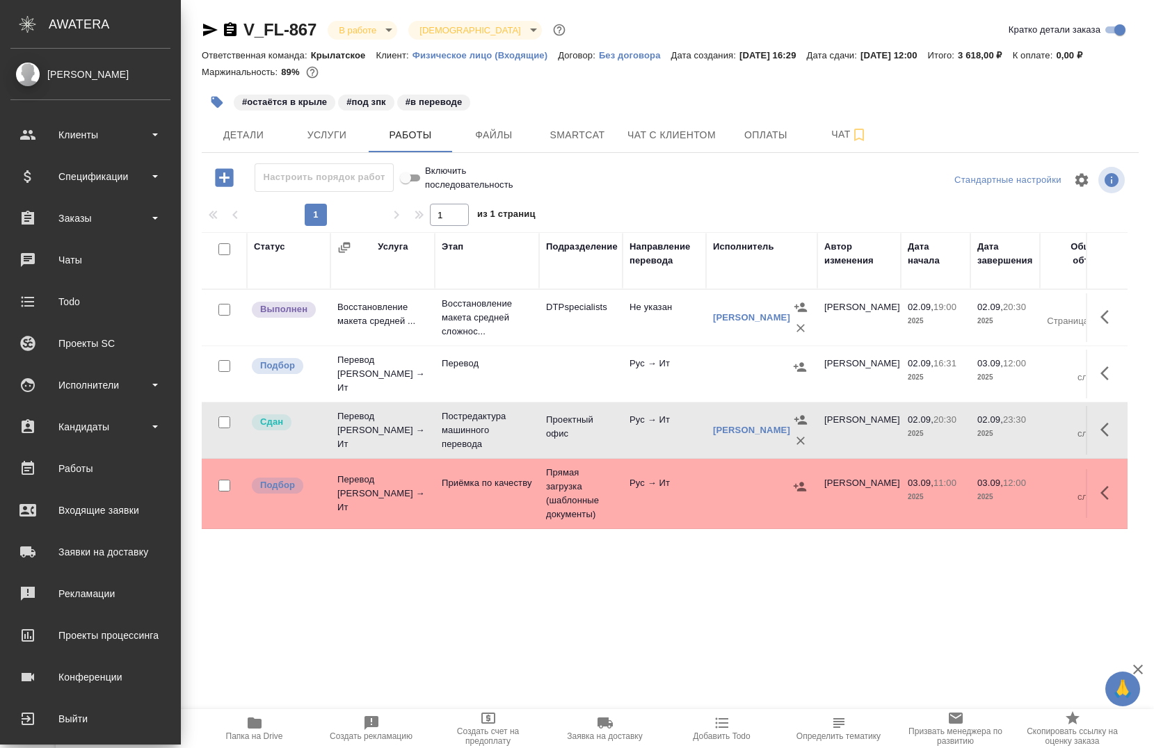
click at [485, 592] on div "Статус Услуга Этап Подразделение Направление перевода Исполнитель Автор изменен…" at bounding box center [665, 580] width 926 height 696
